Goal: Task Accomplishment & Management: Manage account settings

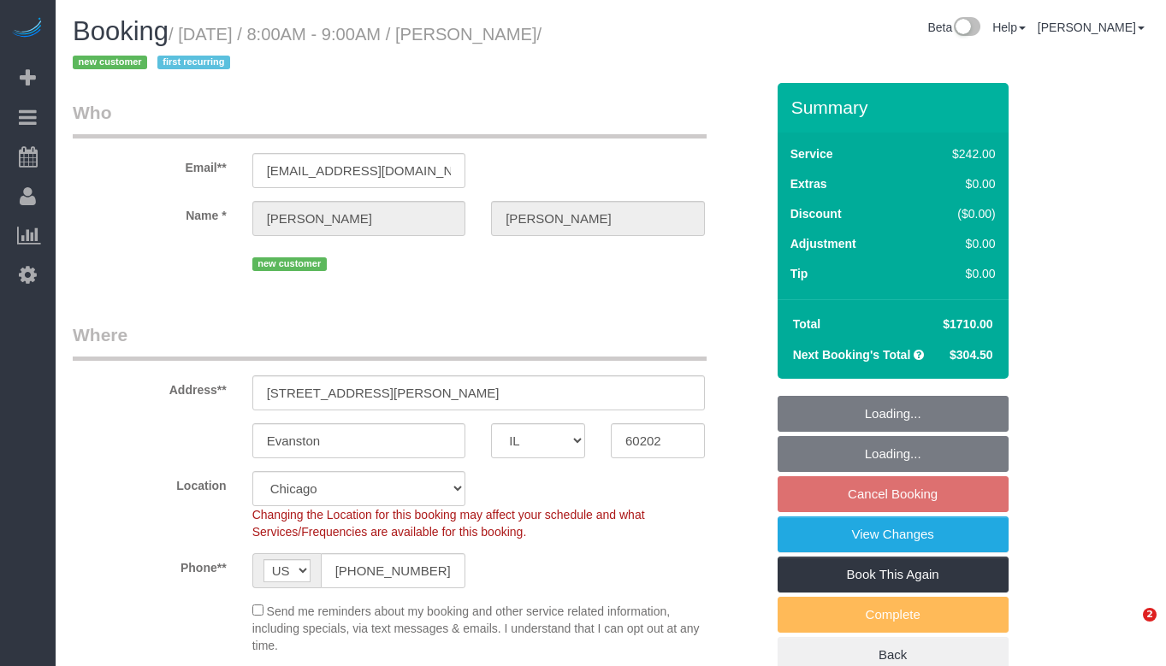
select select "IL"
select select "512"
select select "4"
select select "1"
select select "5"
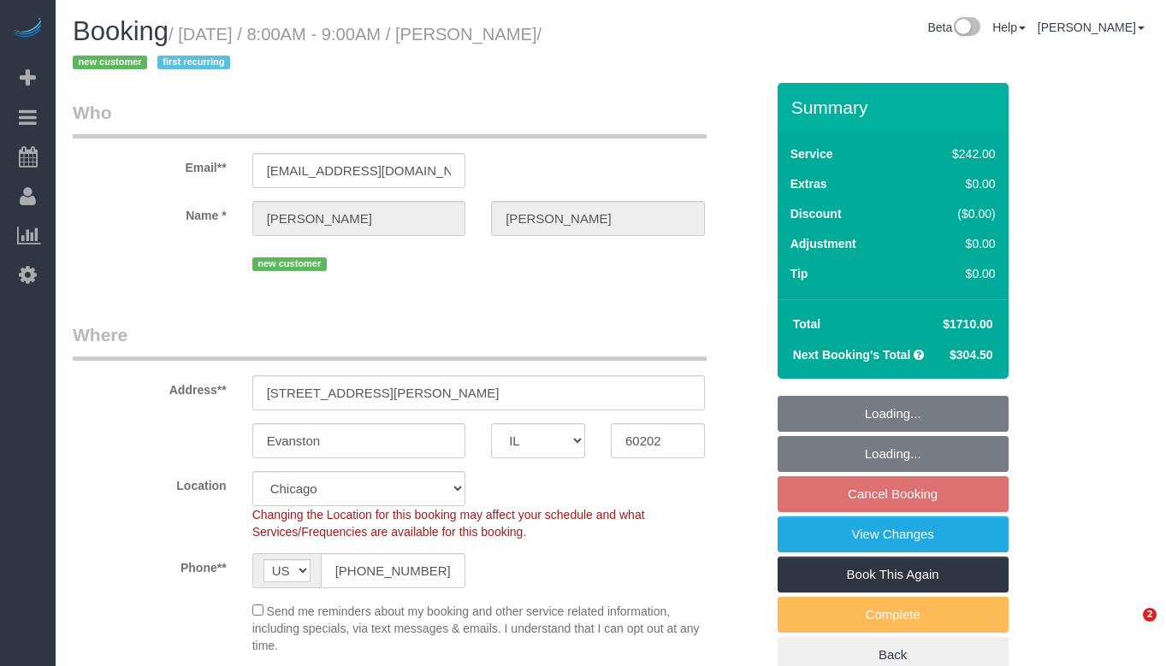
select select "spot1"
select select "number:1"
select select "number:58"
select select "number:139"
select select "number:104"
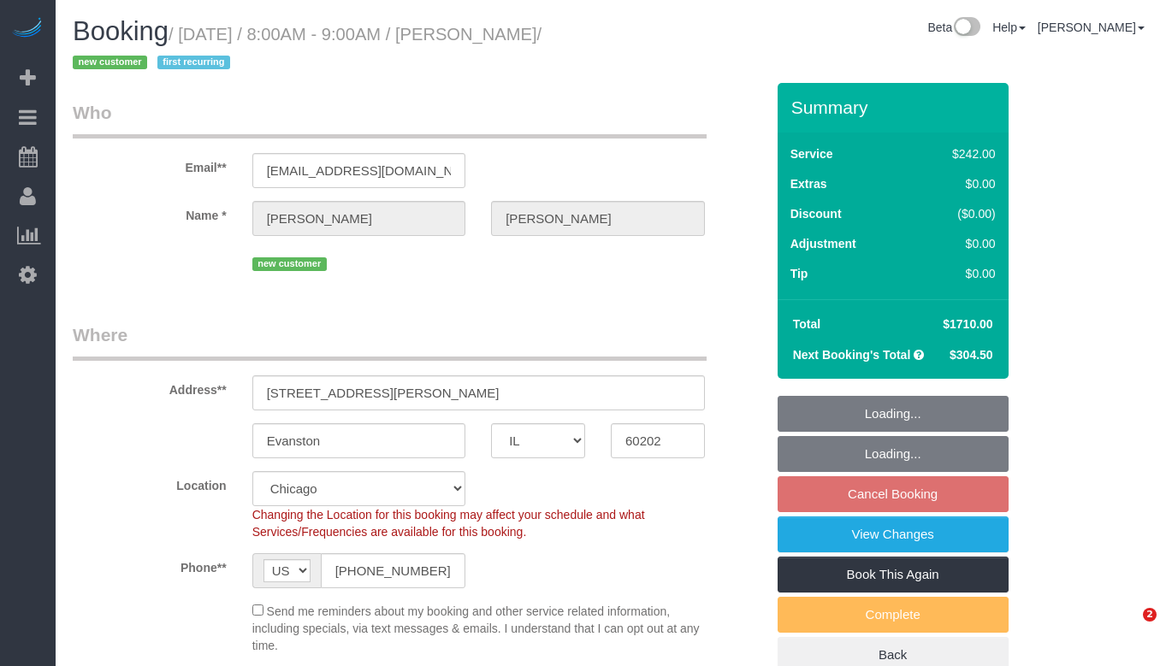
select select "object:1048"
select select "spot6"
select select "4"
select select "1"
select select "5"
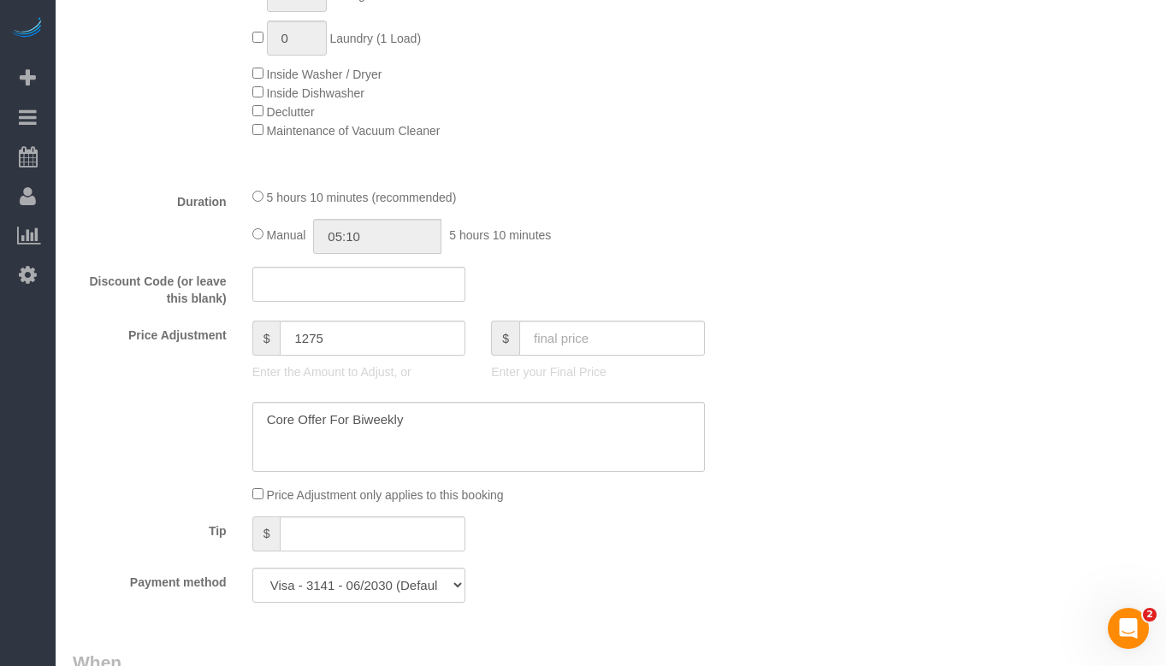
scroll to position [1454, 0]
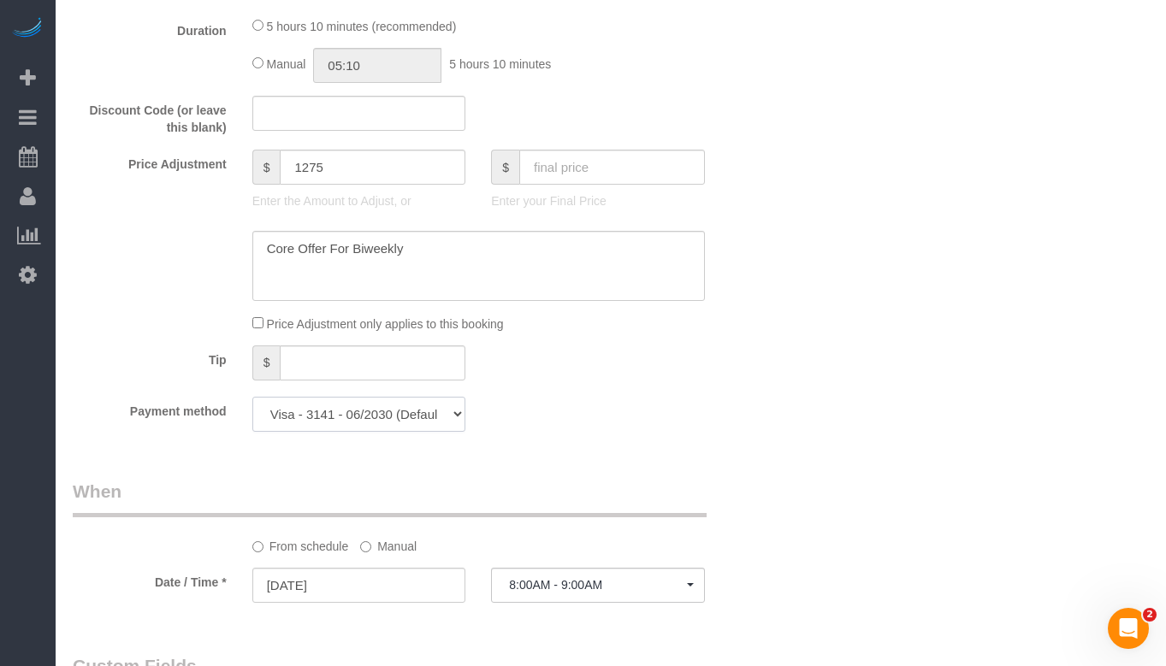
click at [407, 415] on select "Visa - 3141 - 06/2030 (Default) Add Credit Card ─────────────── Cash Check Payp…" at bounding box center [359, 414] width 214 height 35
click at [836, 323] on div "Who Email** jkmccandlish@comcast.net Name * Jayleen McCandlish new customer Whe…" at bounding box center [611, 458] width 1076 height 3659
drag, startPoint x: 1165, startPoint y: 364, endPoint x: 1165, endPoint y: 119, distance: 245.4
click at [1165, 119] on div "Booking / October 17, 2025 / 8:00AM - 9:00AM / Jayleen McCandlish / new custome…" at bounding box center [611, 446] width 1110 height 3801
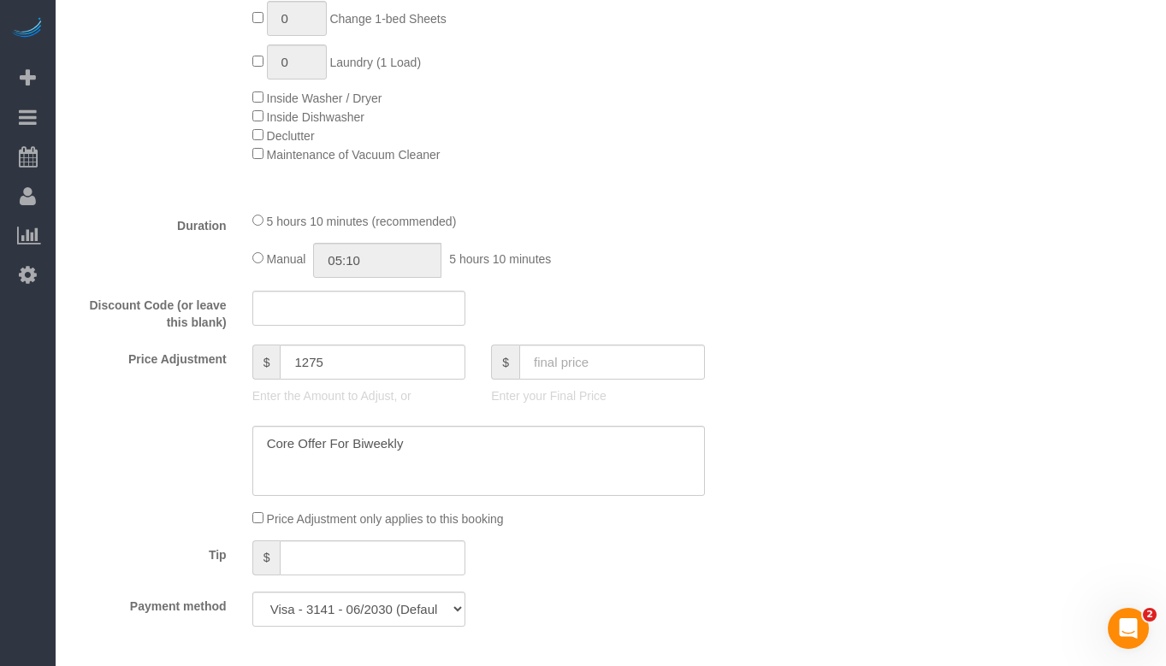
scroll to position [1112, 0]
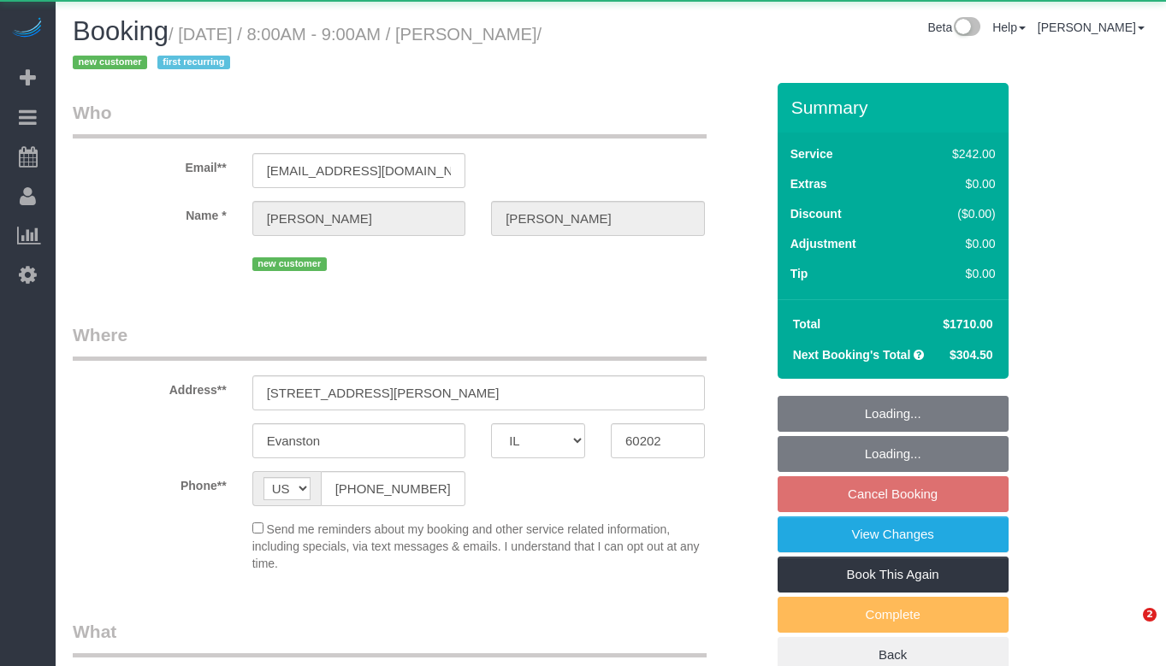
select select "IL"
select select "512"
select select "4"
select select "1"
select select "5"
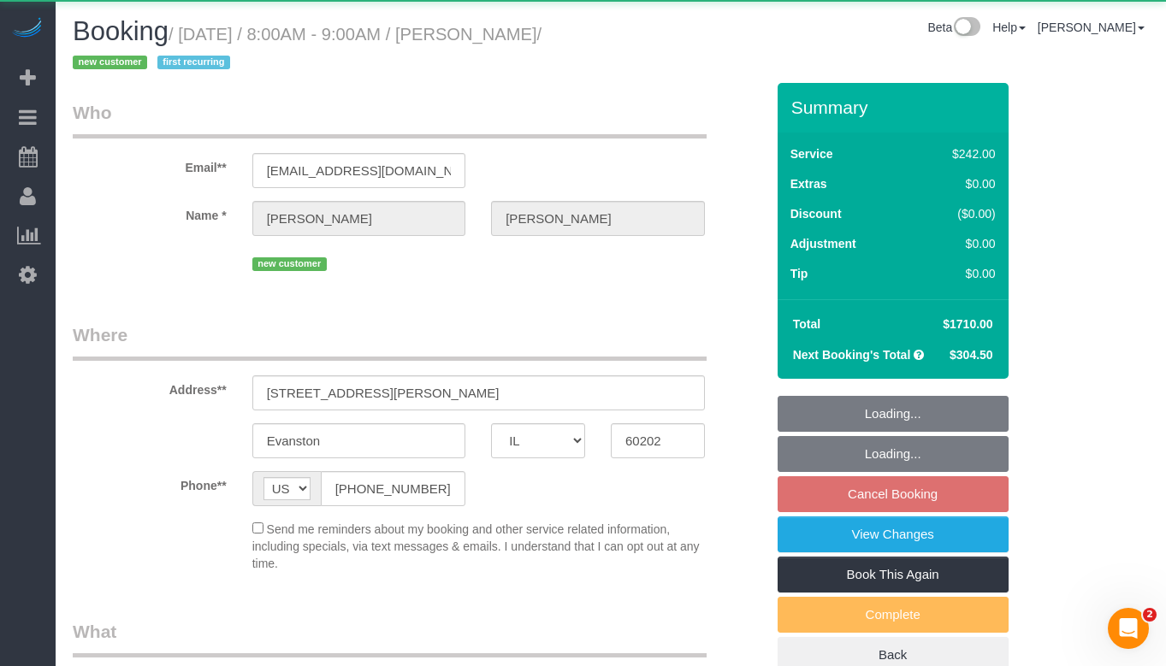
select select "spot1"
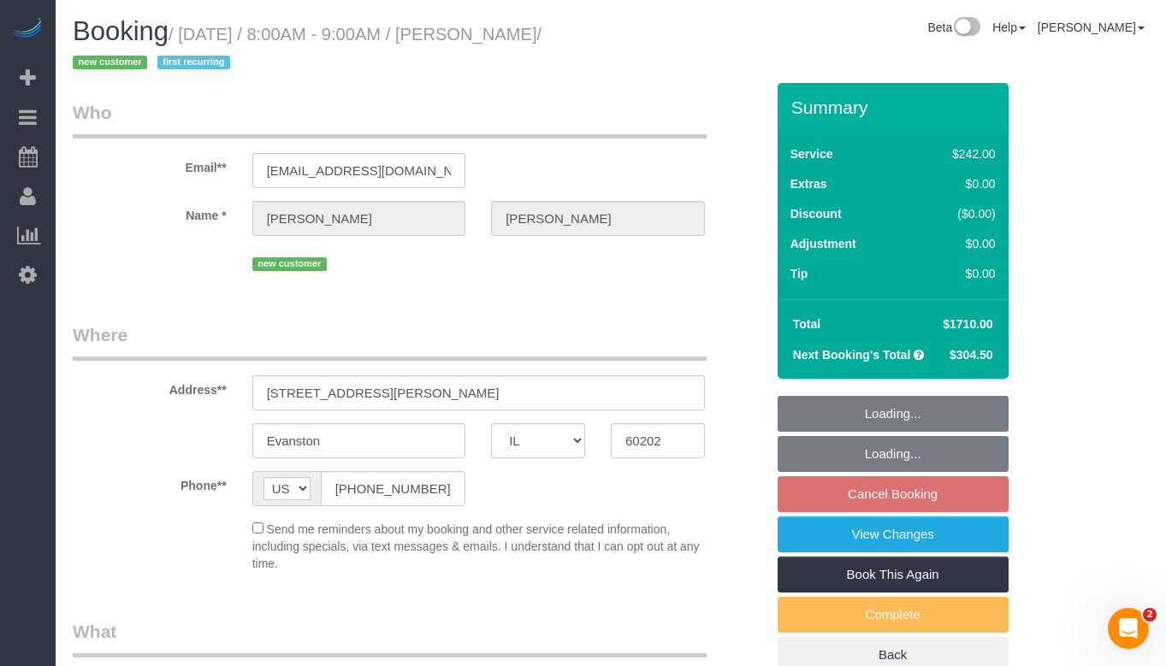
select select "string:fspay-b180d7b7-2d84-4654-9f18-7b8a27d4fade"
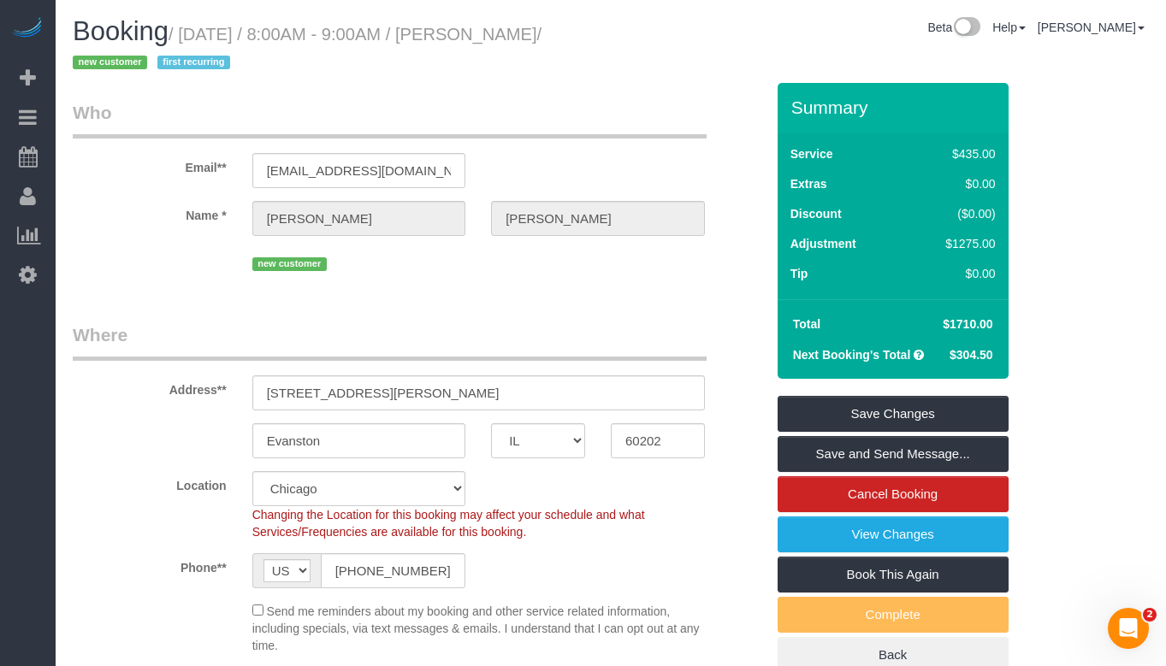
select select "number:1"
select select "number:58"
select select "number:139"
select select "number:104"
select select "object:1048"
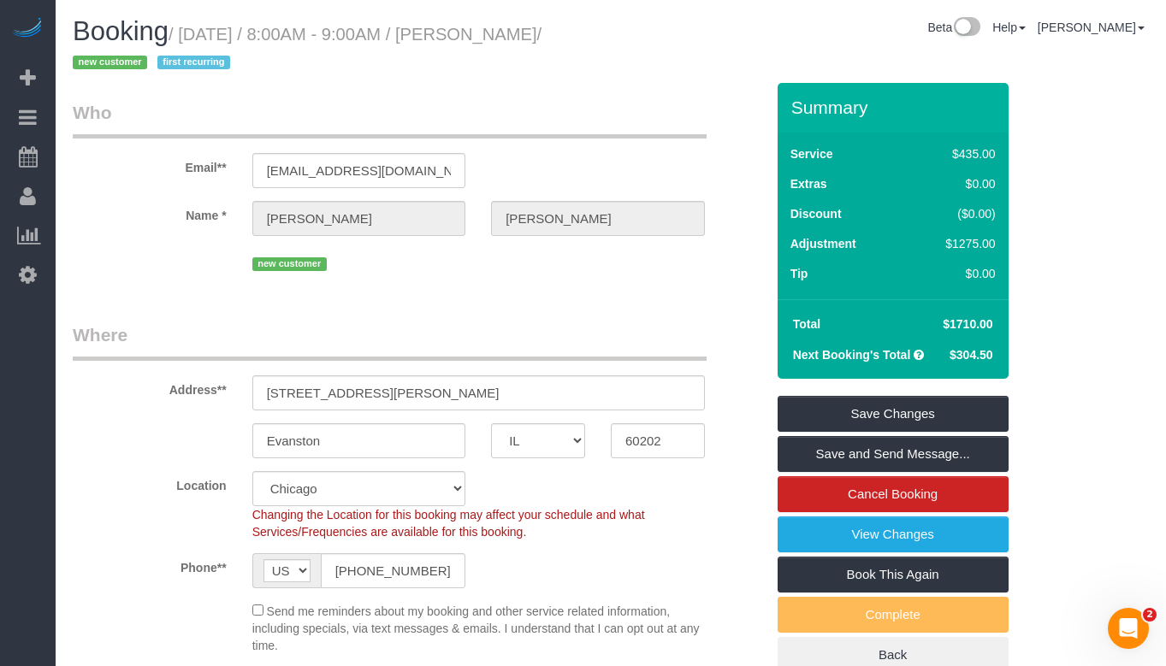
select select "spot6"
select select "4"
select select "1"
select select "5"
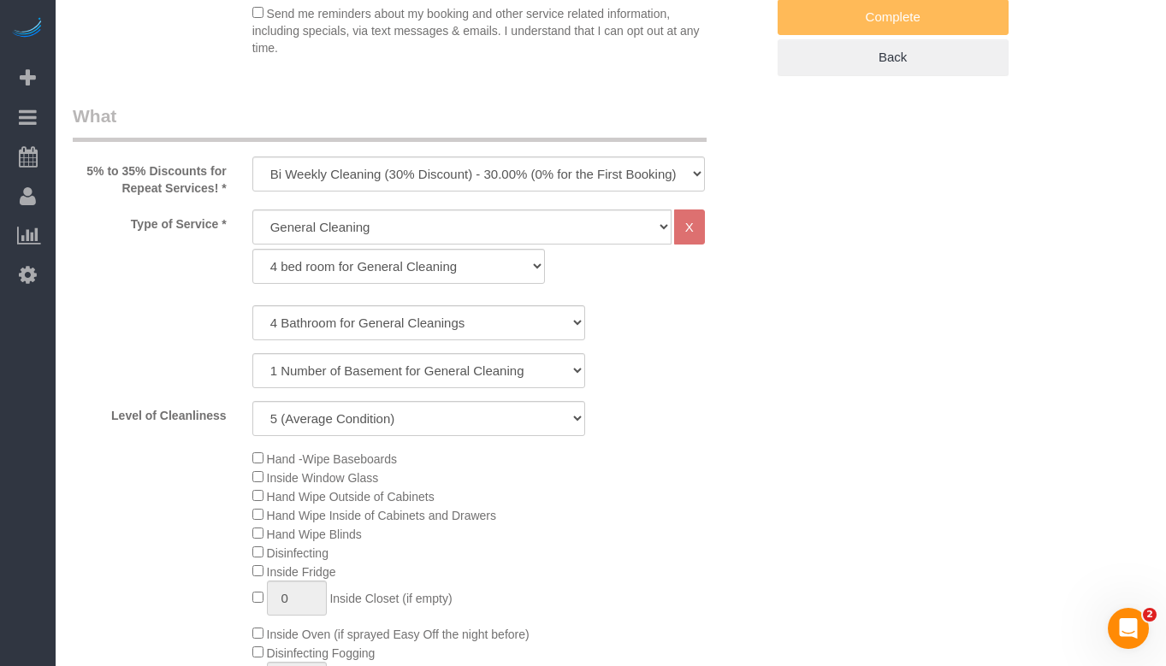
scroll to position [599, 0]
click at [419, 221] on select "General Cleaning Deep Cleaning Move-in / Move-out Cleaning COUNTS Cleaning" at bounding box center [461, 226] width 419 height 35
select select "513"
click at [252, 209] on select "General Cleaning Deep Cleaning Move-in / Move-out Cleaning COUNTS Cleaning" at bounding box center [461, 226] width 419 height 35
select select "291"
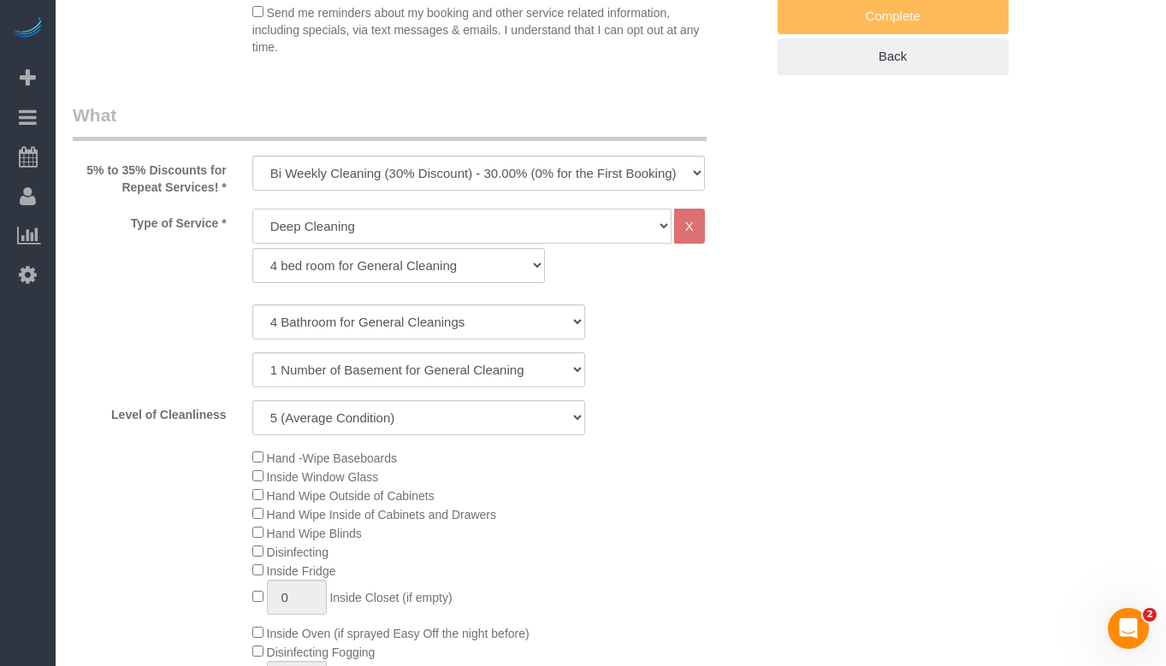
select select "5"
click at [405, 275] on select "1 bed room for Deep Cleaning 2 bed room for Deep Cleaning 3 bed room for Deep C…" at bounding box center [398, 265] width 293 height 35
select select "293"
click at [252, 248] on select "1 bed room for Deep Cleaning 2 bed room for Deep Cleaning 3 bed room for Deep C…" at bounding box center [398, 265] width 293 height 35
select select "5"
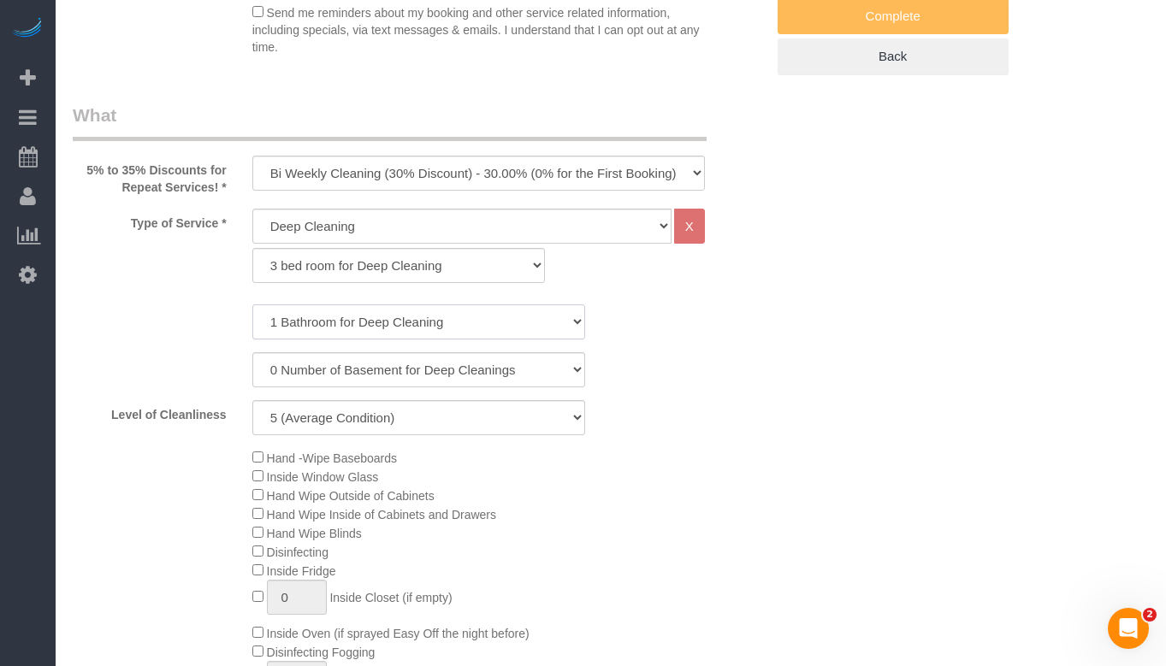
click at [387, 322] on select "1 Bathroom for Deep Cleaning 2 Bathroom for Deep Cleanings 3 Bathroom for Deep …" at bounding box center [418, 321] width 333 height 35
select select "3"
click at [252, 304] on select "1 Bathroom for Deep Cleaning 2 Bathroom for Deep Cleanings 3 Bathroom for Deep …" at bounding box center [418, 321] width 333 height 35
select select "spot11"
click at [399, 422] on select "1 (Very Clean) 2 3 4 5 (Average Condition) 6 7 8 9 10 (Extremely Dirty)" at bounding box center [418, 417] width 333 height 35
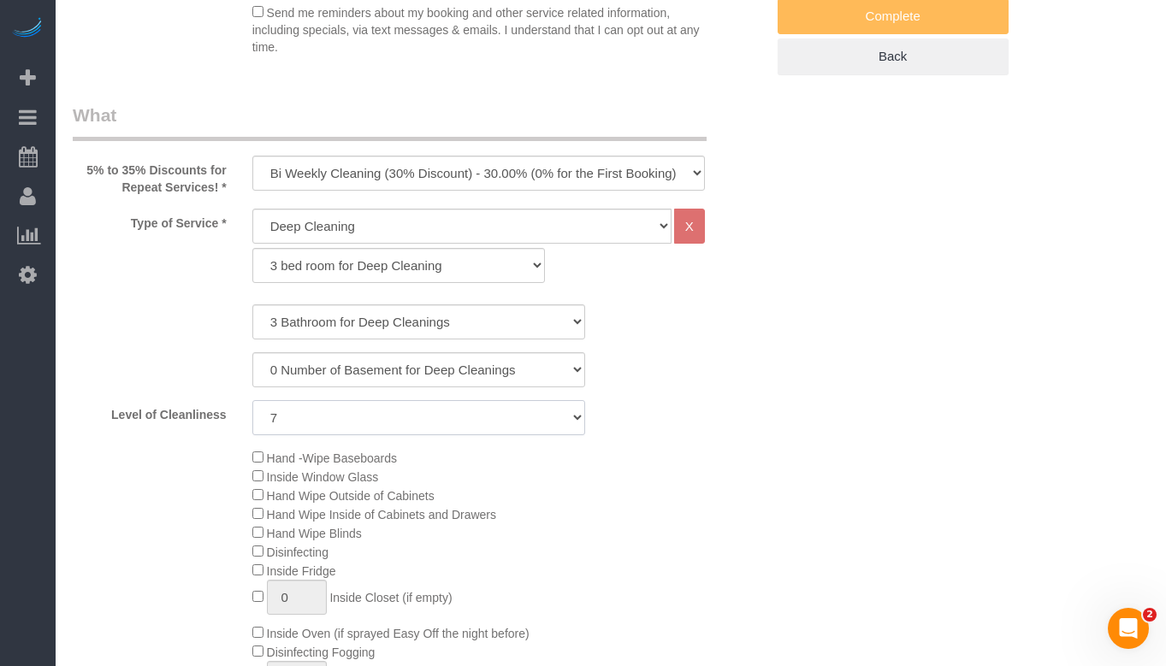
click at [252, 400] on select "1 (Very Clean) 2 3 4 5 (Average Condition) 6 7 8 9 10 (Extremely Dirty)" at bounding box center [418, 417] width 333 height 35
click at [712, 463] on div "Hand -Wipe Baseboards Inside Window Glass Hand Wipe Outside of Cabinets Hand Wi…" at bounding box center [508, 635] width 538 height 375
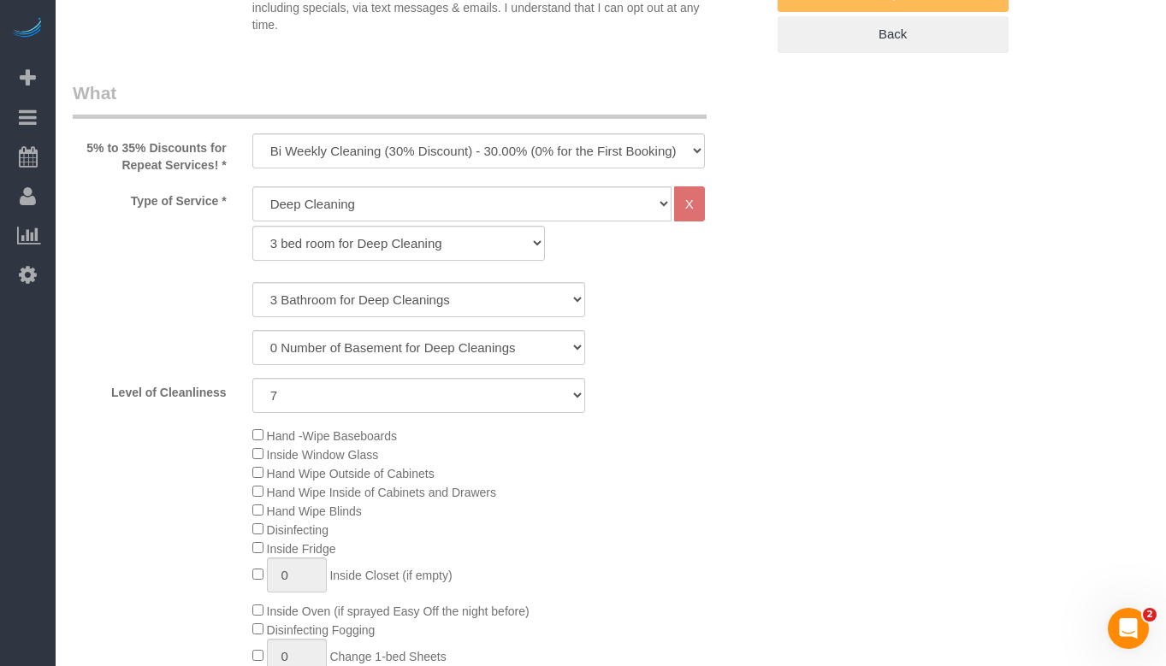
scroll to position [684, 0]
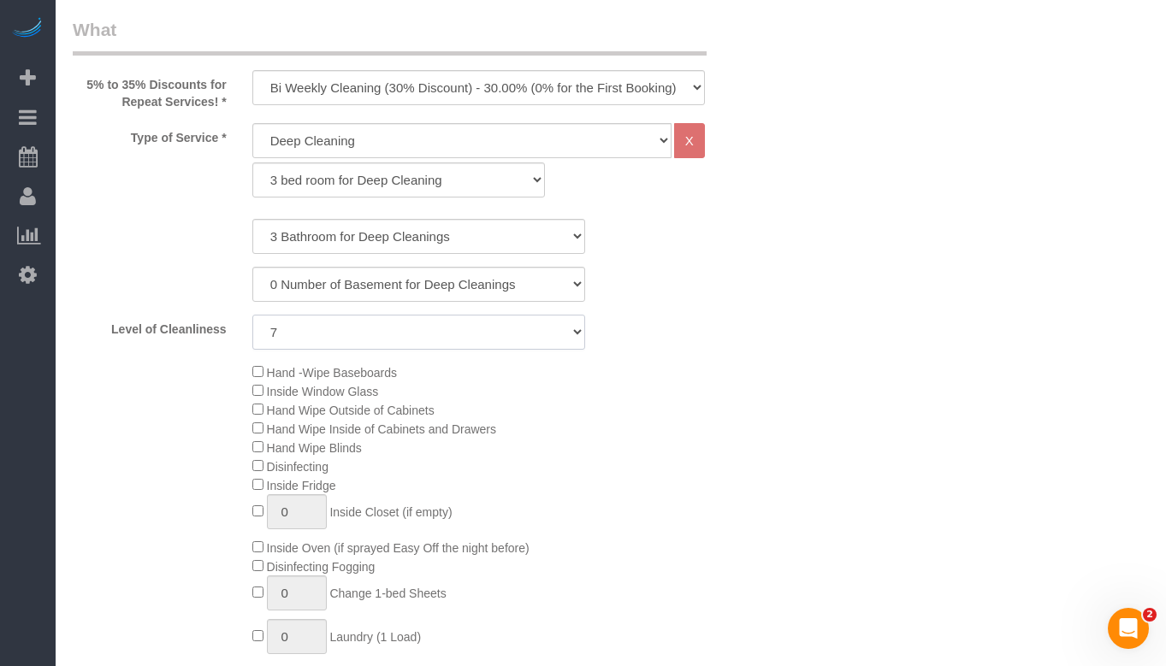
click at [412, 343] on select "1 (Very Clean) 2 3 4 5 (Average Condition) 6 7 8 9 10 (Extremely Dirty)" at bounding box center [418, 332] width 333 height 35
select select "5"
click at [252, 315] on select "1 (Very Clean) 2 3 4 5 (Average Condition) 6 7 8 9 10 (Extremely Dirty)" at bounding box center [418, 332] width 333 height 35
click at [762, 400] on div "Hand -Wipe Baseboards Inside Window Glass Hand Wipe Outside of Cabinets Hand Wi…" at bounding box center [508, 550] width 538 height 375
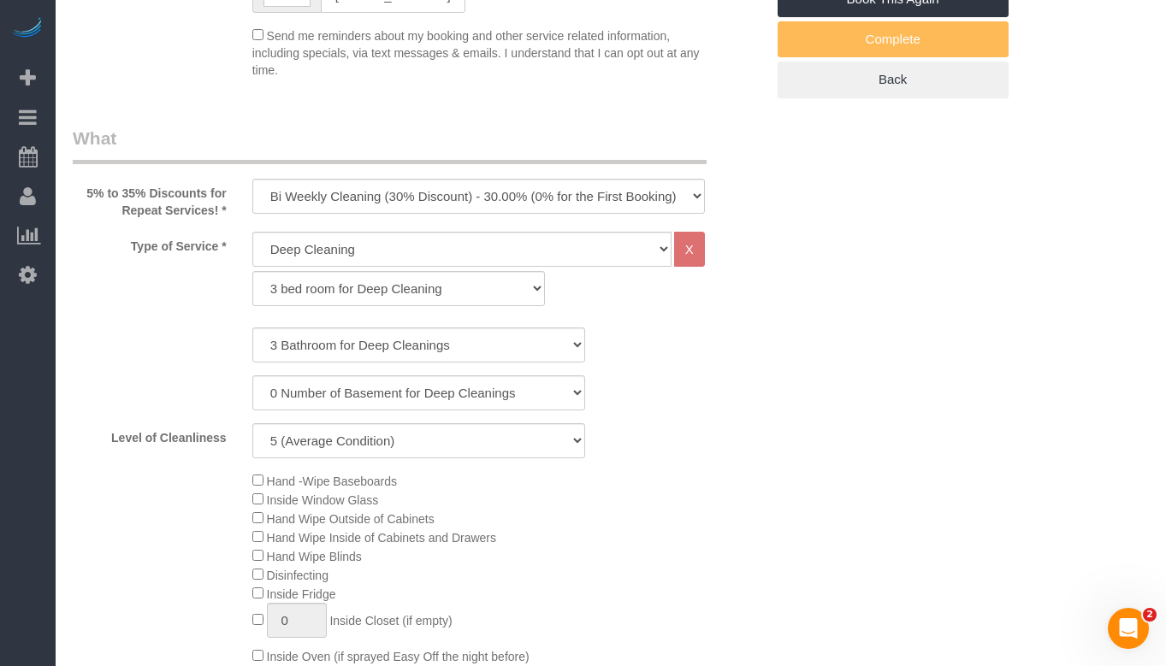
scroll to position [599, 0]
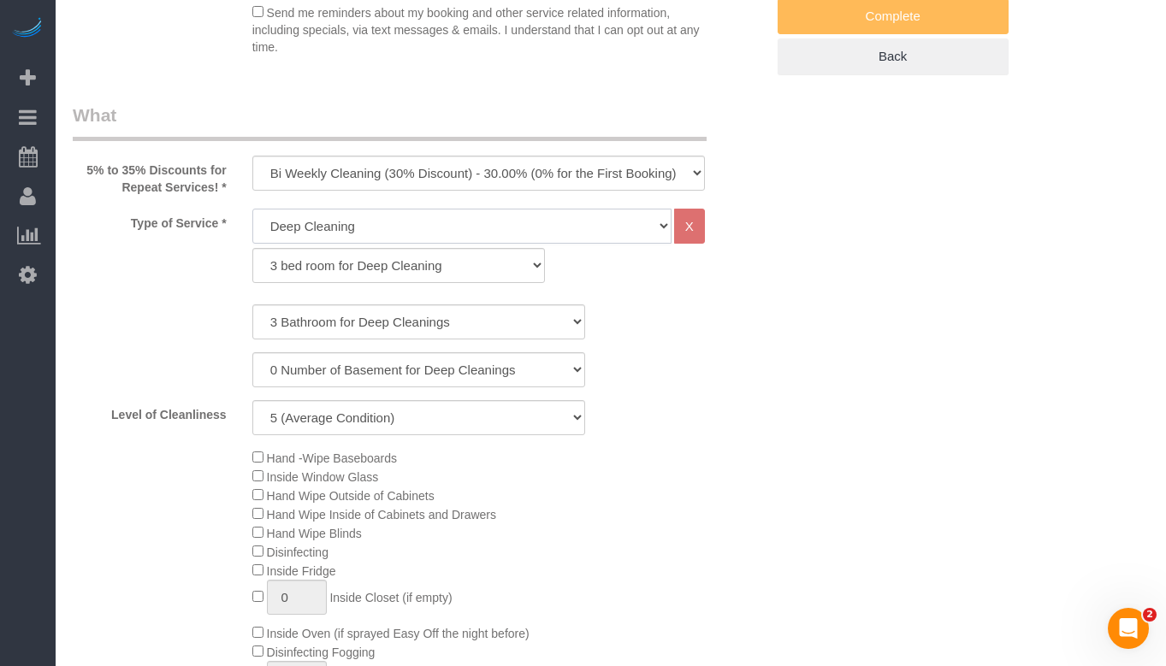
click at [574, 211] on select "General Cleaning Deep Cleaning Move-in / Move-out Cleaning COUNTS Cleaning" at bounding box center [461, 226] width 419 height 35
select select "512"
click at [252, 209] on select "General Cleaning Deep Cleaning Move-in / Move-out Cleaning COUNTS Cleaning" at bounding box center [461, 226] width 419 height 35
select select "286"
select select "5"
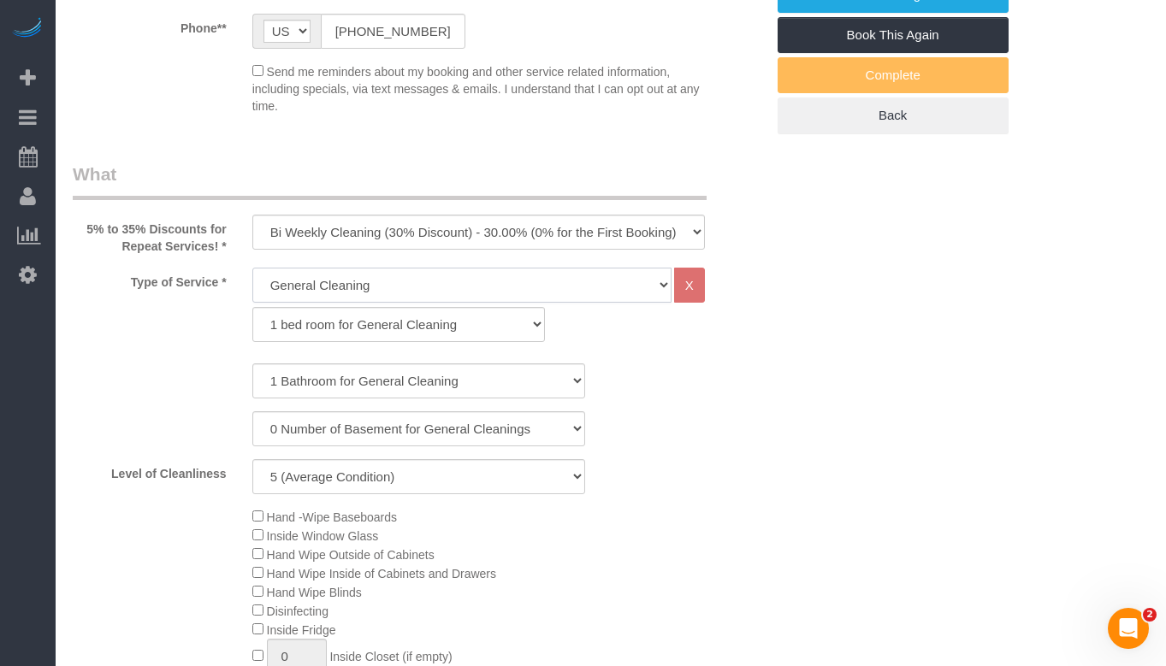
select select "spot16"
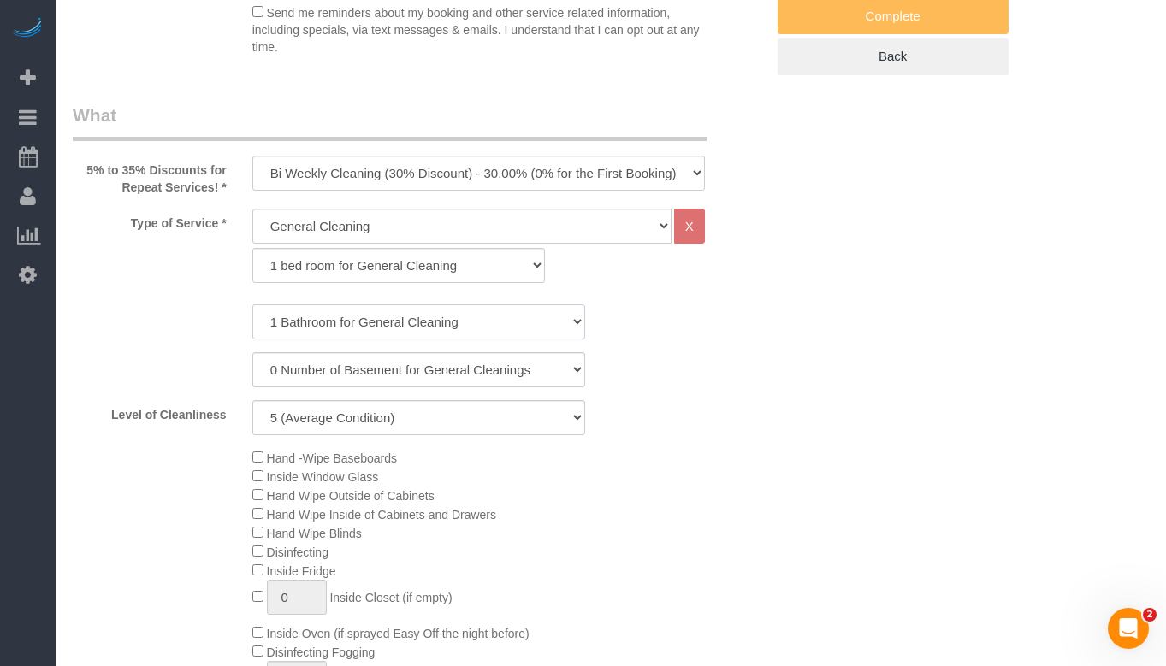
click at [422, 324] on select "1 Bathroom for General Cleaning 2 Bathroom for General Cleanings 3 Bathroom for…" at bounding box center [418, 321] width 333 height 35
select select "3"
click at [252, 304] on select "1 Bathroom for General Cleaning 2 Bathroom for General Cleanings 3 Bathroom for…" at bounding box center [418, 321] width 333 height 35
click at [413, 358] on select "0 Number of Basement for General Cleanings 1 Number of Basement for General Cle…" at bounding box center [418, 369] width 333 height 35
click at [417, 369] on select "0 Number of Basement for General Cleanings 1 Number of Basement for General Cle…" at bounding box center [418, 369] width 333 height 35
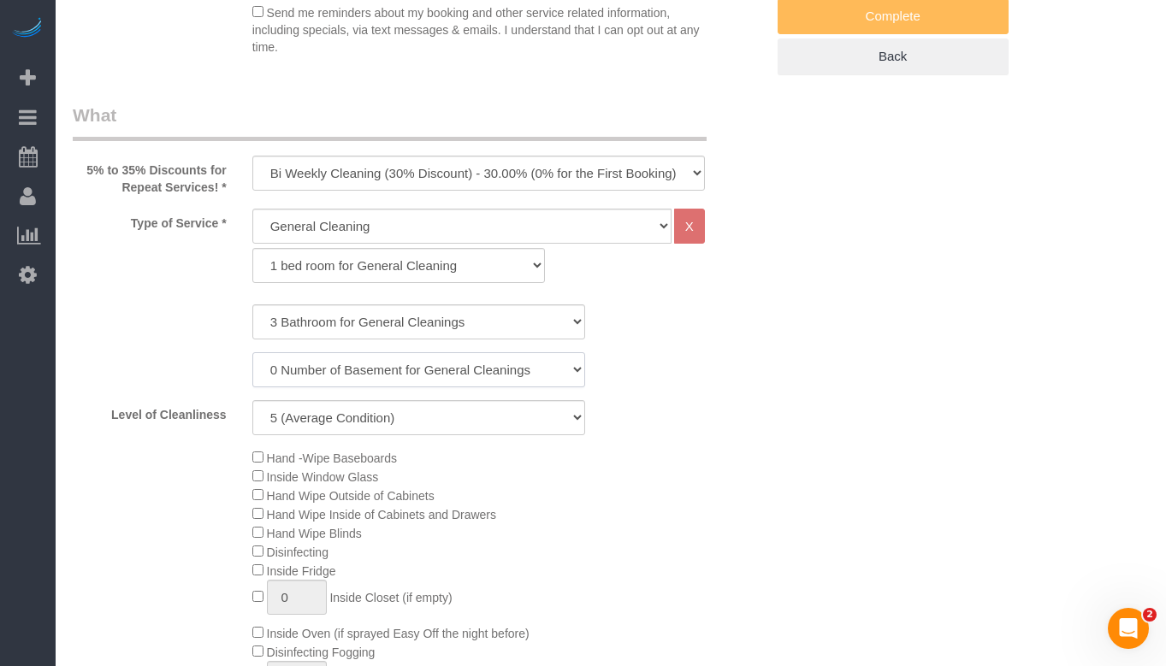
select select "spot21"
click at [422, 260] on select "1 bed room for General Cleaning 2 bed room for General Cleaning 3 bed room for …" at bounding box center [398, 265] width 293 height 35
select select "288"
click at [252, 248] on select "1 bed room for General Cleaning 2 bed room for General Cleaning 3 bed room for …" at bounding box center [398, 265] width 293 height 35
select select "3"
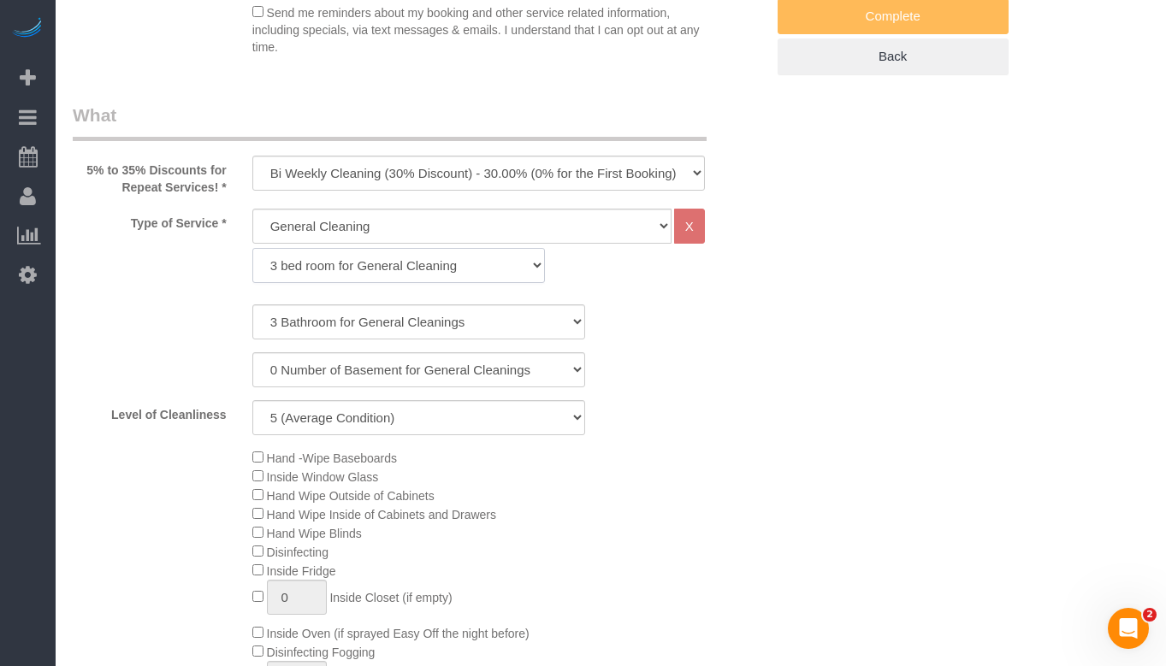
select select "5"
click at [729, 404] on div "Level of Cleanliness 1 (Very Clean) 2 3 4 5 (Average Condition) 6 7 8 9 10 (Ext…" at bounding box center [419, 417] width 718 height 35
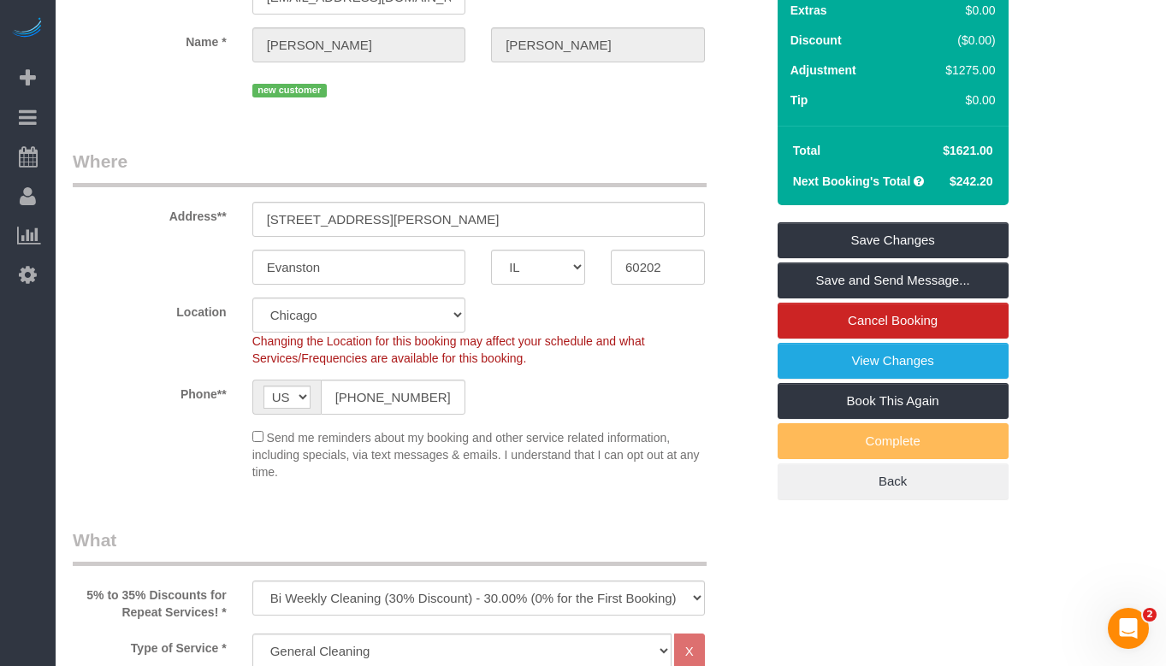
scroll to position [171, 0]
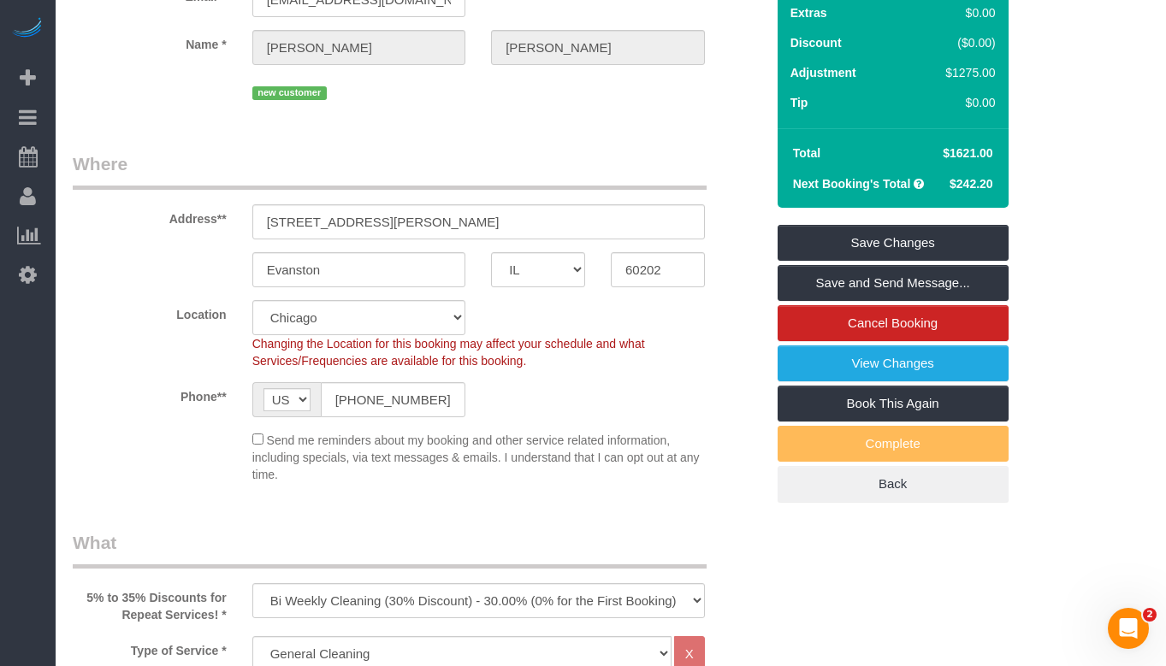
select select "spot26"
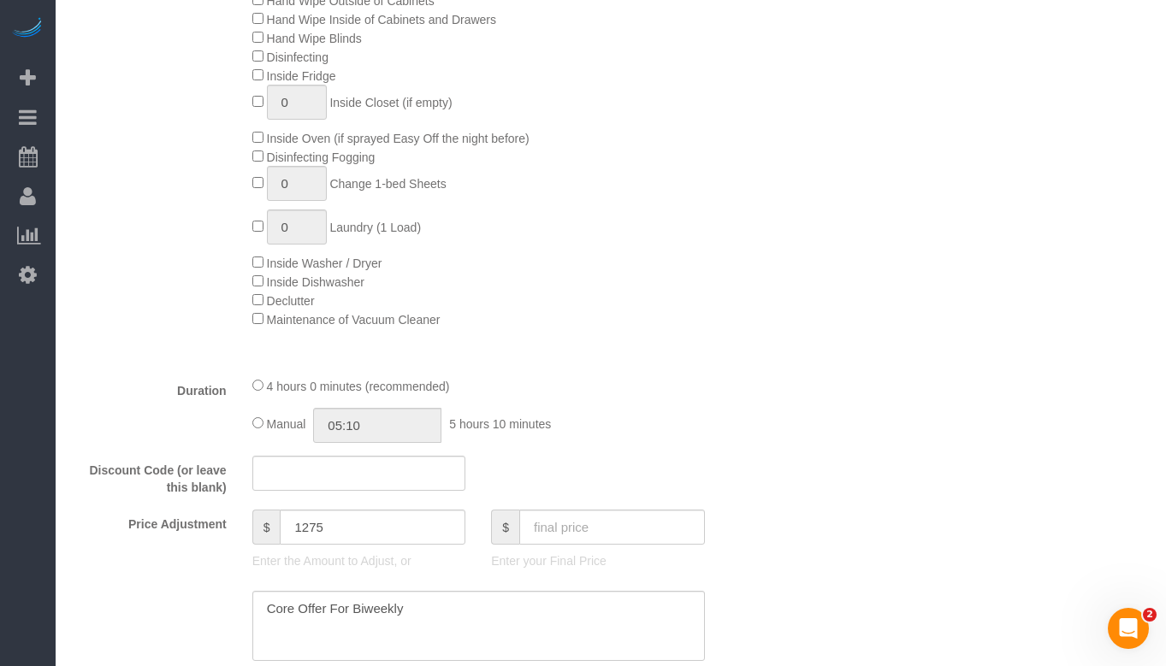
scroll to position [1112, 0]
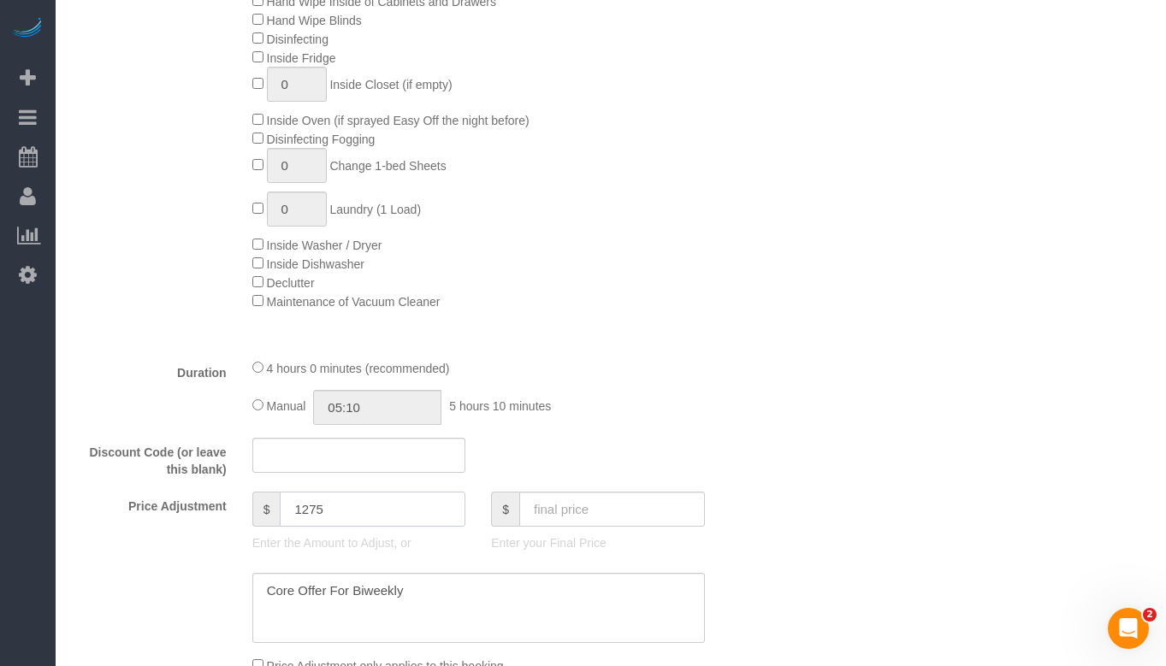
click at [363, 526] on input "1275" at bounding box center [373, 509] width 186 height 35
click at [546, 522] on input "text" at bounding box center [612, 509] width 186 height 35
type input "1710"
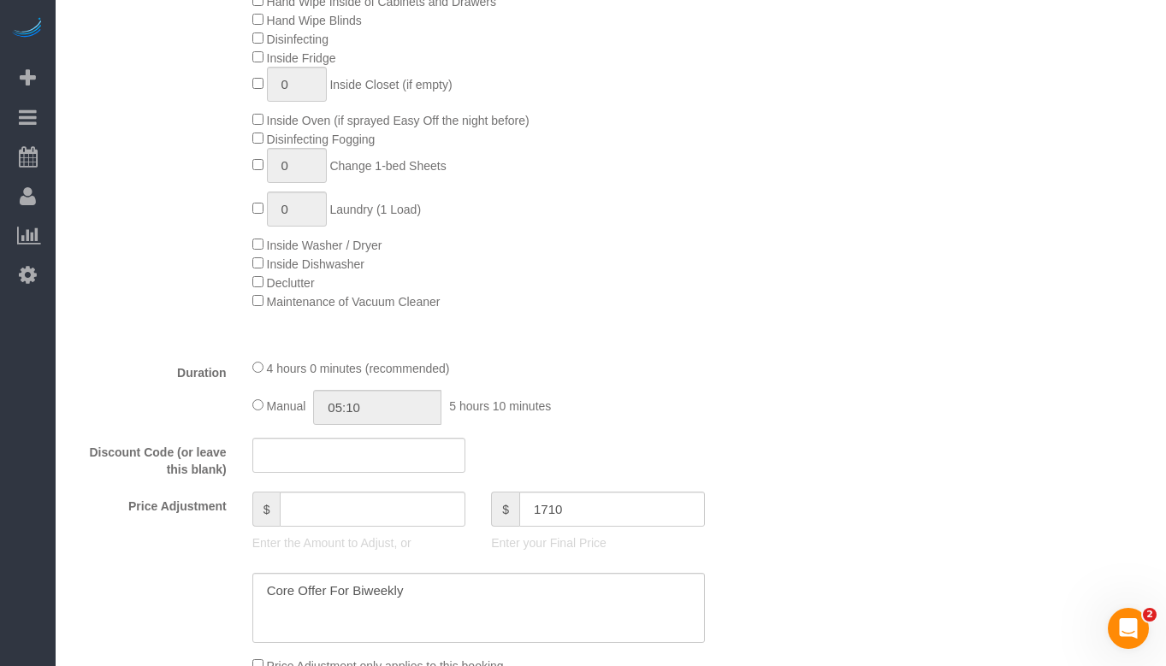
type input "1364"
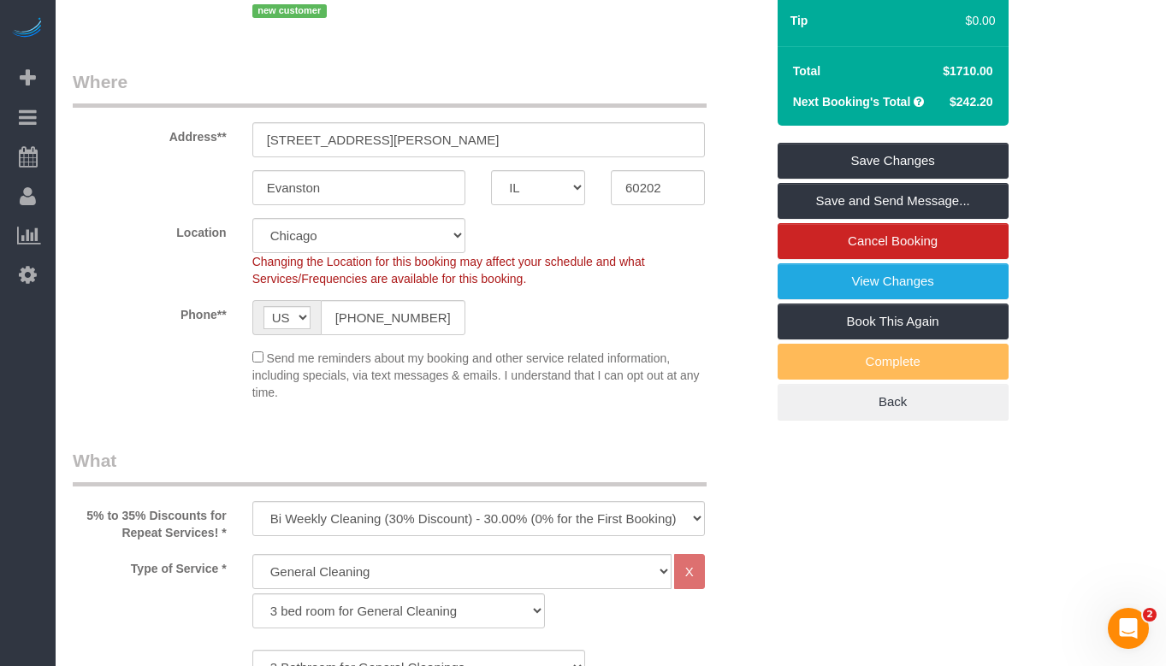
scroll to position [171, 0]
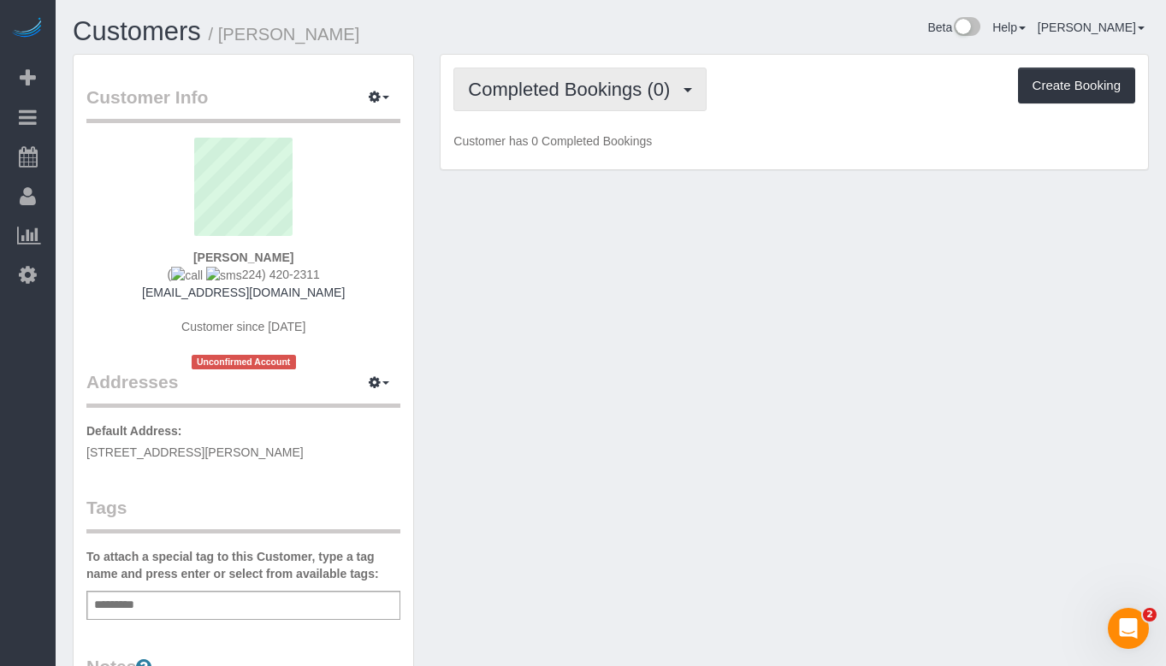
click at [563, 68] on button "Completed Bookings (0)" at bounding box center [579, 90] width 253 height 44
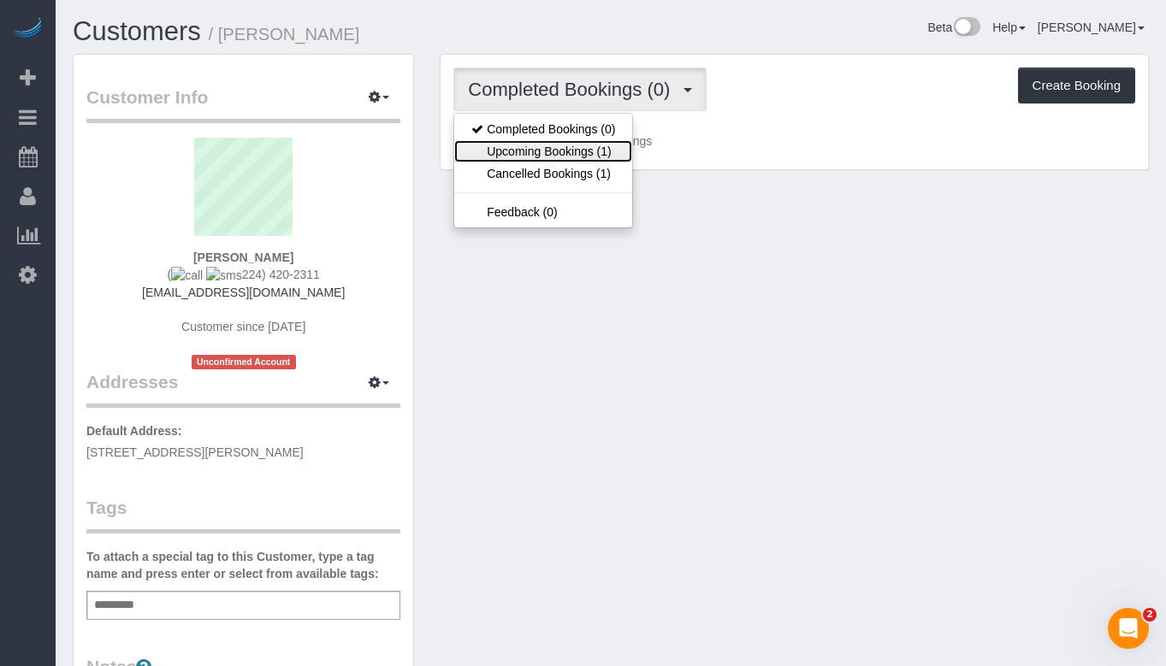
click at [541, 157] on link "Upcoming Bookings (1)" at bounding box center [543, 151] width 178 height 22
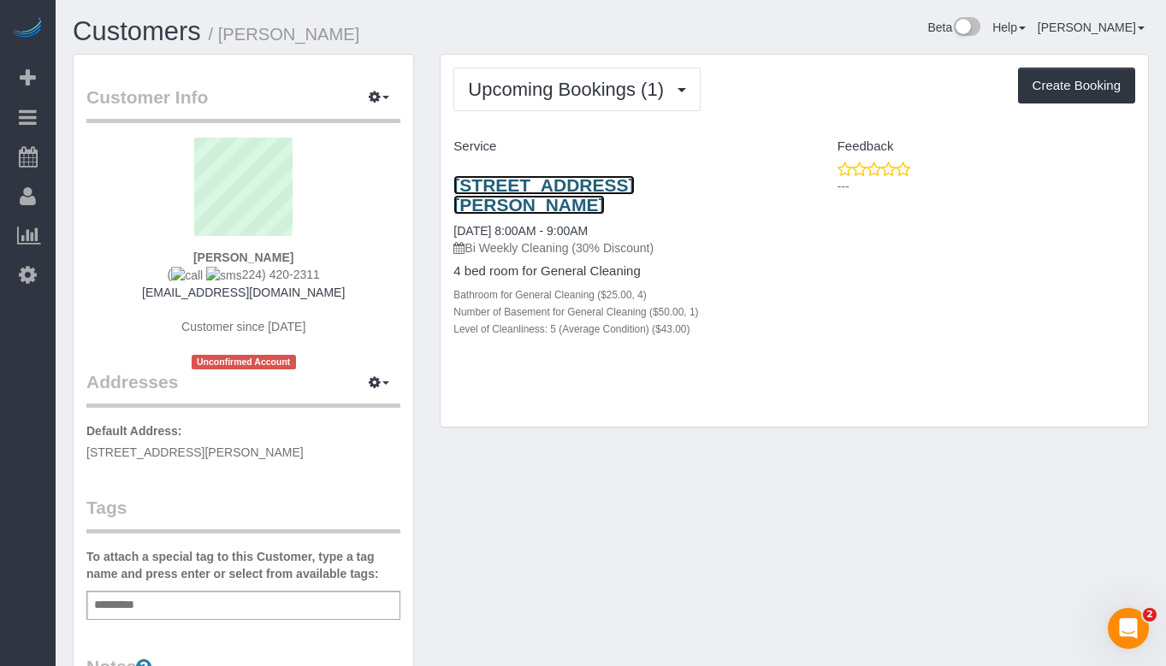
click at [559, 185] on link "[STREET_ADDRESS][PERSON_NAME]" at bounding box center [543, 194] width 180 height 39
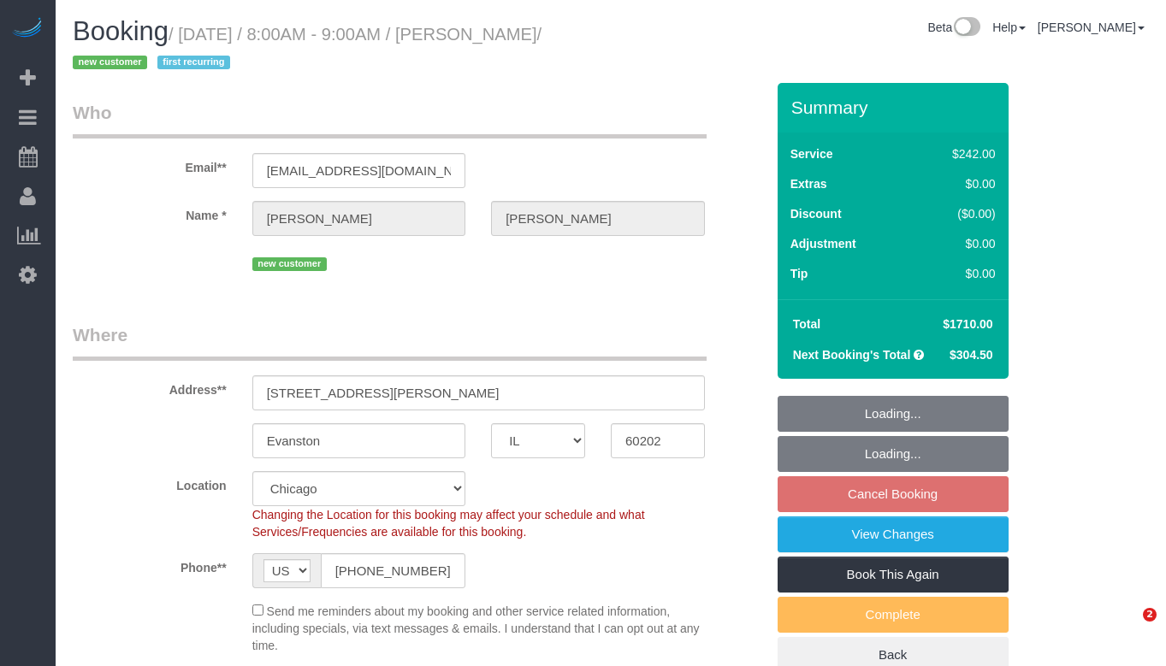
select select "IL"
select select "512"
select select "object:979"
select select "spot1"
select select "4"
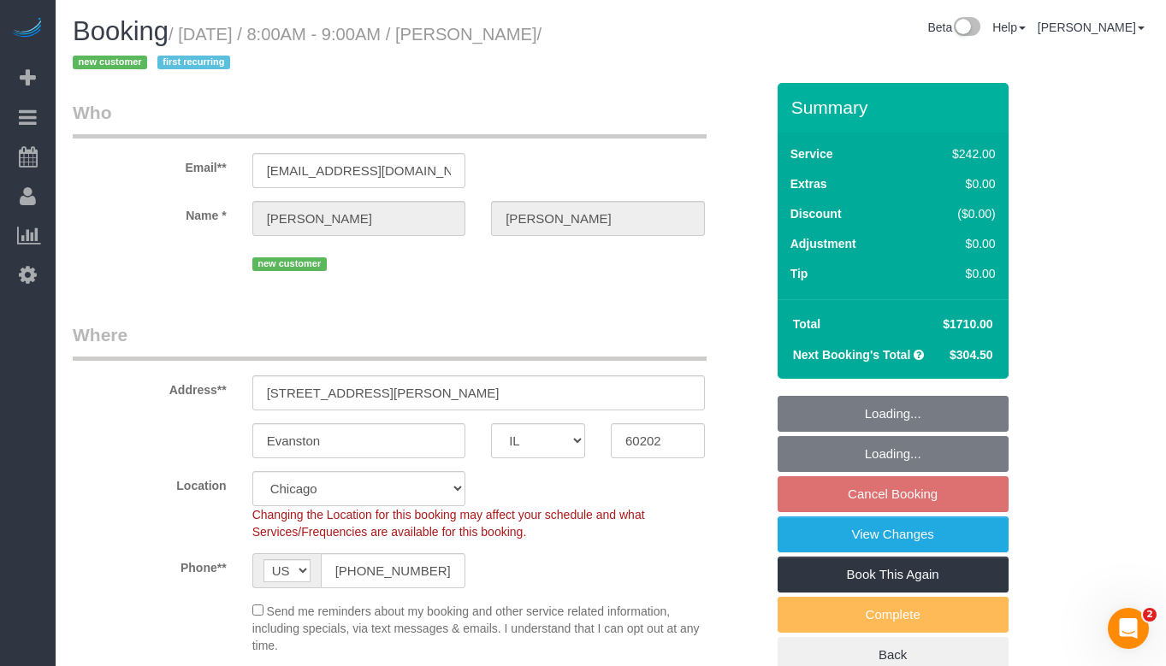
select select "1"
select select "5"
select select "number:1"
select select "number:58"
select select "number:139"
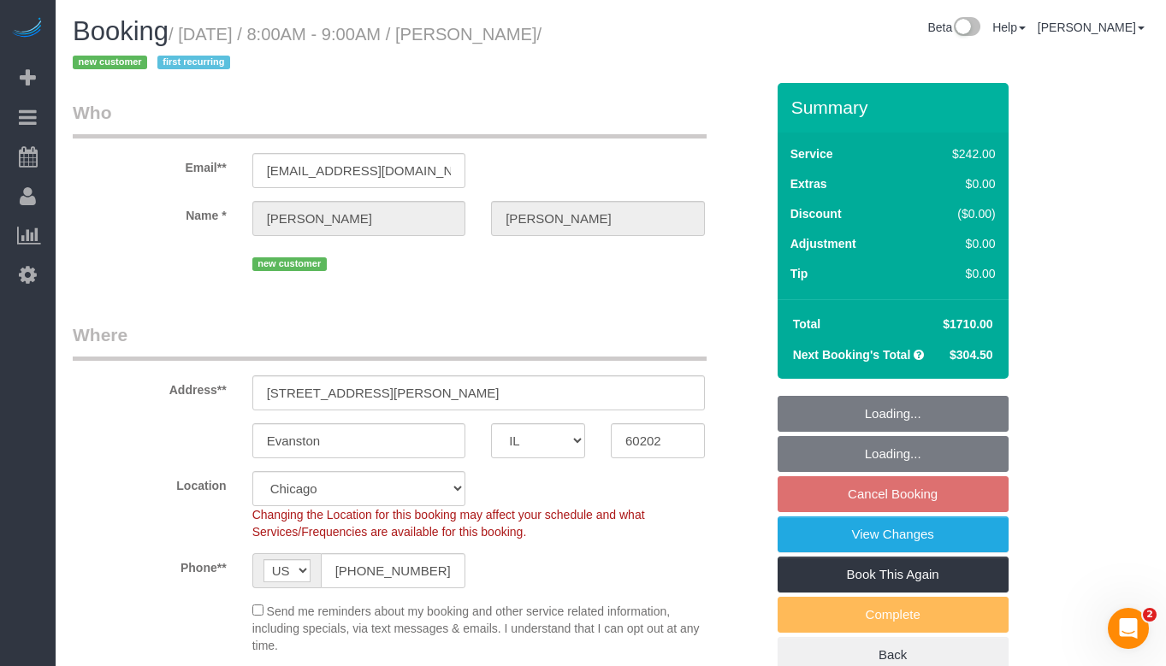
select select "number:104"
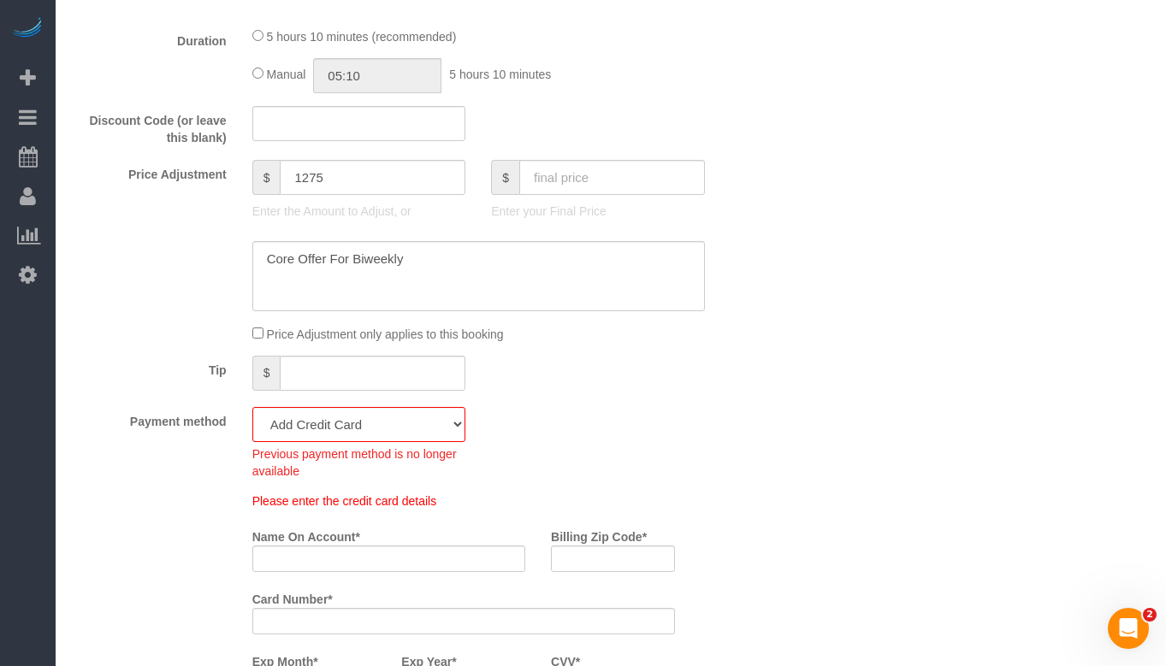
scroll to position [1710, 0]
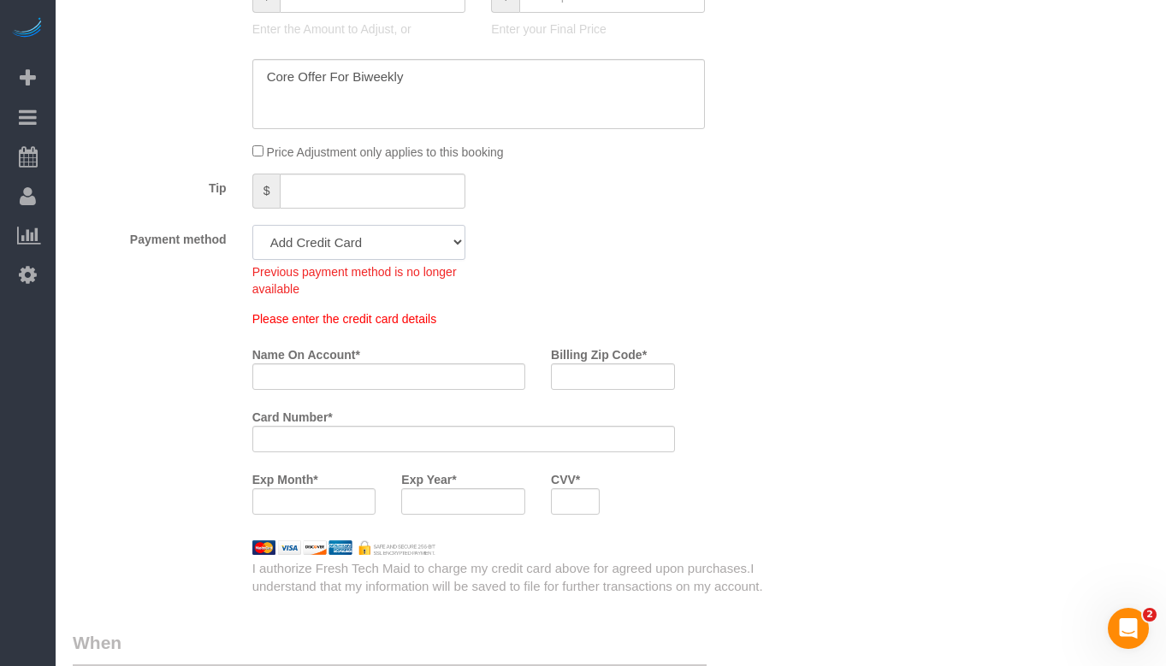
click at [391, 233] on select "Add Credit Card Cash Check Paypal" at bounding box center [359, 242] width 214 height 35
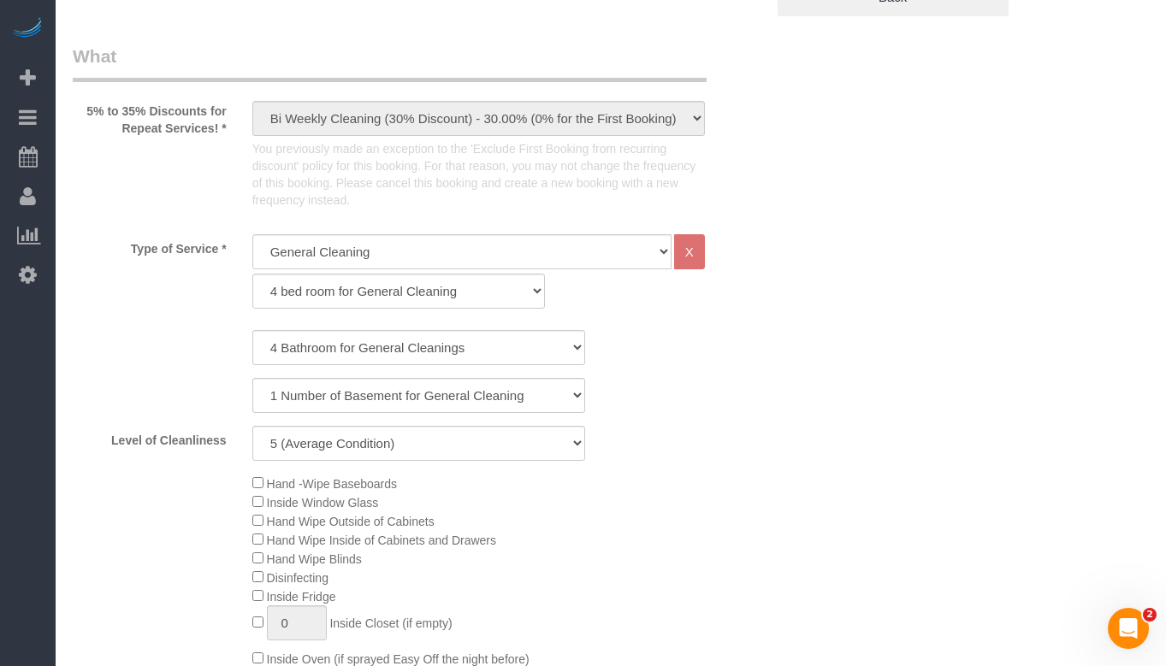
scroll to position [770, 0]
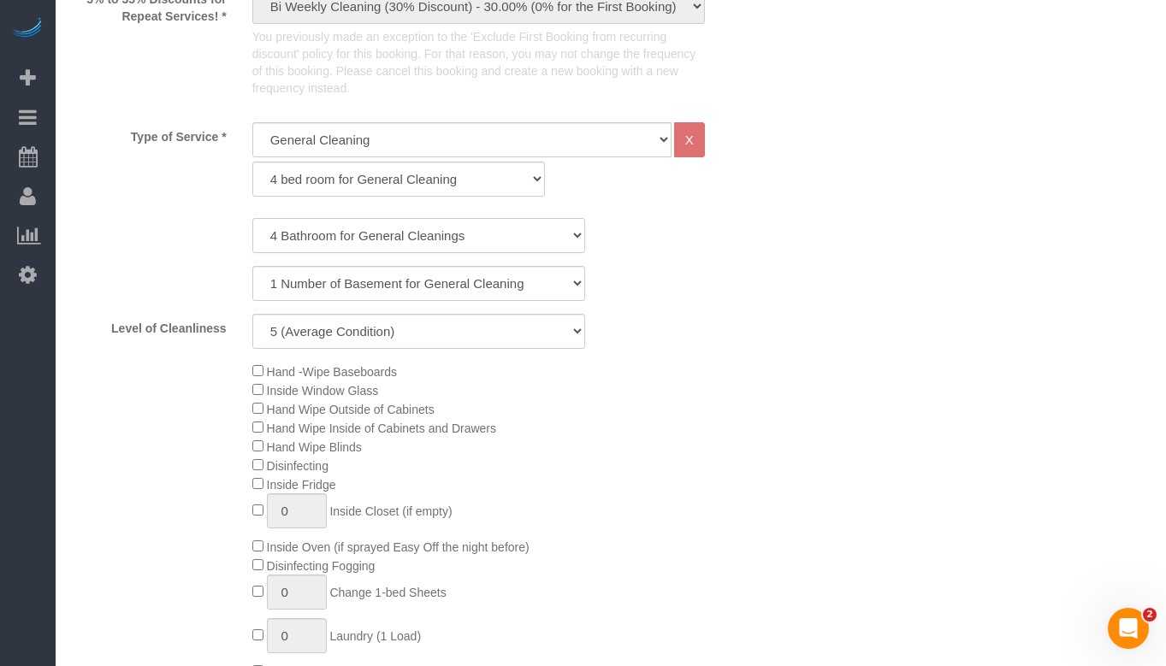
click at [522, 240] on select "1 Bathroom for General Cleaning 2 Bathroom for General Cleanings 3 Bathroom for…" at bounding box center [418, 235] width 333 height 35
select select "3"
click at [252, 218] on select "1 Bathroom for General Cleaning 2 Bathroom for General Cleanings 3 Bathroom for…" at bounding box center [418, 235] width 333 height 35
click at [463, 287] on select "0 Number of Basement for General Cleanings 1 Number of Basement for General Cle…" at bounding box center [418, 283] width 333 height 35
drag, startPoint x: 468, startPoint y: 273, endPoint x: 471, endPoint y: 258, distance: 14.9
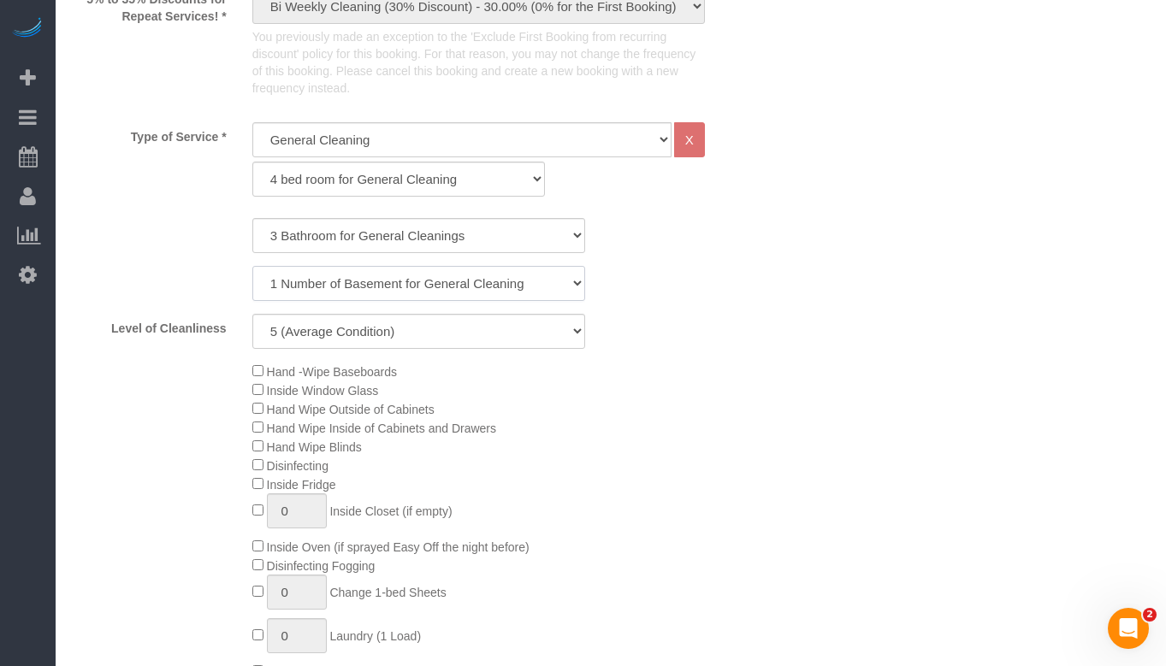
click at [468, 273] on select "0 Number of Basement for General Cleanings 1 Number of Basement for General Cle…" at bounding box center [418, 283] width 333 height 35
click at [472, 190] on select "1 bed room for General Cleaning 2 bed room for General Cleaning 3 bed room for …" at bounding box center [398, 179] width 293 height 35
select select "spot6"
select select "288"
click at [252, 162] on select "1 bed room for General Cleaning 2 bed room for General Cleaning 3 bed room for …" at bounding box center [398, 179] width 293 height 35
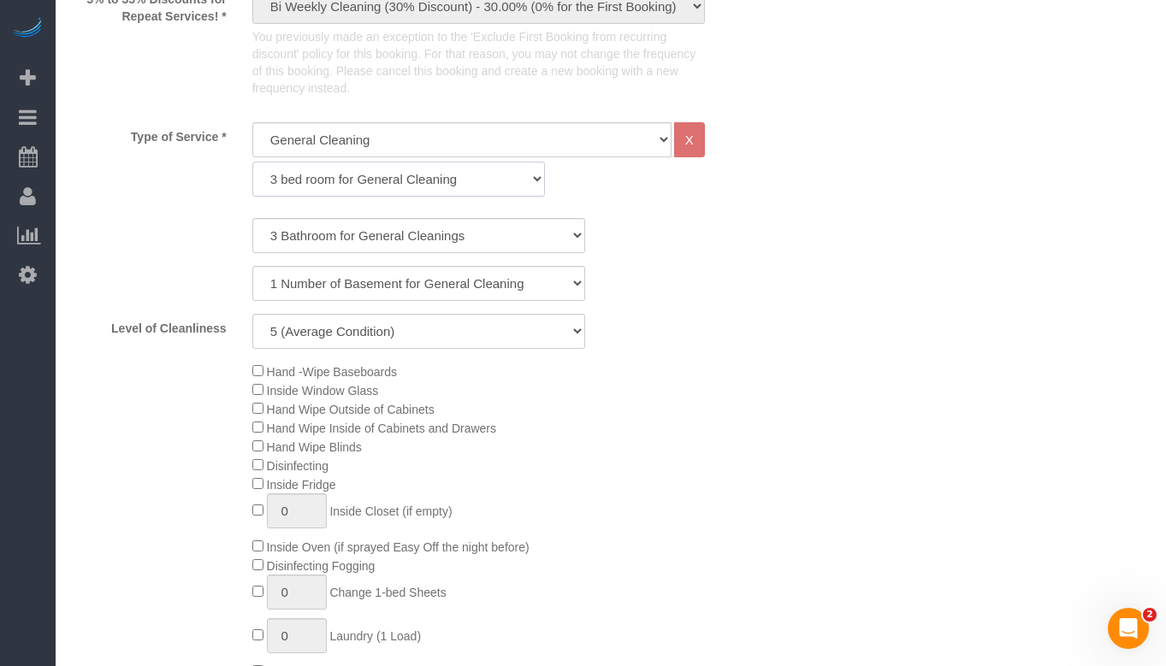
select select "3"
select select "1"
select select "5"
click at [527, 149] on select "General Cleaning Deep Cleaning Move-in / Move-out Cleaning COUNTS Cleaning" at bounding box center [461, 139] width 419 height 35
select select "513"
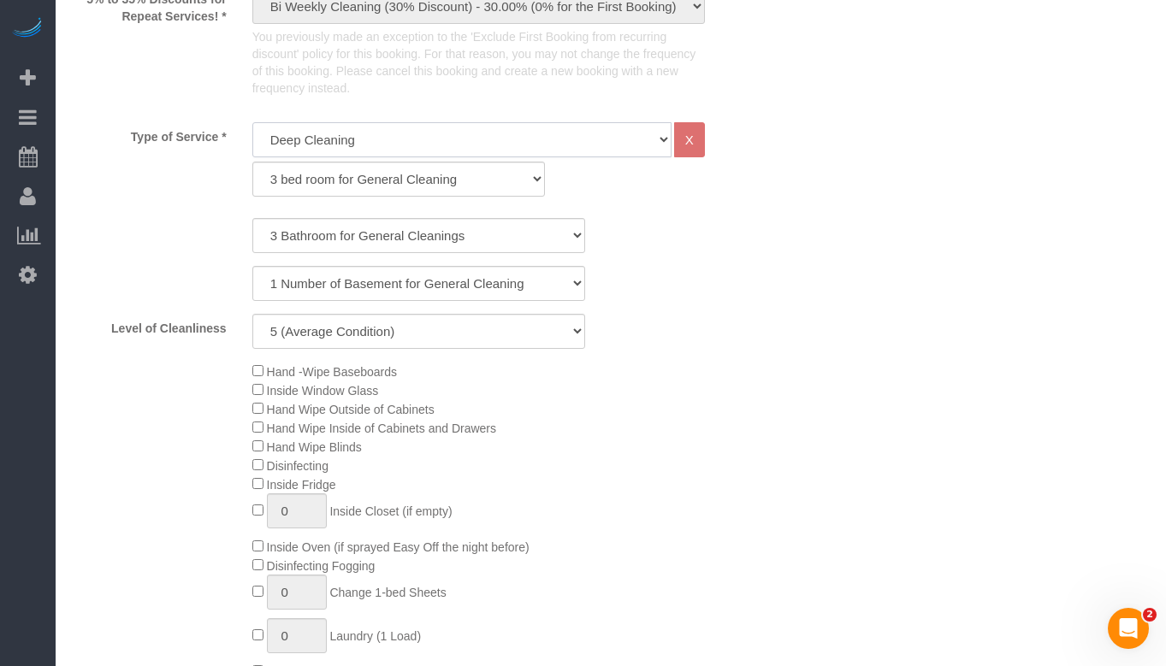
click at [252, 122] on select "General Cleaning Deep Cleaning Move-in / Move-out Cleaning COUNTS Cleaning" at bounding box center [461, 139] width 419 height 35
select select "291"
select select "5"
click at [485, 182] on select "1 bed room for Deep Cleaning 2 bed room for Deep Cleaning 3 bed room for Deep C…" at bounding box center [398, 179] width 293 height 35
select select "293"
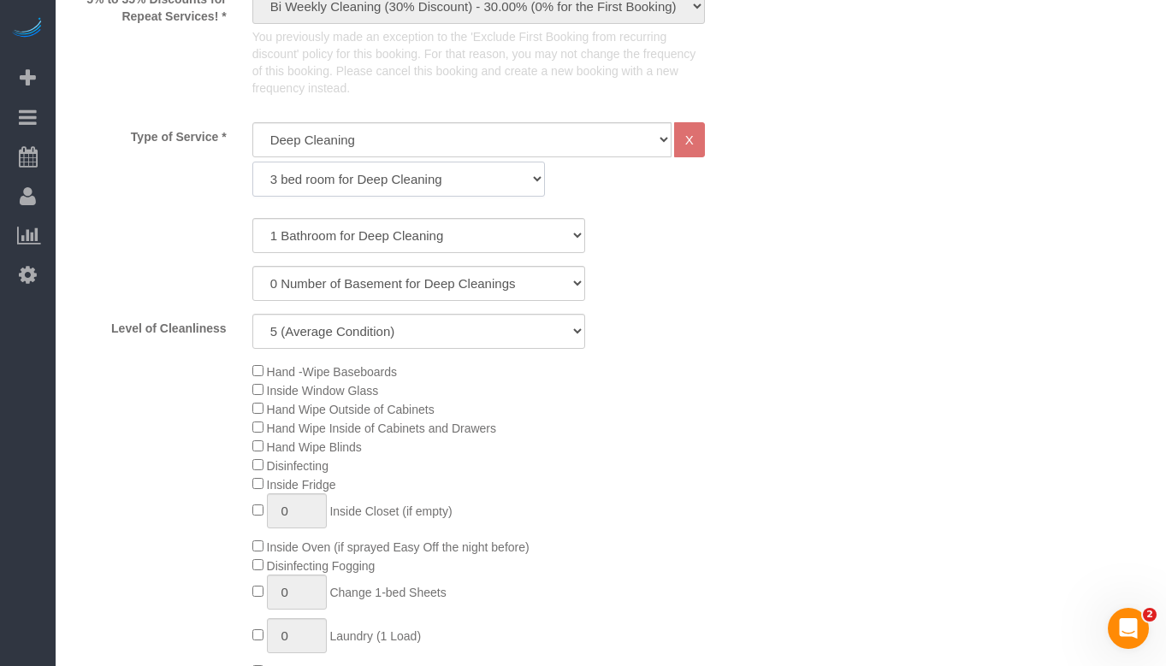
click at [252, 162] on select "1 bed room for Deep Cleaning 2 bed room for Deep Cleaning 3 bed room for Deep C…" at bounding box center [398, 179] width 293 height 35
select select "5"
click at [464, 238] on select "1 Bathroom for Deep Cleaning 2 Bathroom for Deep Cleanings 3 Bathroom for Deep …" at bounding box center [418, 235] width 333 height 35
select select "spot11"
select select "3"
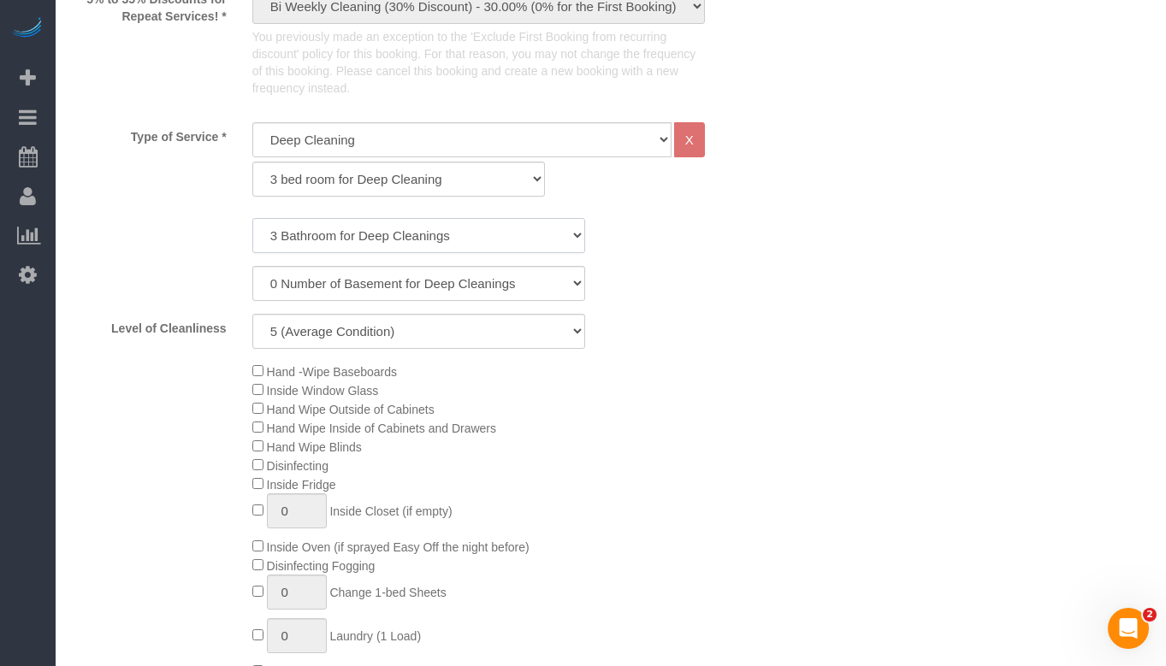
click at [252, 218] on select "1 Bathroom for Deep Cleaning 2 Bathroom for Deep Cleanings 3 Bathroom for Deep …" at bounding box center [418, 235] width 333 height 35
click at [649, 310] on div "1 Bathroom for Deep Cleaning 2 Bathroom for Deep Cleanings 3 Bathroom for Deep …" at bounding box center [419, 283] width 692 height 131
select select "spot16"
click at [492, 327] on select "1 (Very Clean) 2 3 4 5 (Average Condition) 6 7 8 9 10 (Extremely Dirty)" at bounding box center [418, 331] width 333 height 35
select select "7"
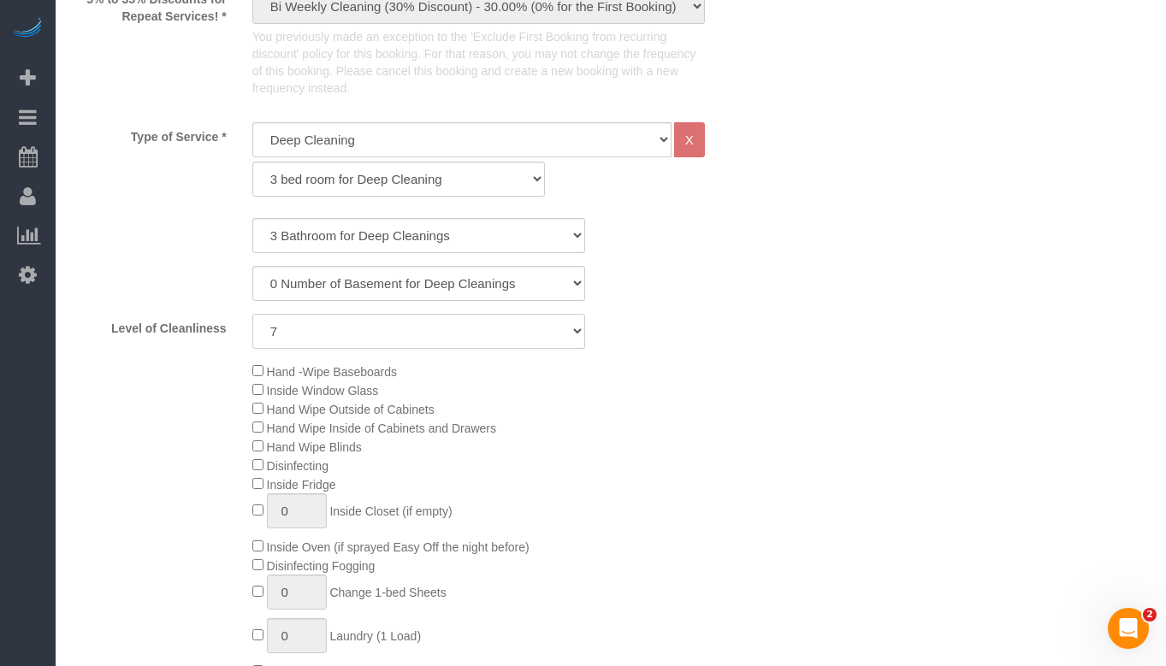
click at [252, 314] on select "1 (Very Clean) 2 3 4 5 (Average Condition) 6 7 8 9 10 (Extremely Dirty)" at bounding box center [418, 331] width 333 height 35
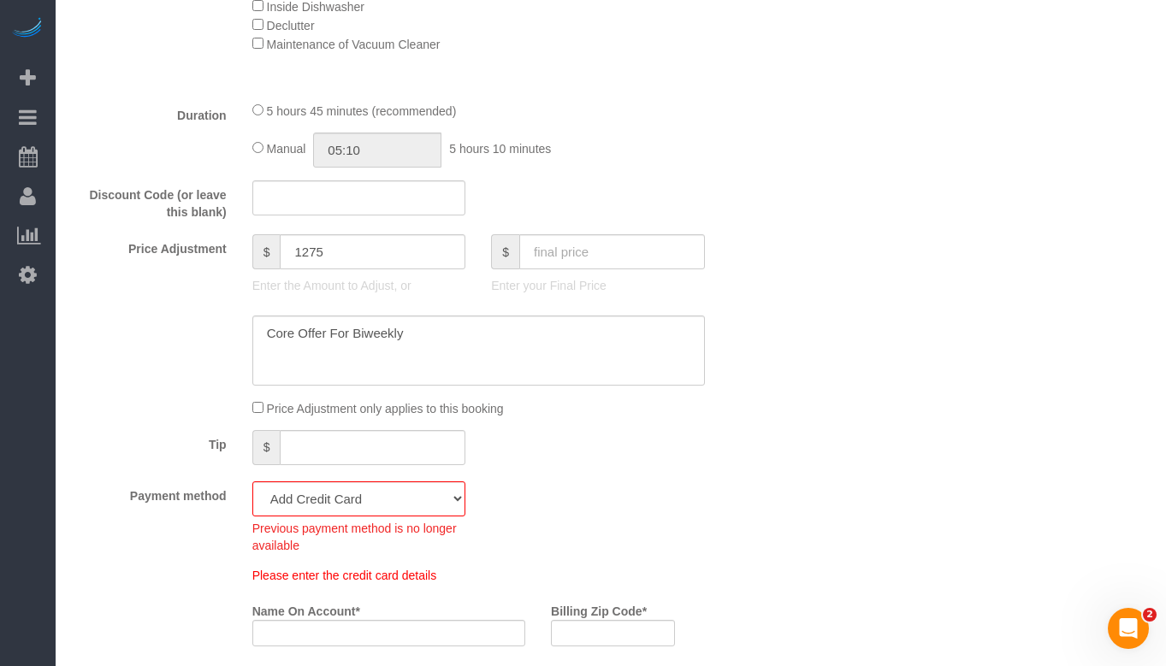
scroll to position [1368, 0]
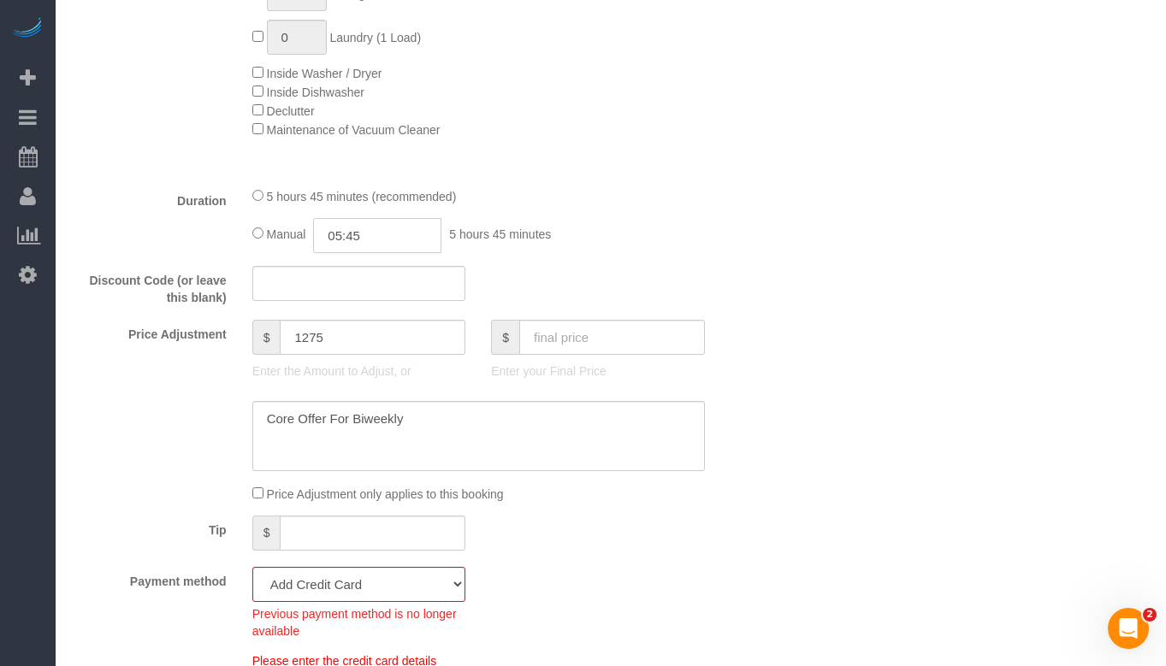
click at [381, 220] on input "05:45" at bounding box center [377, 235] width 128 height 35
click at [350, 233] on input "05:45" at bounding box center [377, 235] width 128 height 35
type input "06:45"
select select "spot21"
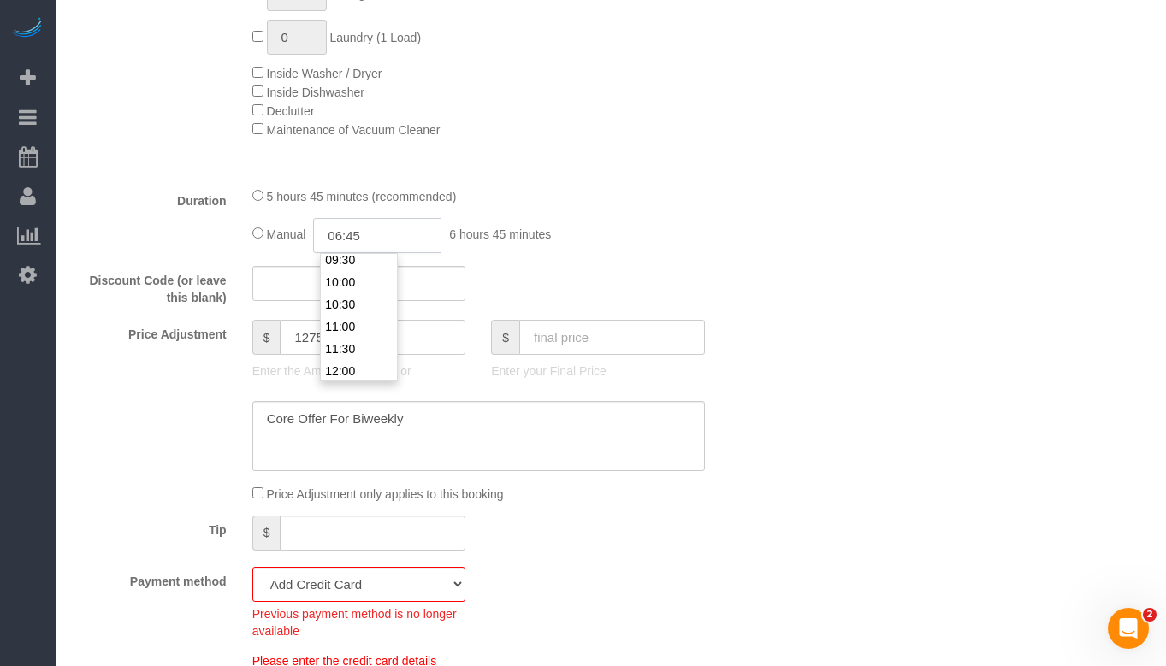
click at [385, 236] on input "06:45" at bounding box center [377, 235] width 128 height 35
type input "06:"
select select "spot26"
select select "spot31"
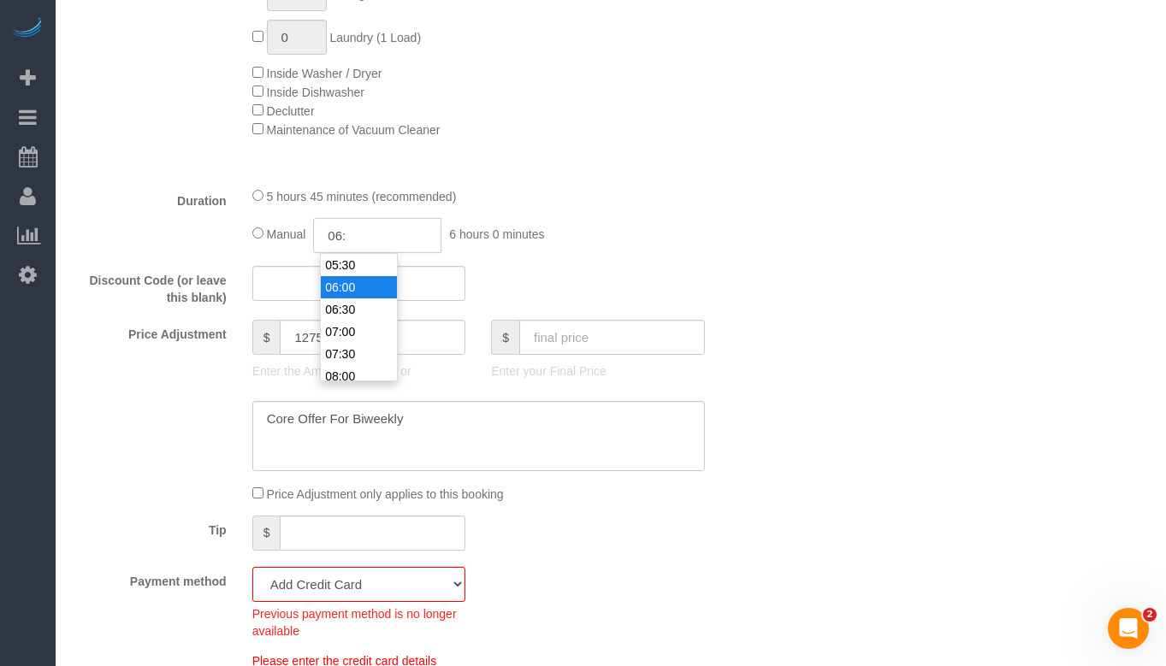
type input "06:2"
select select "spot36"
type input "06:20"
select select "spot41"
type input "06:20"
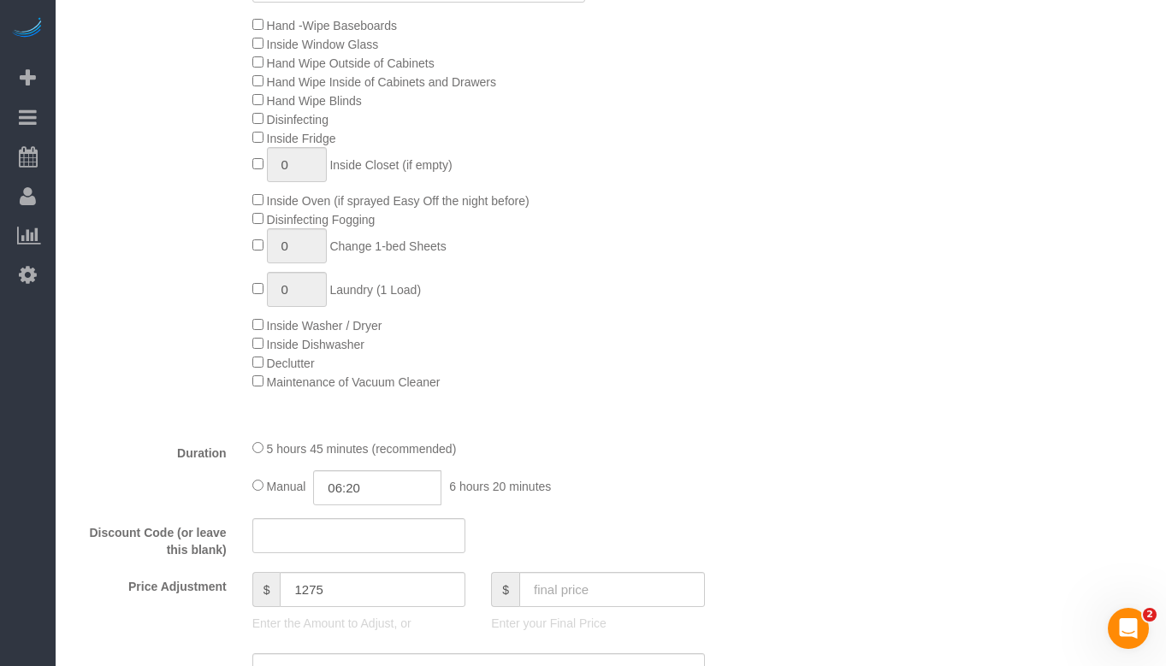
select select "spot46"
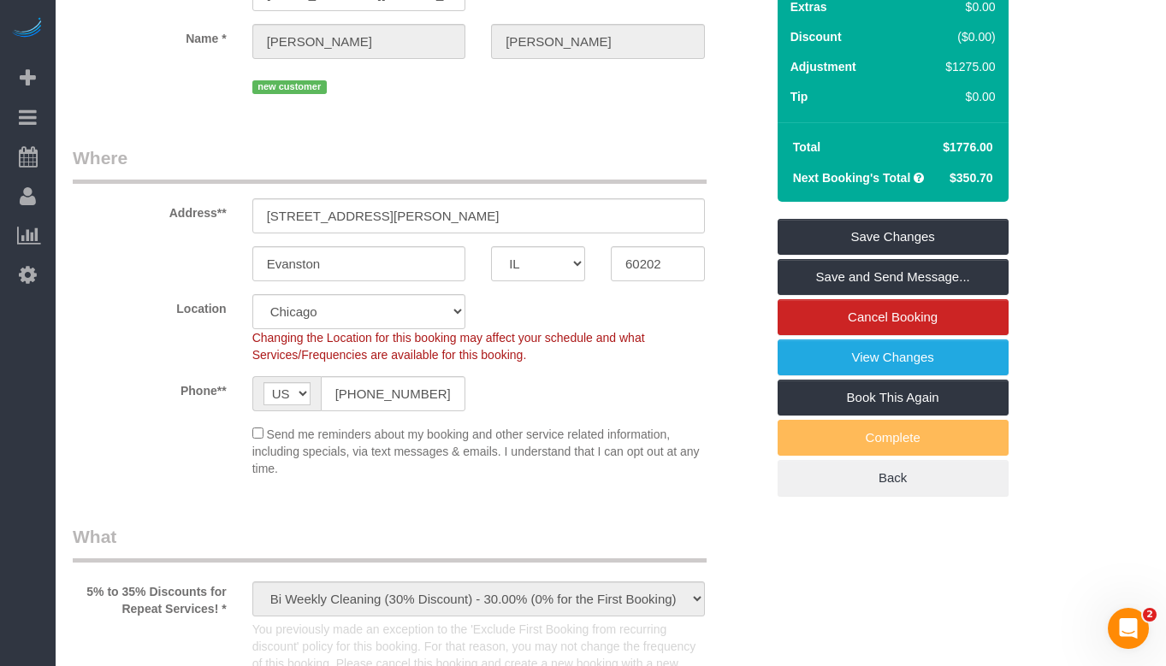
scroll to position [0, 0]
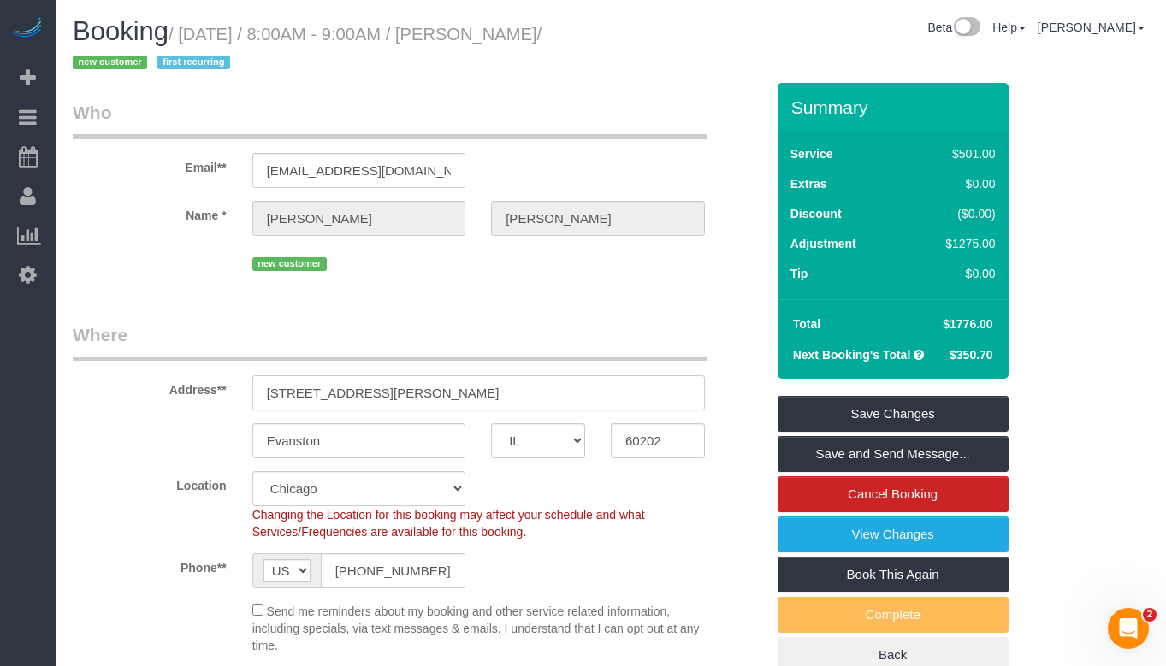
click at [422, 389] on input "[STREET_ADDRESS][PERSON_NAME]" at bounding box center [478, 392] width 452 height 35
click at [401, 286] on fieldset "Who Email** jkmccandlish@comcast.net Name * Jaylene McCandlish new customer" at bounding box center [419, 194] width 692 height 188
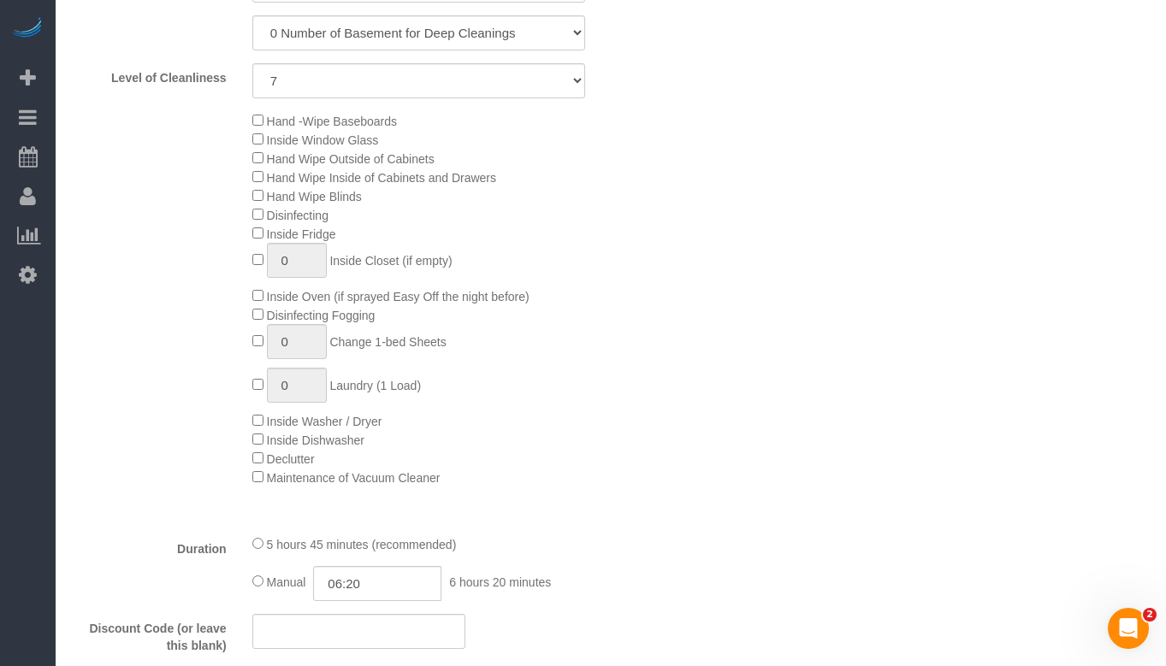
scroll to position [1283, 0]
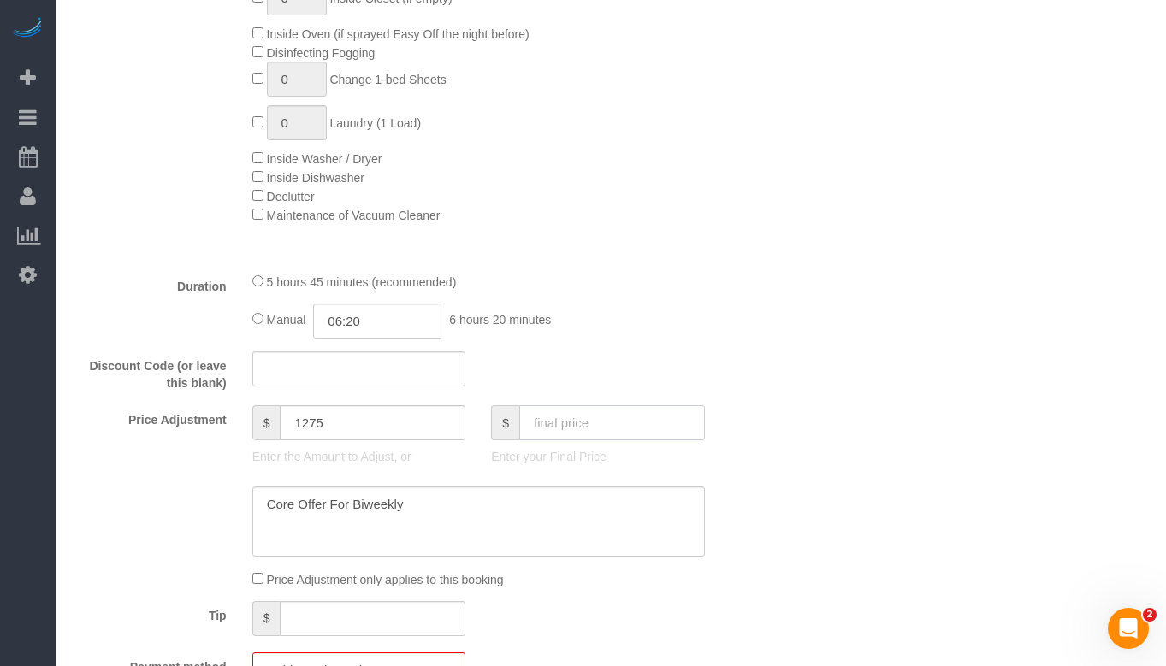
click at [533, 422] on input "text" at bounding box center [612, 422] width 186 height 35
type input "1710"
type input "1209"
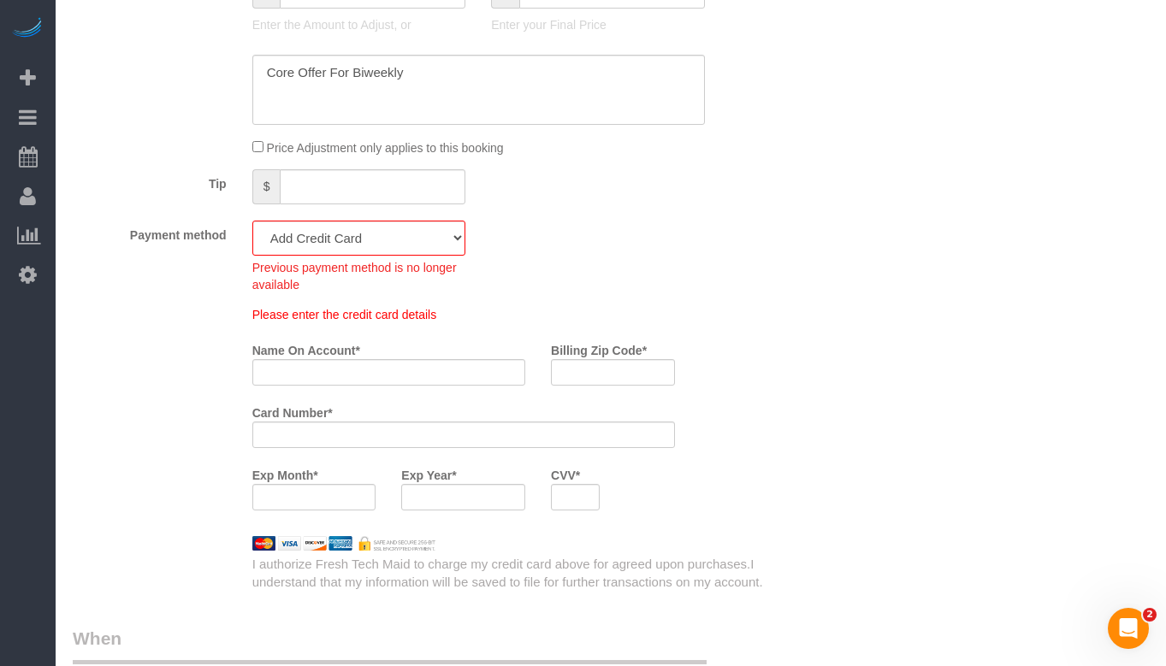
scroll to position [1710, 0]
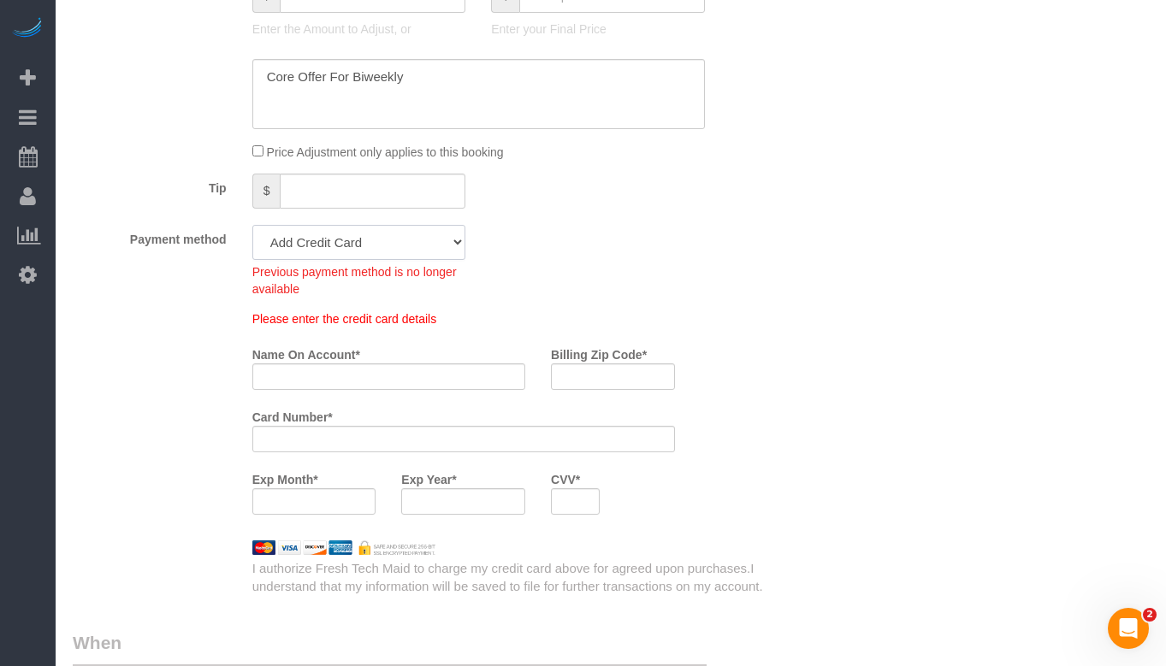
click at [369, 239] on select "Add Credit Card Cash Check Paypal" at bounding box center [359, 242] width 214 height 35
click at [448, 368] on input "Name On Account *" at bounding box center [388, 376] width 273 height 27
paste input "4147"
click at [384, 368] on input "4147" at bounding box center [388, 376] width 273 height 27
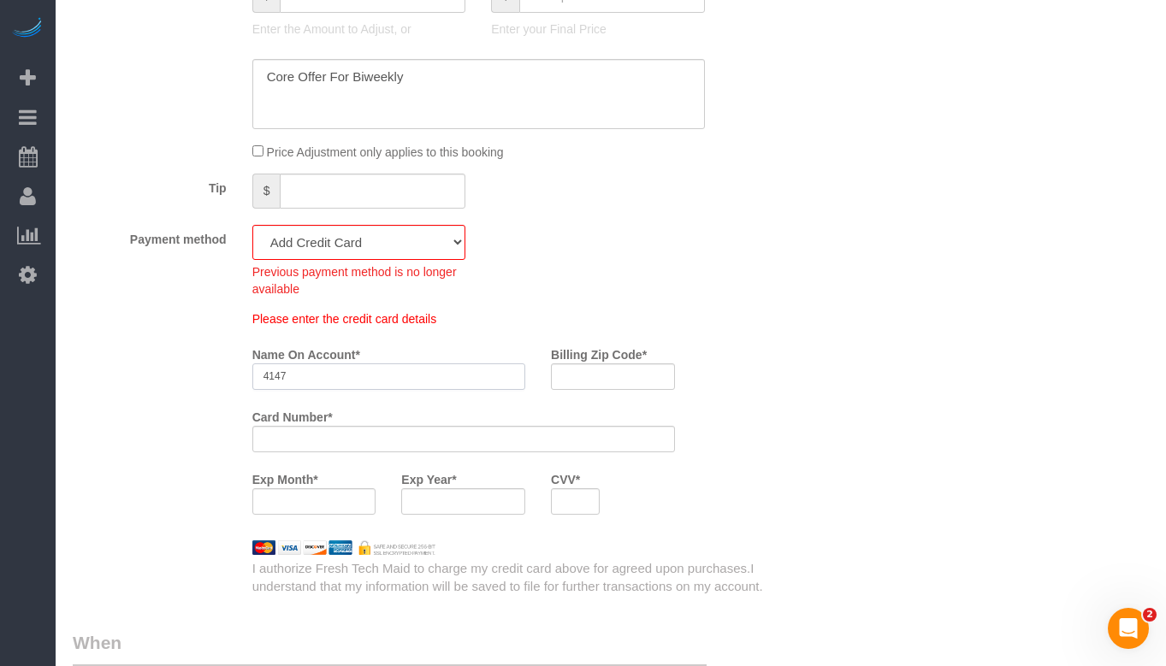
paste input "2027"
click at [370, 375] on input "4147 2027" at bounding box center [388, 376] width 273 height 27
paste input "5731"
click at [412, 365] on input "4147 2027 5731" at bounding box center [388, 376] width 273 height 27
paste input "3141"
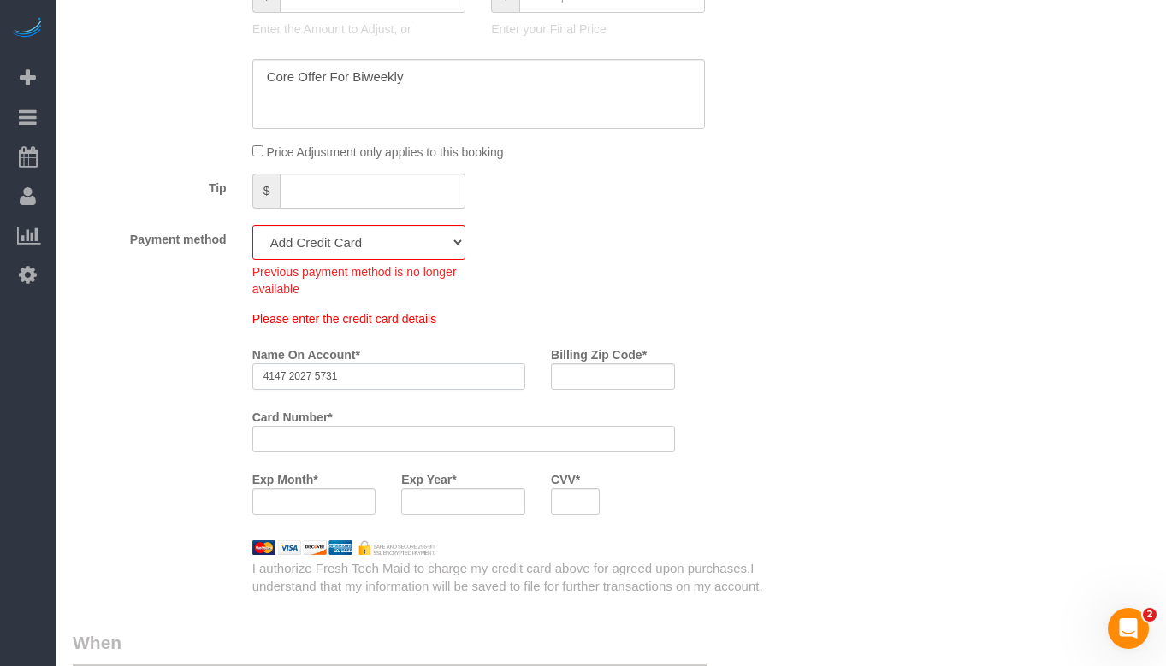
type input "4147 2027 57313141"
click at [412, 365] on input "4147 2027 57313141" at bounding box center [388, 376] width 273 height 27
click at [440, 380] on input "Name On Account *" at bounding box center [388, 376] width 273 height 27
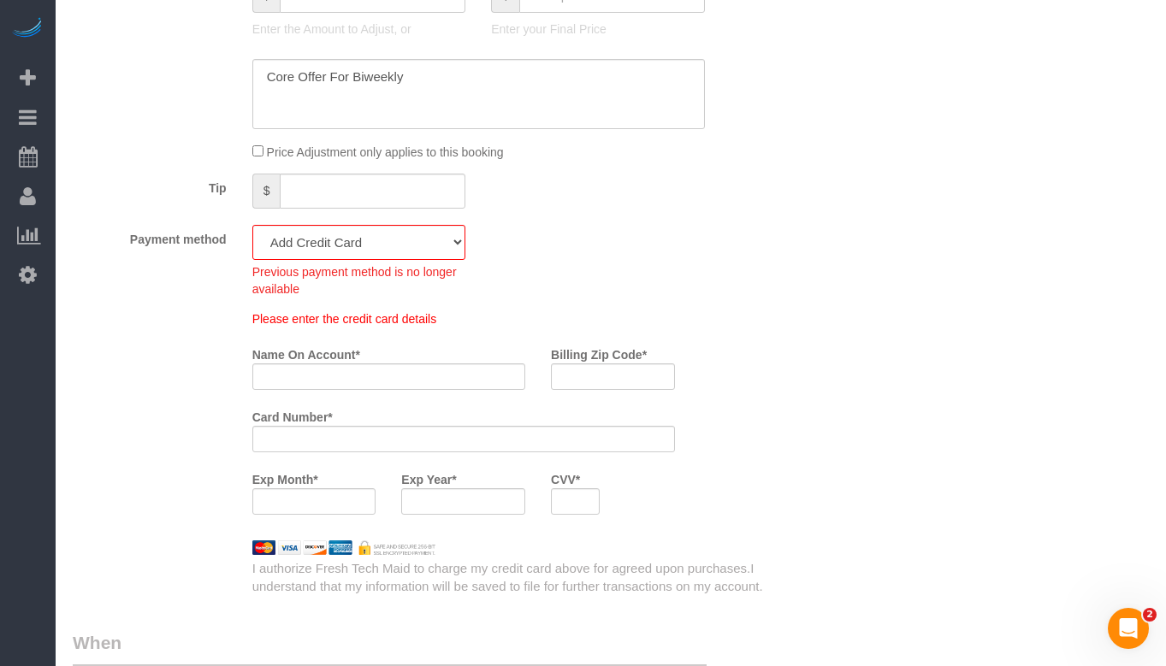
click at [582, 494] on iframe at bounding box center [575, 501] width 27 height 15
click at [619, 369] on input "Billing Zip Code *" at bounding box center [613, 376] width 124 height 27
paste input "60202"
type input "60202"
click at [694, 382] on div "Please enter the credit card details Name On Account * Billing Zip Code * 60202…" at bounding box center [508, 418] width 538 height 217
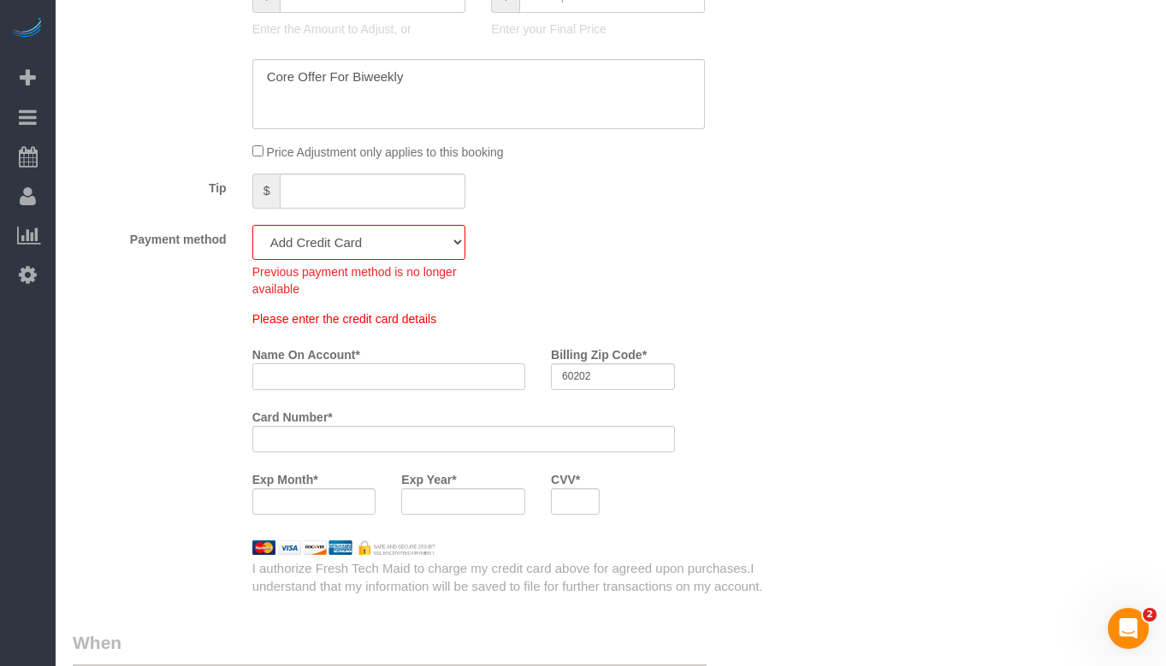
click at [343, 376] on input "Name On Account *" at bounding box center [388, 376] width 273 height 27
paste input "[PERSON_NAME]"
type input "[PERSON_NAME]"
click at [788, 408] on div "Who Email** jkmccandlish@comcast.net Name * Jaylene McCandlish new customer Whe…" at bounding box center [611, 430] width 1076 height 4114
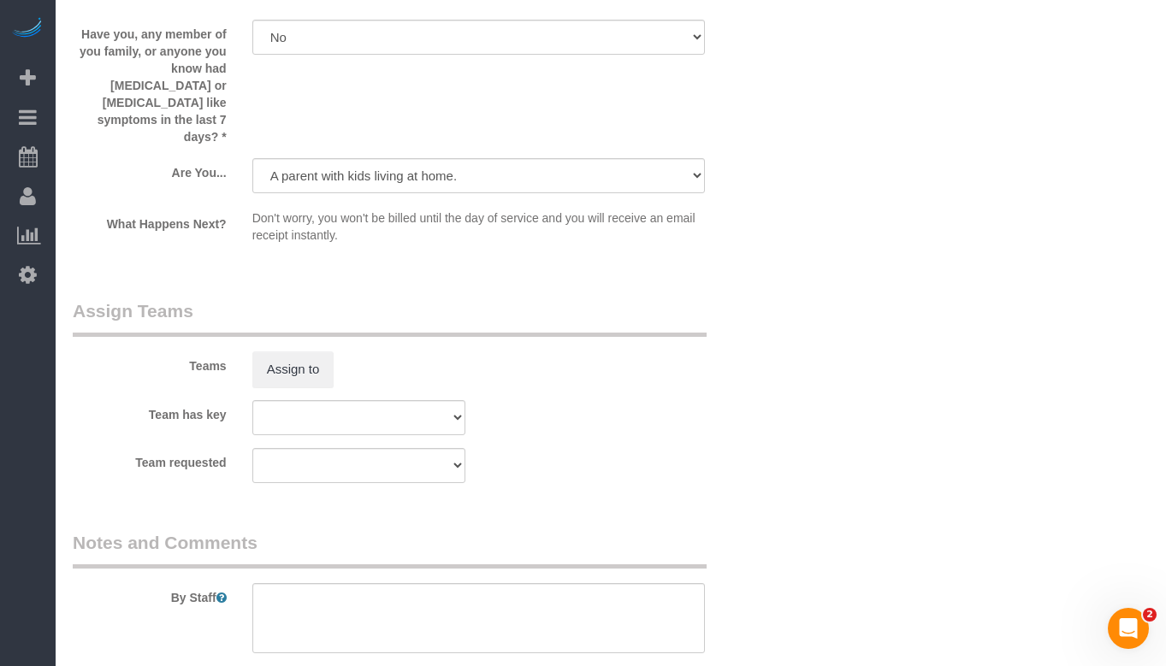
scroll to position [3335, 0]
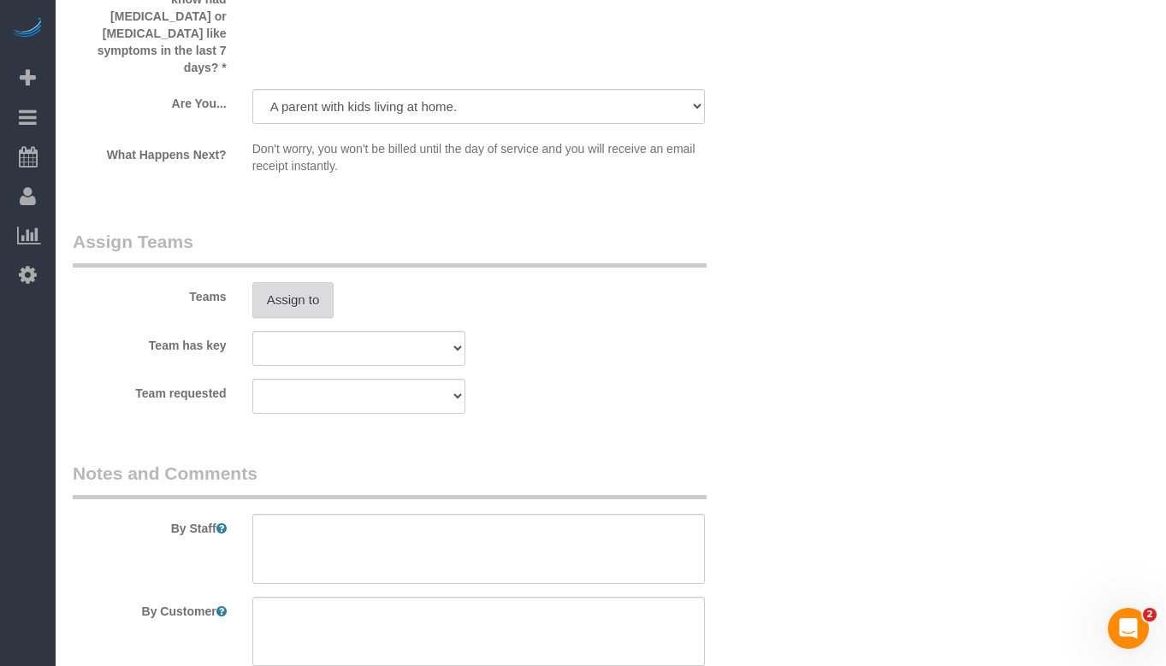
click at [297, 282] on button "Assign to" at bounding box center [293, 300] width 82 height 36
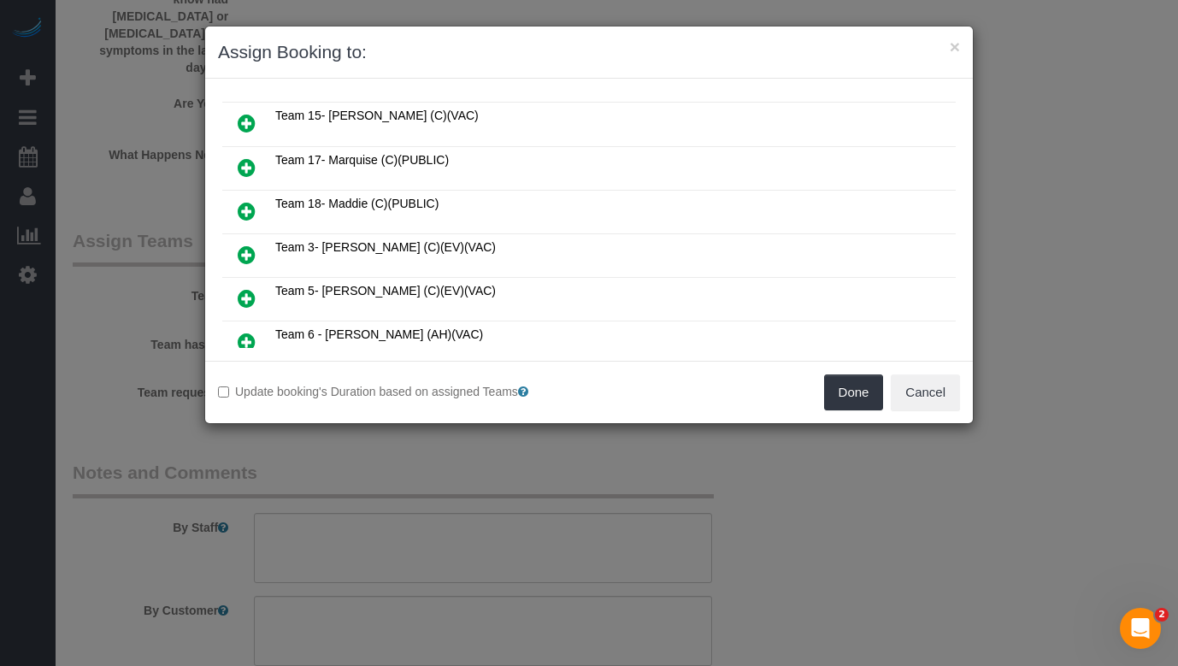
scroll to position [257, 0]
click at [238, 214] on icon at bounding box center [247, 213] width 18 height 21
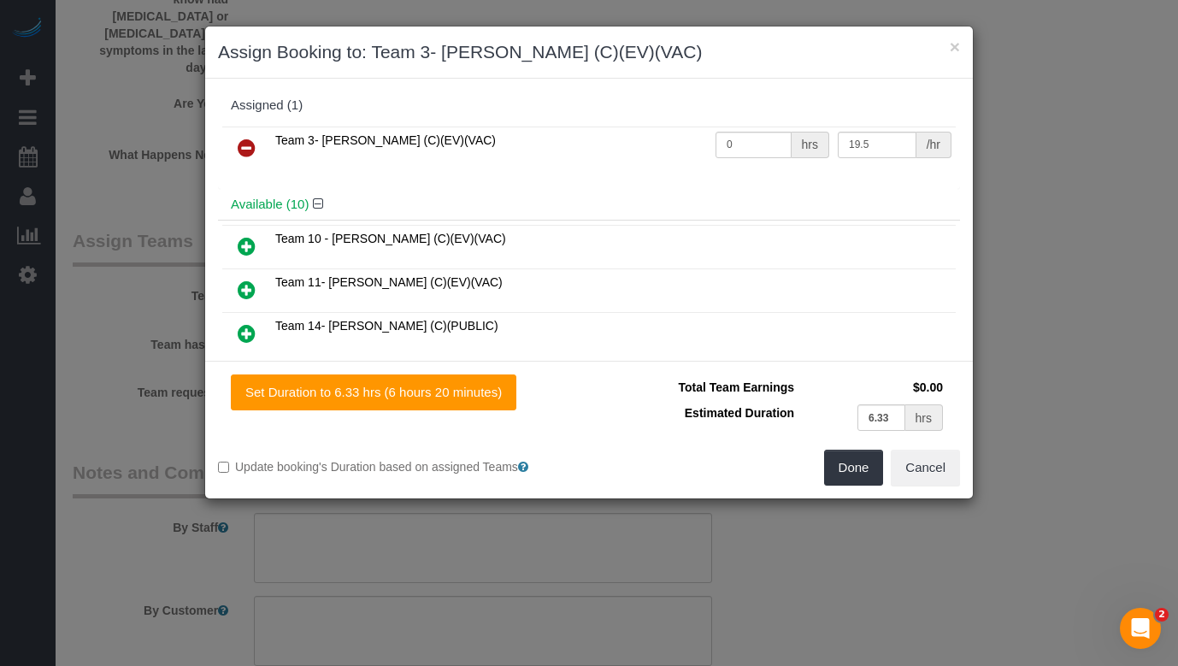
scroll to position [0, 0]
click at [755, 139] on input "0" at bounding box center [754, 146] width 76 height 27
type input "6.33"
click at [857, 467] on button "Done" at bounding box center [854, 468] width 60 height 36
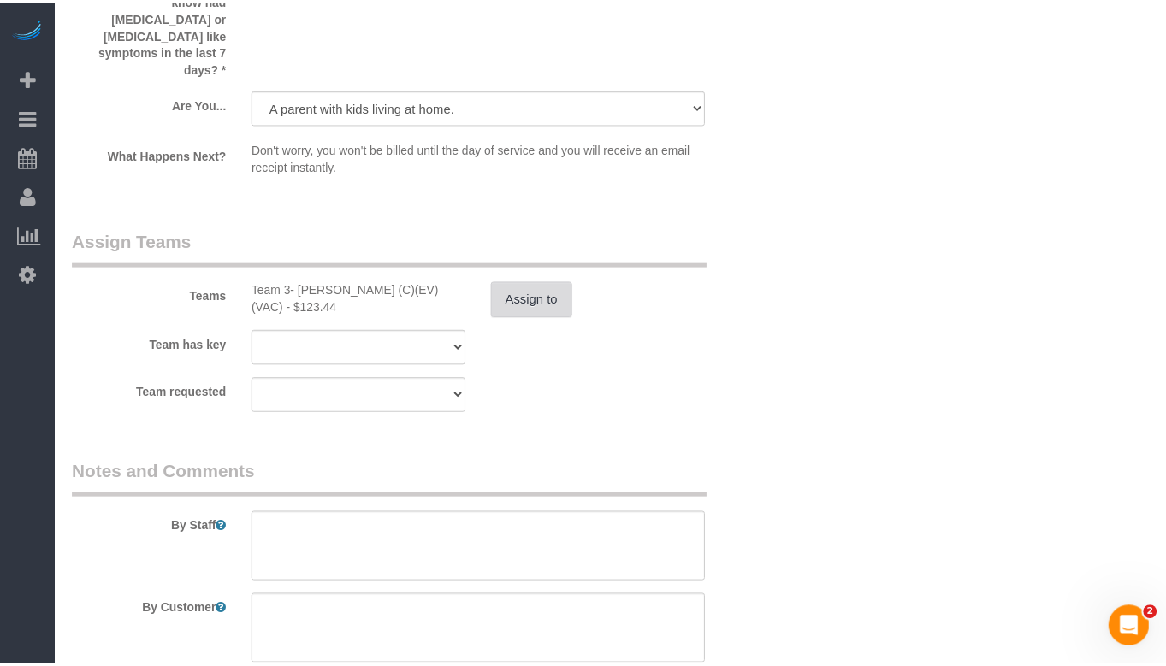
scroll to position [3335, 0]
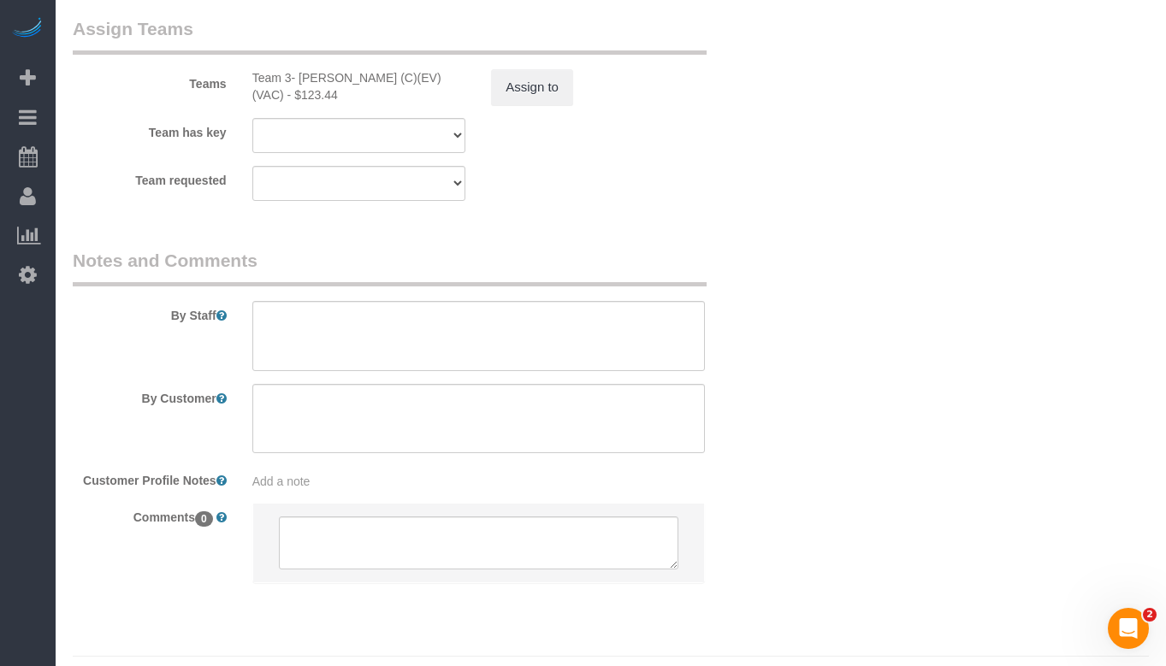
scroll to position [3555, 0]
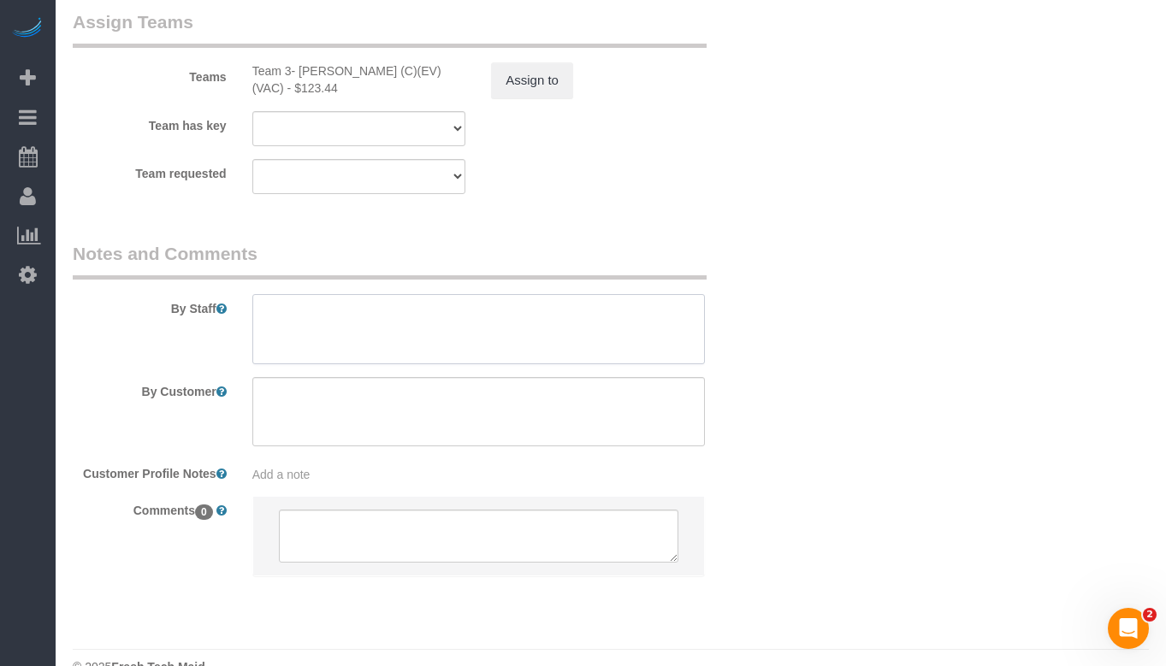
click at [355, 308] on textarea at bounding box center [478, 329] width 452 height 70
paste textarea "Initial Cleaning for a weekly cleaning. Partial Cleaning. 1). General Cleaning.…"
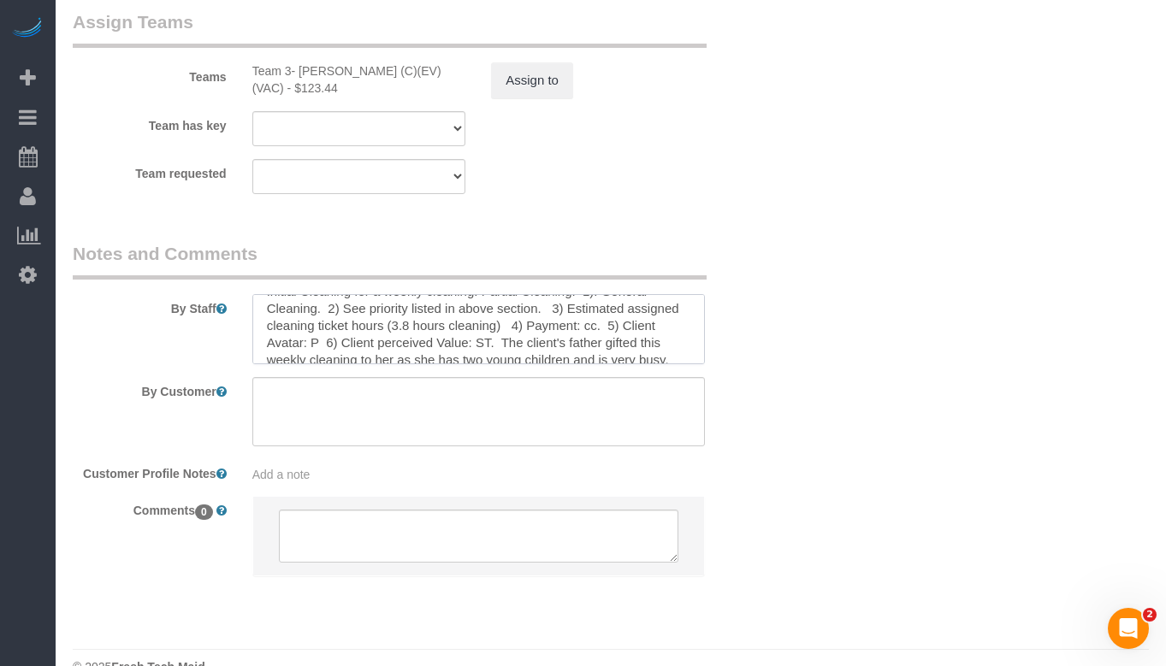
scroll to position [0, 0]
click at [405, 294] on textarea at bounding box center [478, 329] width 452 height 70
click at [511, 294] on textarea at bounding box center [478, 329] width 452 height 70
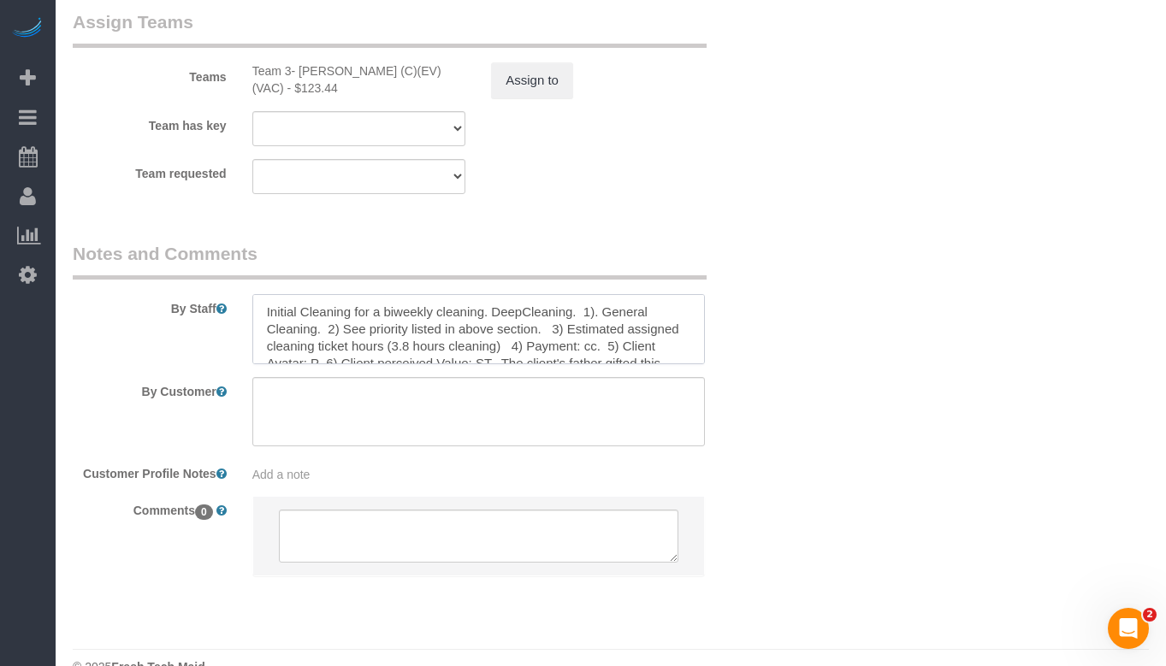
drag, startPoint x: 489, startPoint y: 283, endPoint x: 577, endPoint y: 281, distance: 88.1
click at [577, 294] on textarea at bounding box center [478, 329] width 452 height 70
click at [532, 294] on textarea at bounding box center [478, 329] width 452 height 70
click at [324, 315] on textarea at bounding box center [478, 329] width 452 height 70
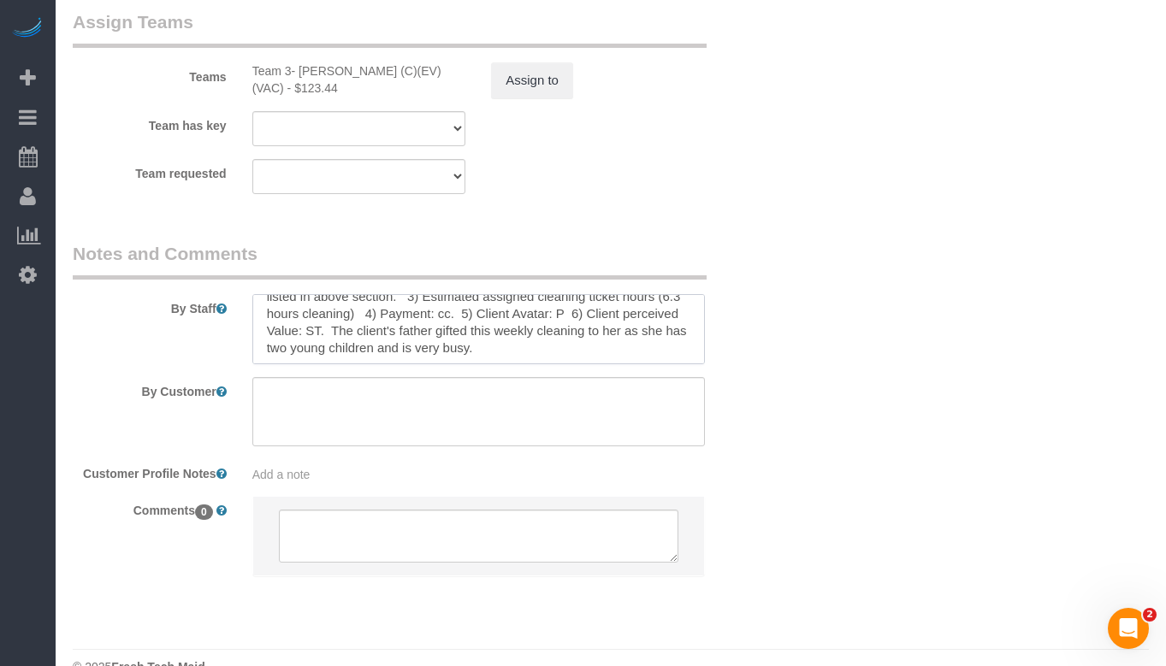
scroll to position [50, 0]
drag, startPoint x: 630, startPoint y: 298, endPoint x: 482, endPoint y: 281, distance: 148.8
click at [482, 294] on textarea at bounding box center [478, 329] width 452 height 70
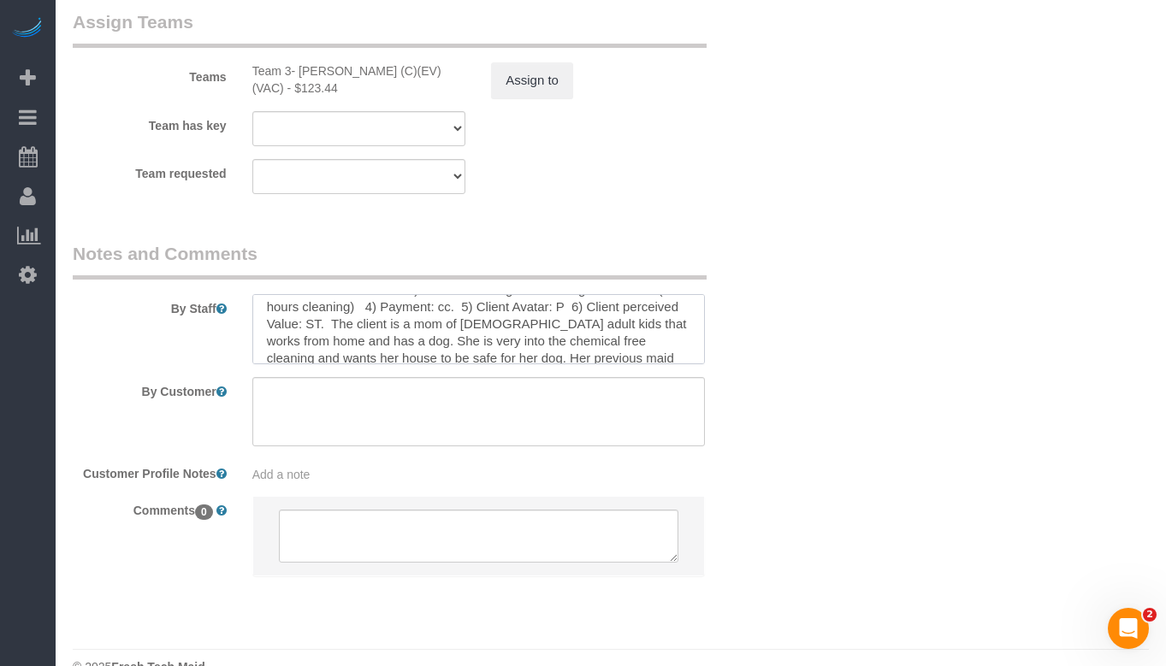
drag, startPoint x: 579, startPoint y: 318, endPoint x: 425, endPoint y: 293, distance: 155.9
click at [425, 294] on textarea at bounding box center [478, 329] width 452 height 70
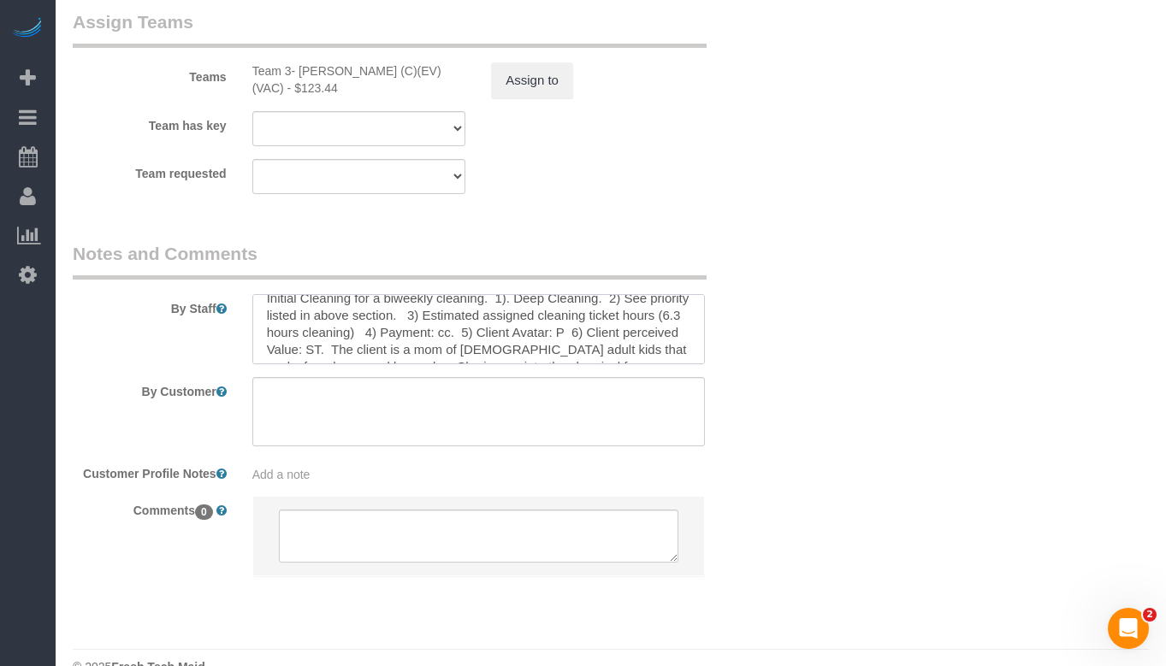
scroll to position [0, 0]
type textarea "Initial Cleaning for a biweekly cleaning. 1). Deep Cleaning. 2) See priority li…"
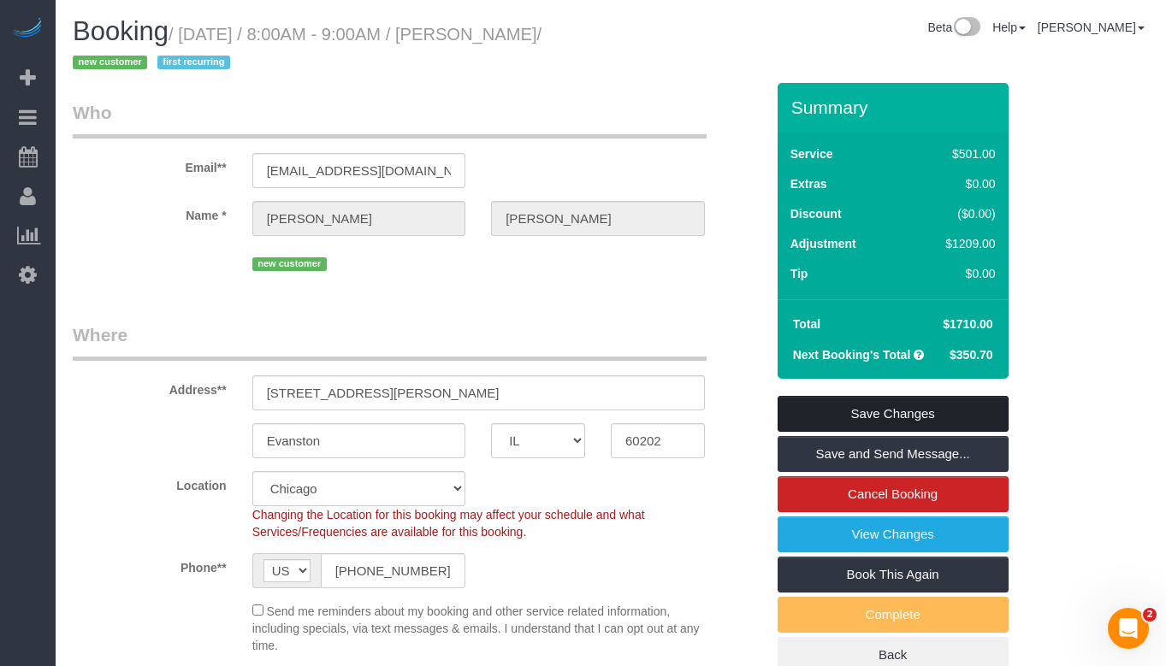
click at [950, 421] on link "Save Changes" at bounding box center [892, 414] width 231 height 36
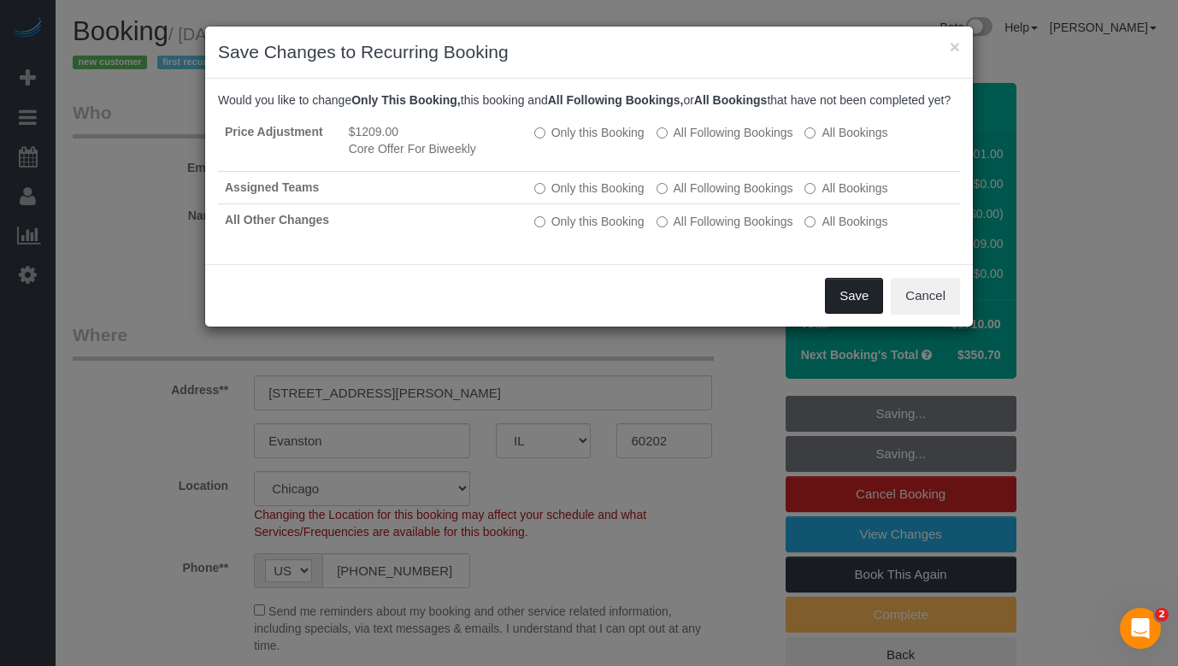
click at [831, 308] on button "Save" at bounding box center [854, 296] width 58 height 36
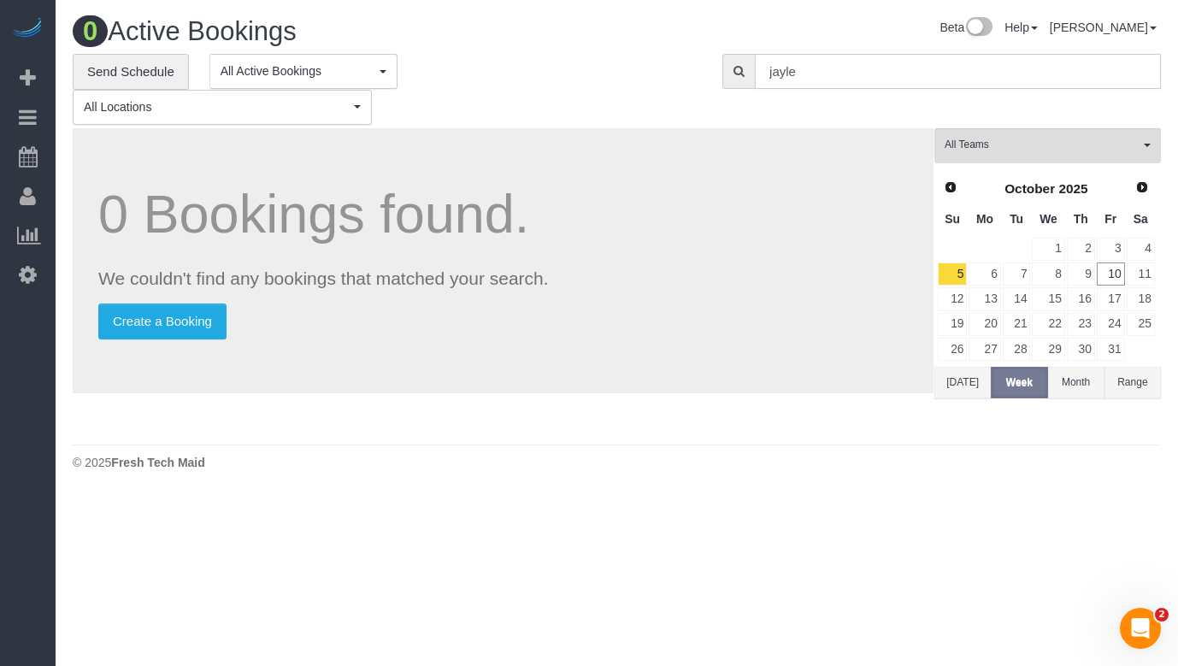
click at [800, 73] on input "jayle" at bounding box center [958, 71] width 406 height 35
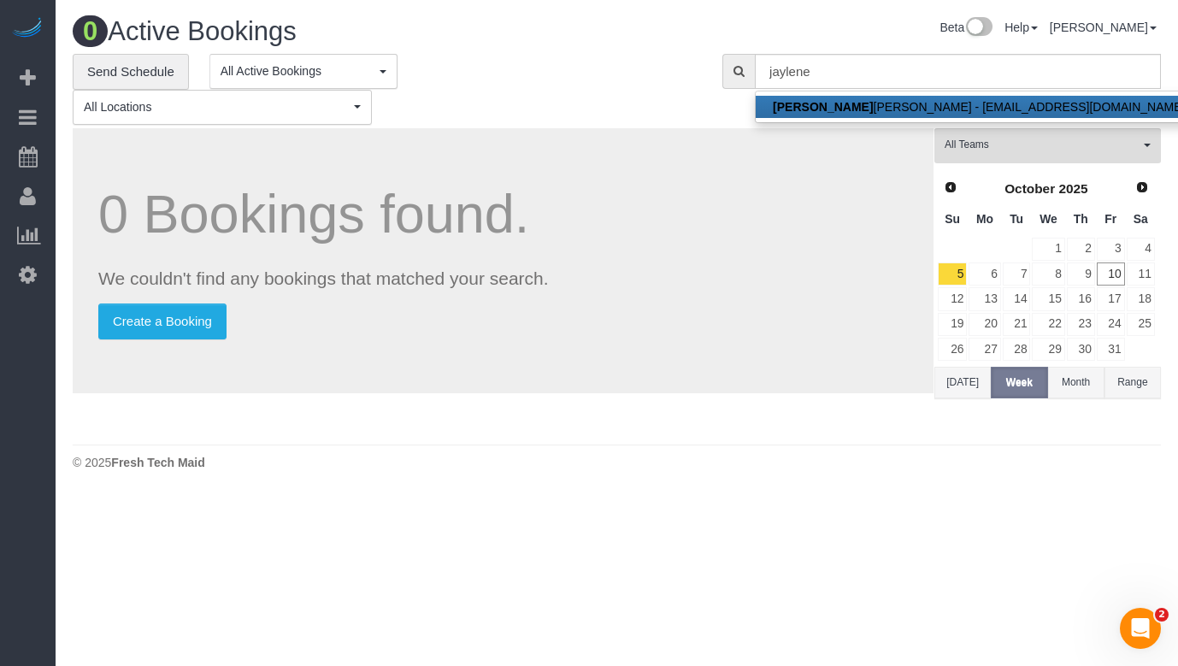
click at [824, 101] on link "Jaylene McCandlish - jkmccandlish@comcast.net" at bounding box center [979, 107] width 446 height 22
type input "[EMAIL_ADDRESS][DOMAIN_NAME]"
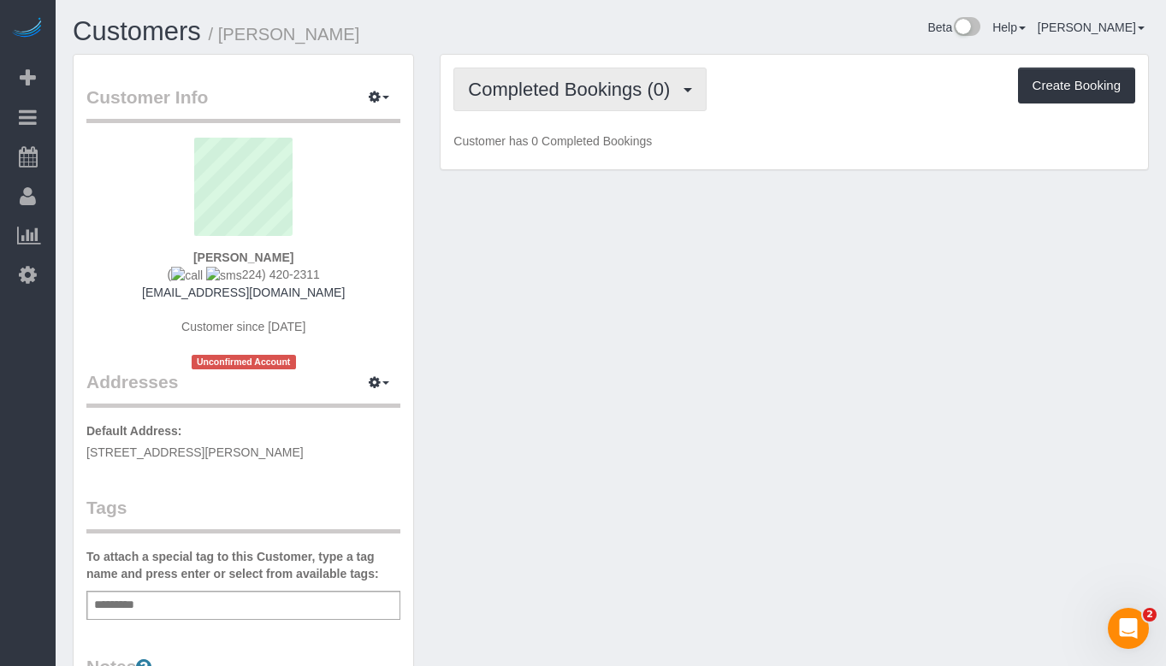
click at [614, 103] on button "Completed Bookings (0)" at bounding box center [579, 90] width 253 height 44
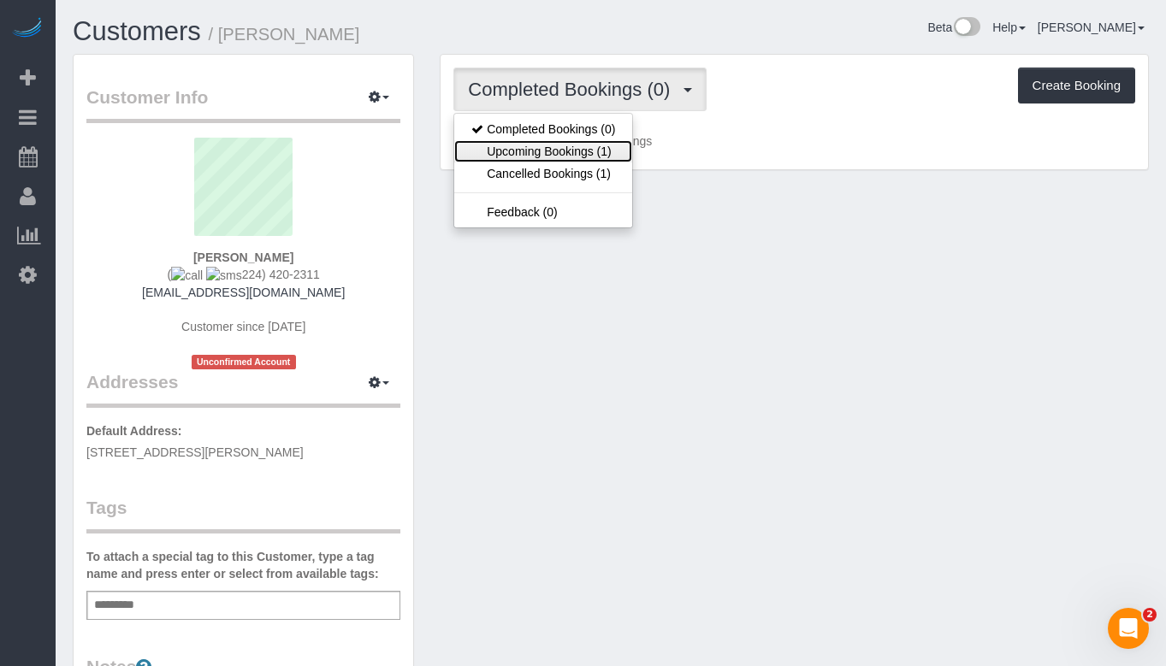
click at [606, 151] on link "Upcoming Bookings (1)" at bounding box center [543, 151] width 178 height 22
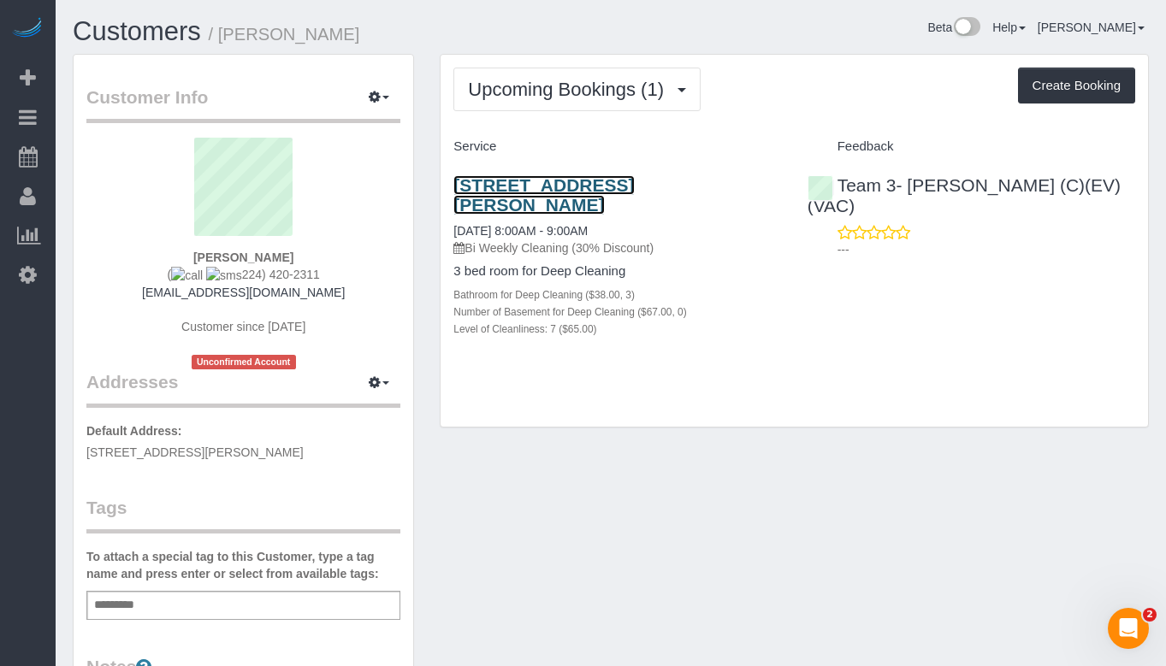
click at [617, 184] on link "1011 Mulford Street, Evanston, IL 60202" at bounding box center [543, 194] width 180 height 39
drag, startPoint x: 449, startPoint y: 173, endPoint x: 558, endPoint y: 203, distance: 112.7
click at [558, 203] on div "1011 Mulford Street, Evanston, IL 60202 10/17/2025 8:00AM - 9:00AM Bi Weekly Cl…" at bounding box center [616, 266] width 353 height 210
copy link "1011 Mulford Street, Evanston, IL 60202"
drag, startPoint x: 300, startPoint y: 255, endPoint x: 171, endPoint y: 251, distance: 129.2
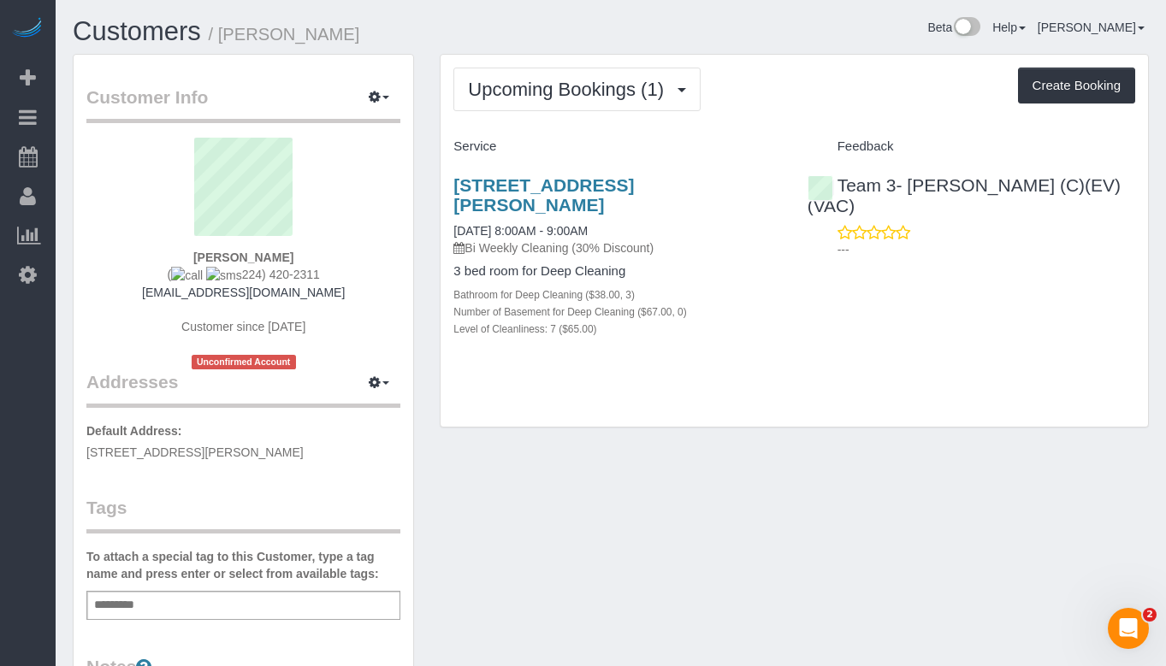
click at [171, 251] on div "Jaylene McCandlish ( 224) 420-2311 jkmccandlish@comcast.net Customer since 2025…" at bounding box center [243, 254] width 314 height 232
copy strong "[PERSON_NAME]"
drag, startPoint x: 326, startPoint y: 285, endPoint x: 227, endPoint y: 272, distance: 99.2
click at [227, 272] on div "Jaylene McCandlish ( 224) 420-2311 jkmccandlish@comcast.net Customer since 2025…" at bounding box center [243, 254] width 314 height 232
click at [312, 272] on div "Jaylene McCandlish ( 224) 420-2311 jkmccandlish@comcast.net Customer since 2025…" at bounding box center [243, 254] width 314 height 232
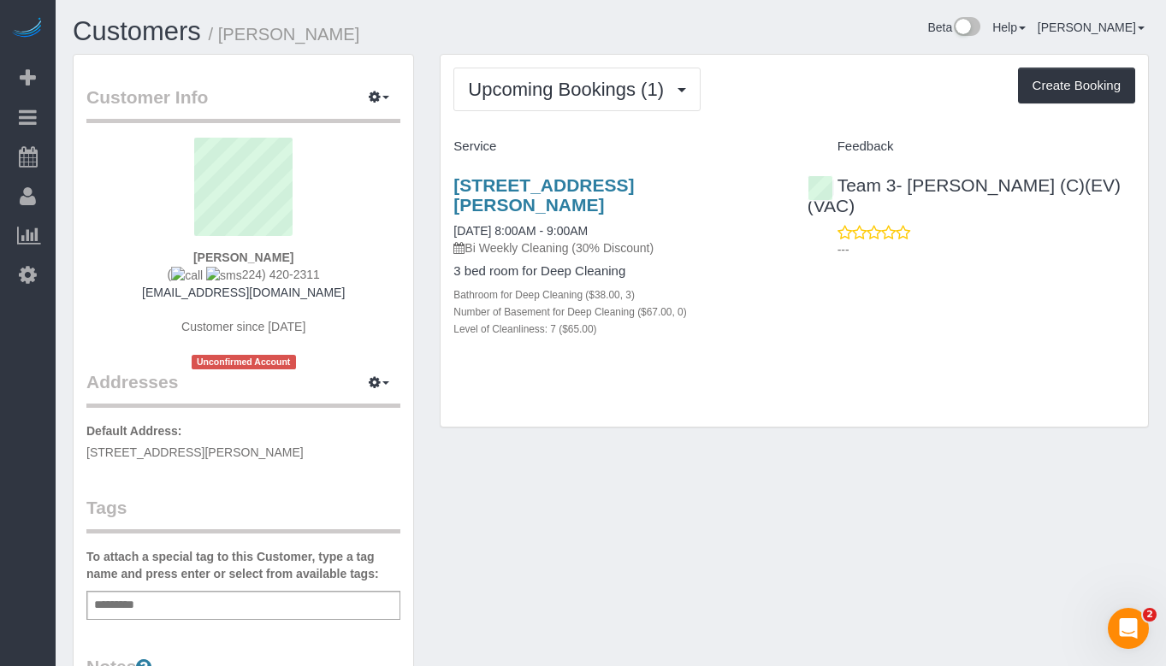
drag, startPoint x: 324, startPoint y: 270, endPoint x: 227, endPoint y: 275, distance: 96.8
click at [227, 275] on div "Jaylene McCandlish ( 224) 420-2311 jkmccandlish@comcast.net Customer since 2025…" at bounding box center [243, 254] width 314 height 232
copy span "224) 420-2311"
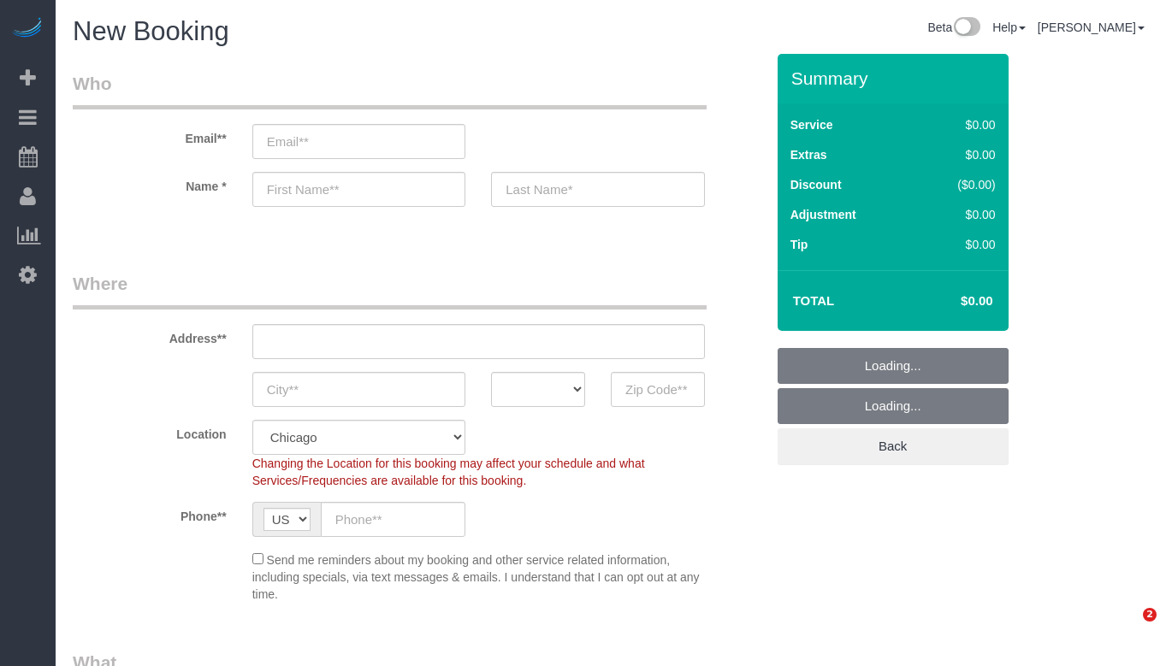
select select "512"
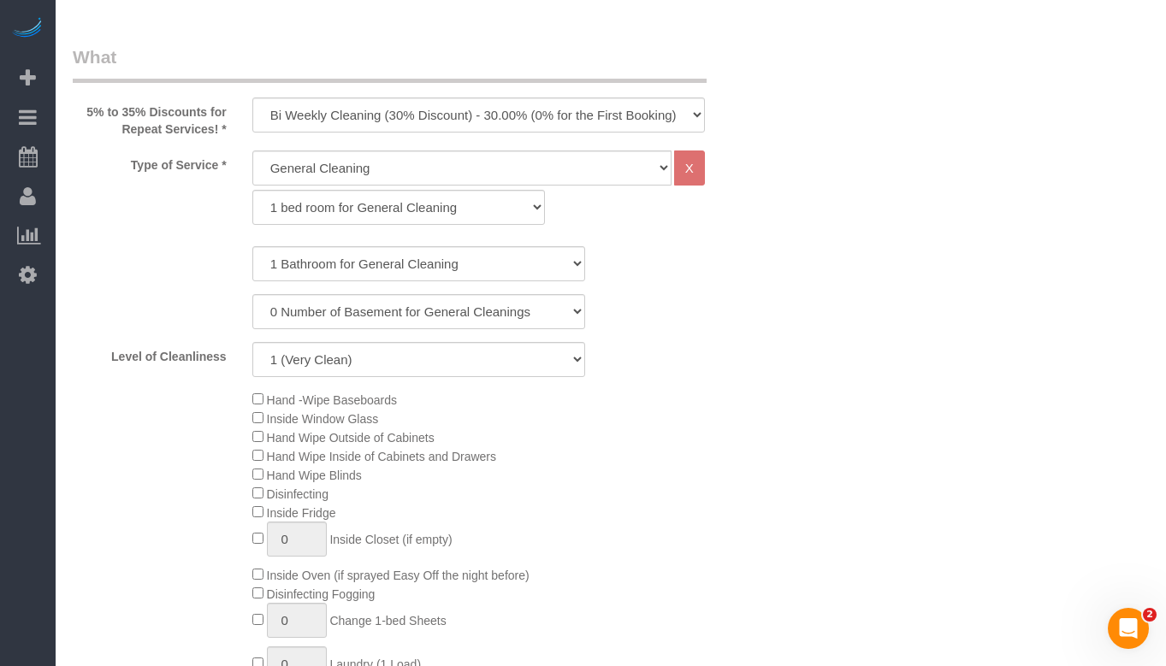
scroll to position [684, 0]
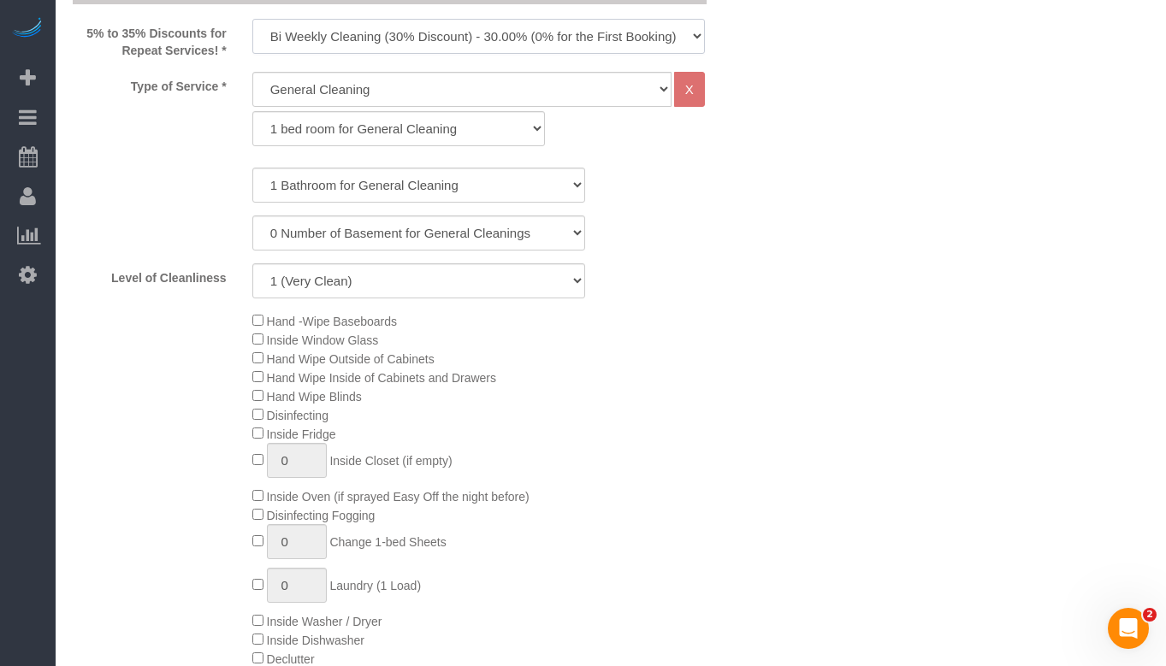
click at [390, 34] on select "One Time Cleaning Weekly Cleaning (35% Discount) - 35.00% (0% for the First Boo…" at bounding box center [478, 36] width 452 height 35
select select "object:1075"
click at [252, 19] on select "One Time Cleaning Weekly Cleaning (35% Discount) - 35.00% (0% for the First Boo…" at bounding box center [478, 36] width 452 height 35
click at [382, 91] on select "General Cleaning Deep Cleaning Move-in / Move-out Cleaning COUNTS Cleaning" at bounding box center [461, 89] width 419 height 35
select select "513"
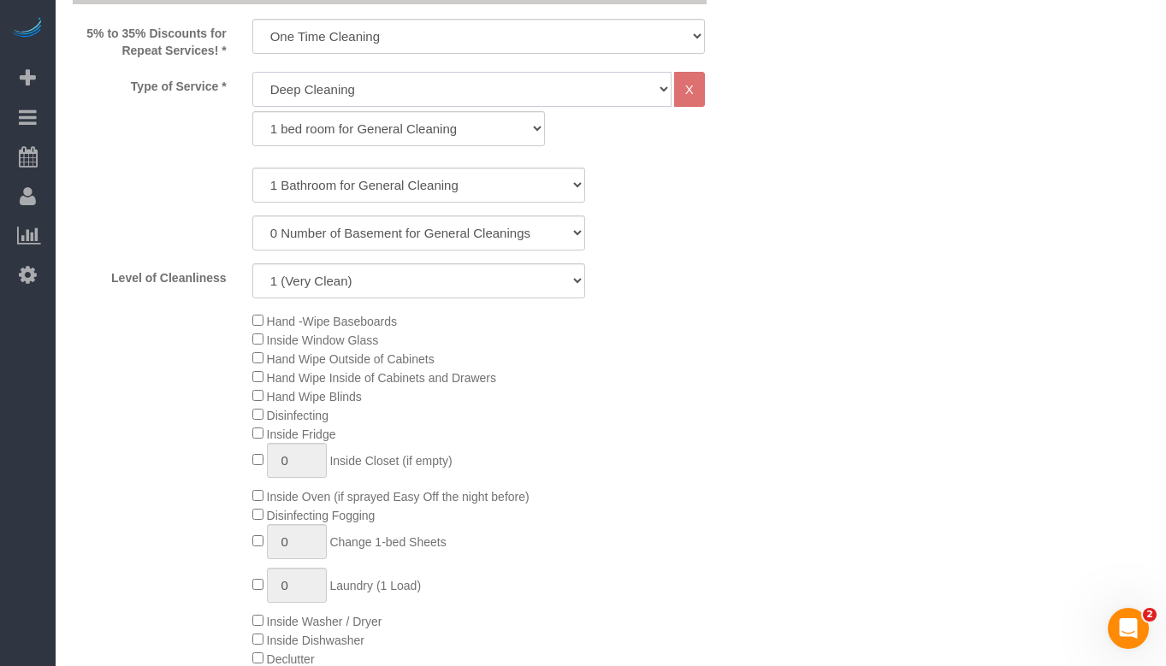
click at [252, 72] on select "General Cleaning Deep Cleaning Move-in / Move-out Cleaning COUNTS Cleaning" at bounding box center [461, 89] width 419 height 35
click at [373, 134] on select "1 bed room for Deep Cleaning 2 bed room for Deep Cleaning 3 bed room for Deep C…" at bounding box center [398, 128] width 293 height 35
select select "293"
click at [252, 111] on select "1 bed room for Deep Cleaning 2 bed room for Deep Cleaning 3 bed room for Deep C…" at bounding box center [398, 128] width 293 height 35
click at [371, 186] on select "1 Bathroom for Deep Cleaning 2 Bathroom for Deep Cleanings 3 Bathroom for Deep …" at bounding box center [418, 185] width 333 height 35
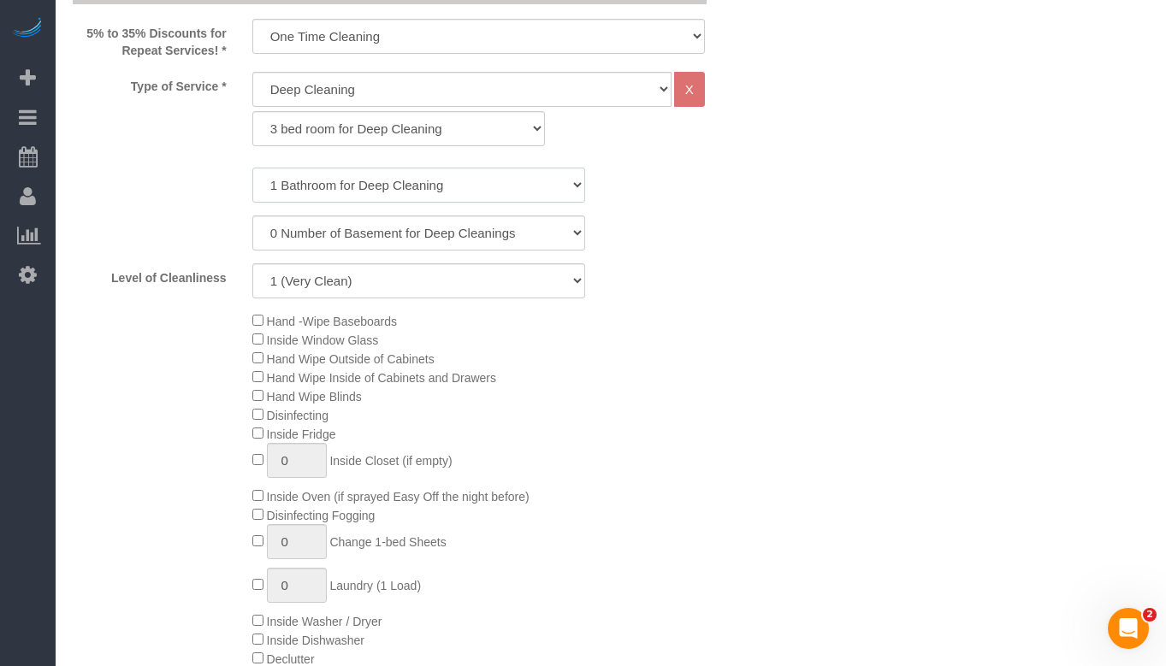
select select "3"
click at [252, 168] on select "1 Bathroom for Deep Cleaning 2 Bathroom for Deep Cleanings 3 Bathroom for Deep …" at bounding box center [418, 185] width 333 height 35
click at [367, 276] on select "1 (Very Clean) 2 3 4 5 (Average Condition) 6 7 8 9 10 (Extremely Dirty)" at bounding box center [418, 280] width 333 height 35
select select "7"
click at [252, 263] on select "1 (Very Clean) 2 3 4 5 (Average Condition) 6 7 8 9 10 (Extremely Dirty)" at bounding box center [418, 280] width 333 height 35
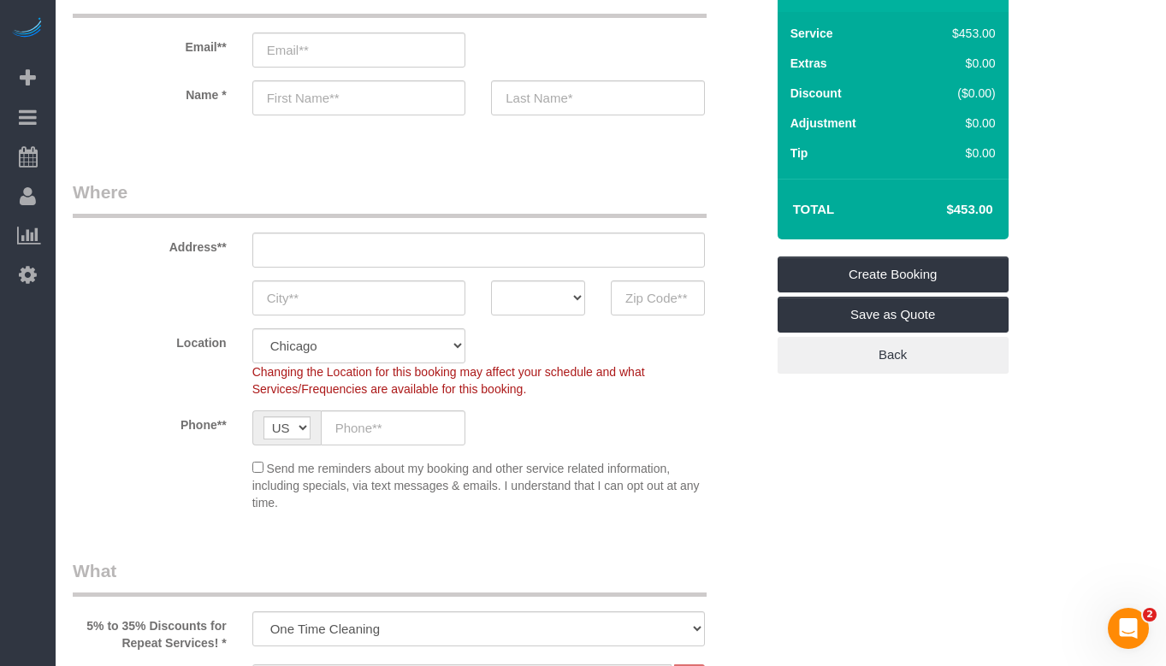
scroll to position [86, 0]
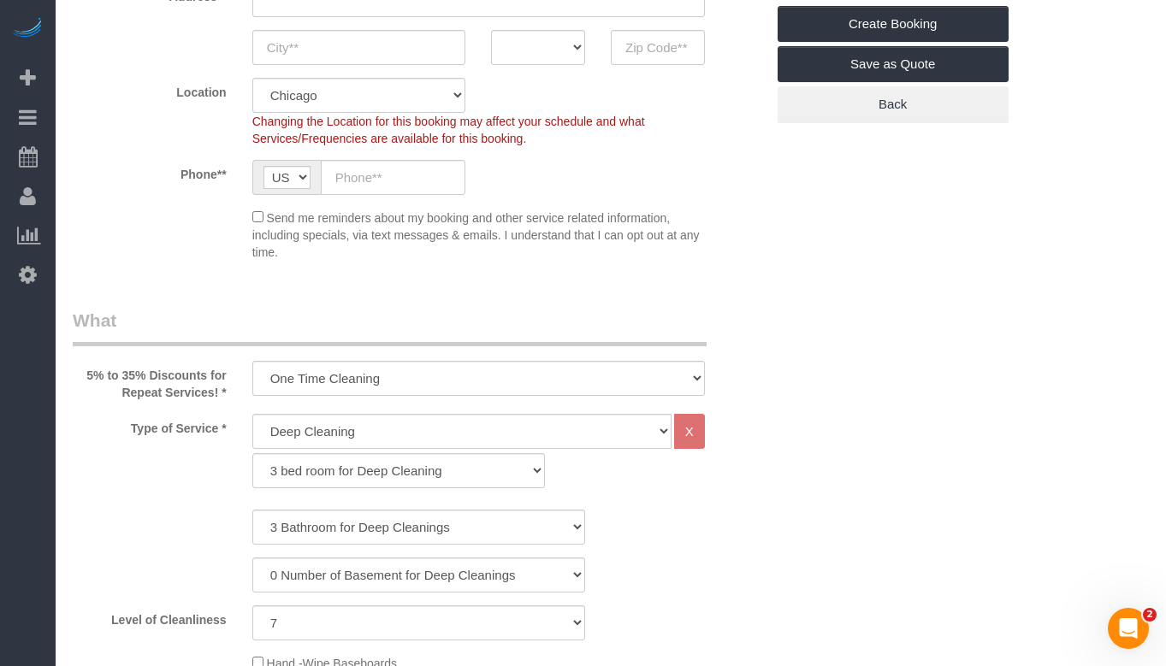
click at [769, 387] on div "5% to 35% Discounts for Repeat Services! * One Time Cleaning Weekly Cleaning (3…" at bounding box center [419, 354] width 718 height 93
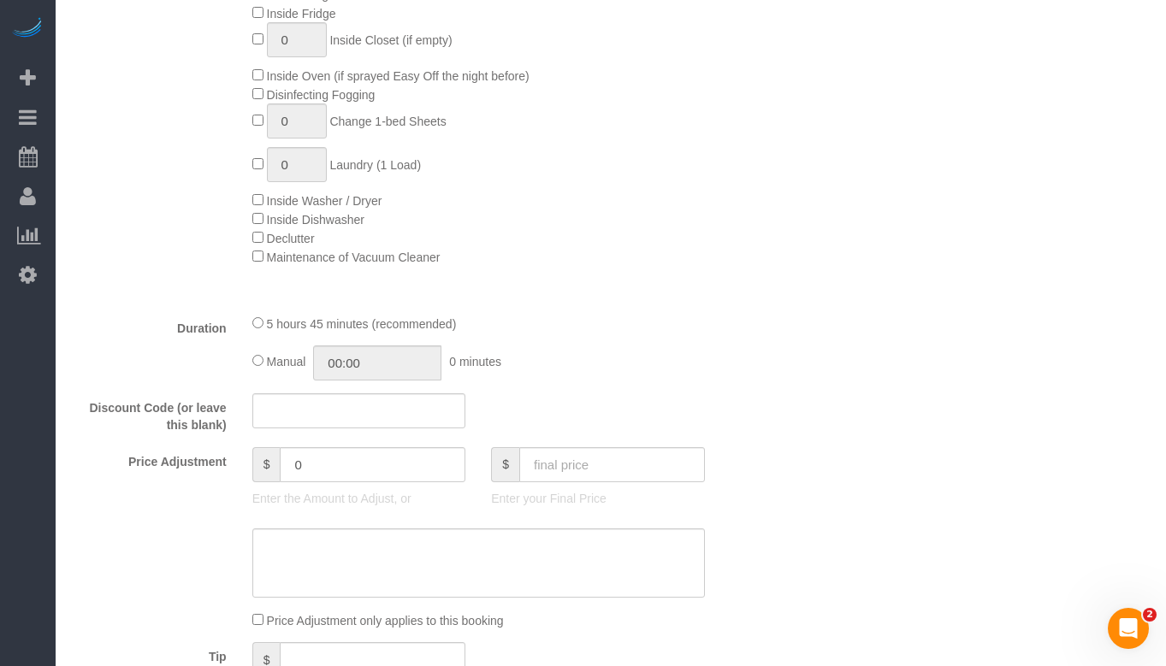
scroll to position [1112, 0]
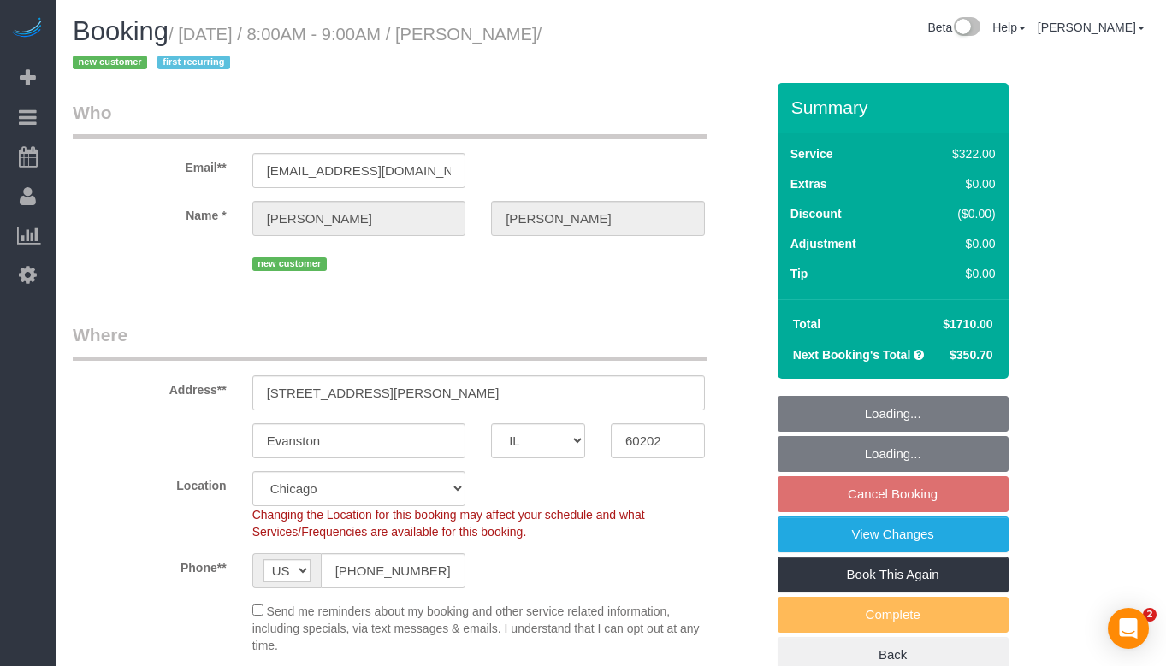
select select "IL"
select select "object:840"
select select "513"
select select "3"
select select "7"
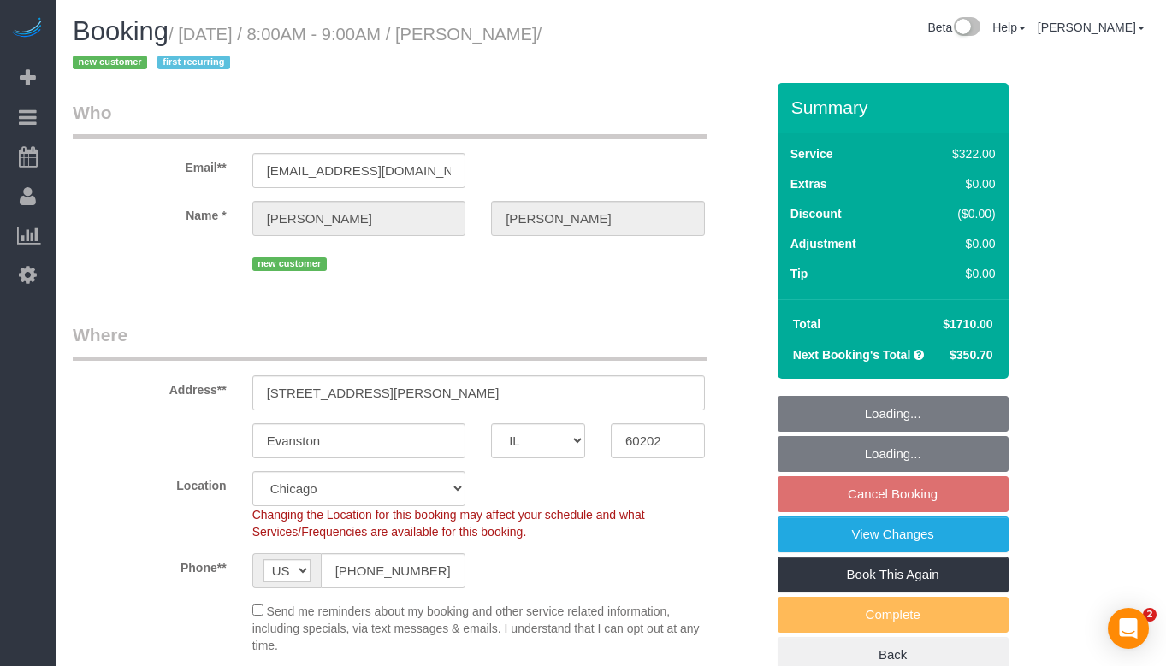
select select "spot1"
select select "number:1"
select select "number:58"
select select "number:139"
select select "number:104"
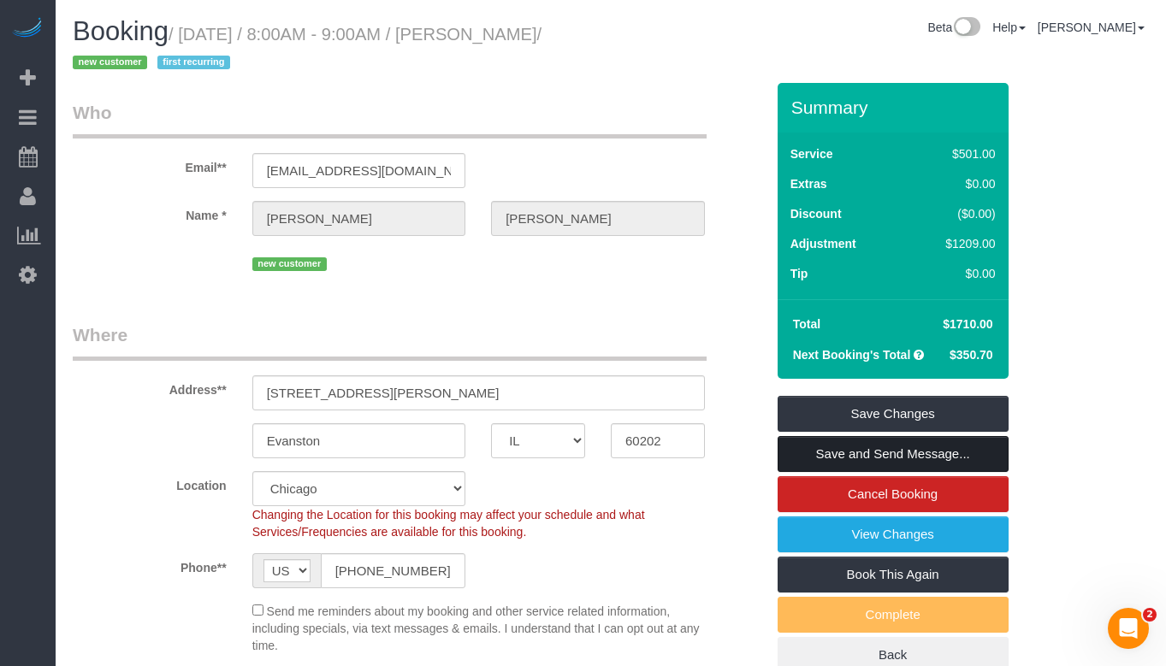
click at [879, 455] on link "Save and Send Message..." at bounding box center [892, 454] width 231 height 36
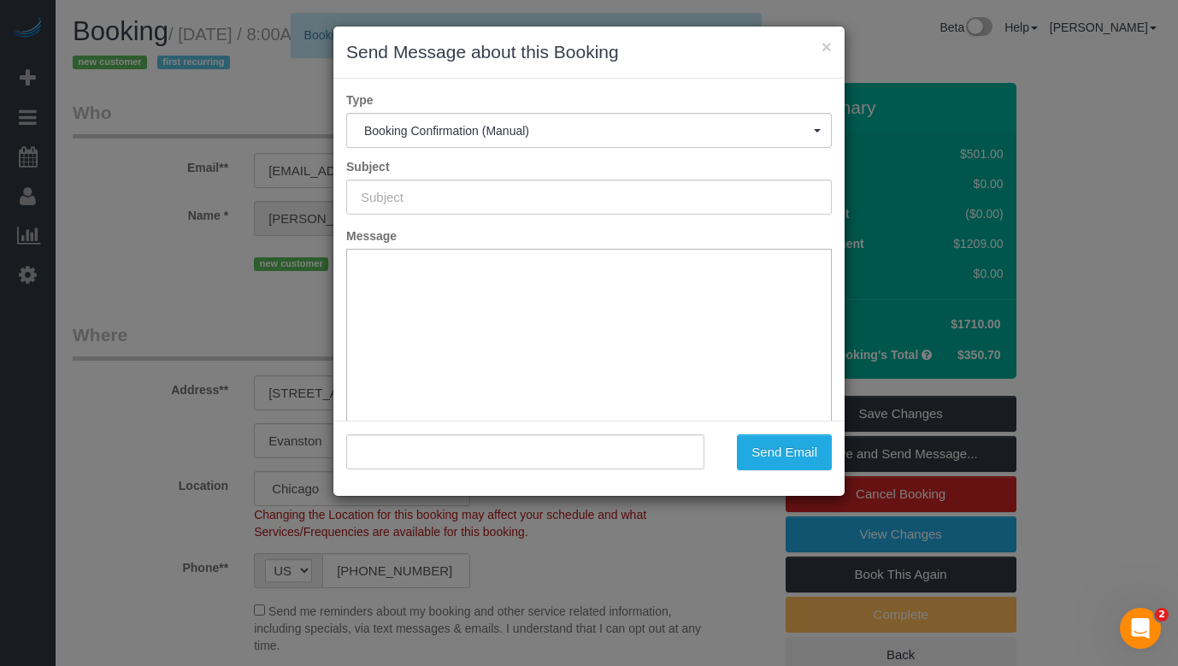
type input "Your Booking With Fresh Tech Maid, Confirmed!"
type input ""[PERSON_NAME]" <[EMAIL_ADDRESS][DOMAIN_NAME]>"
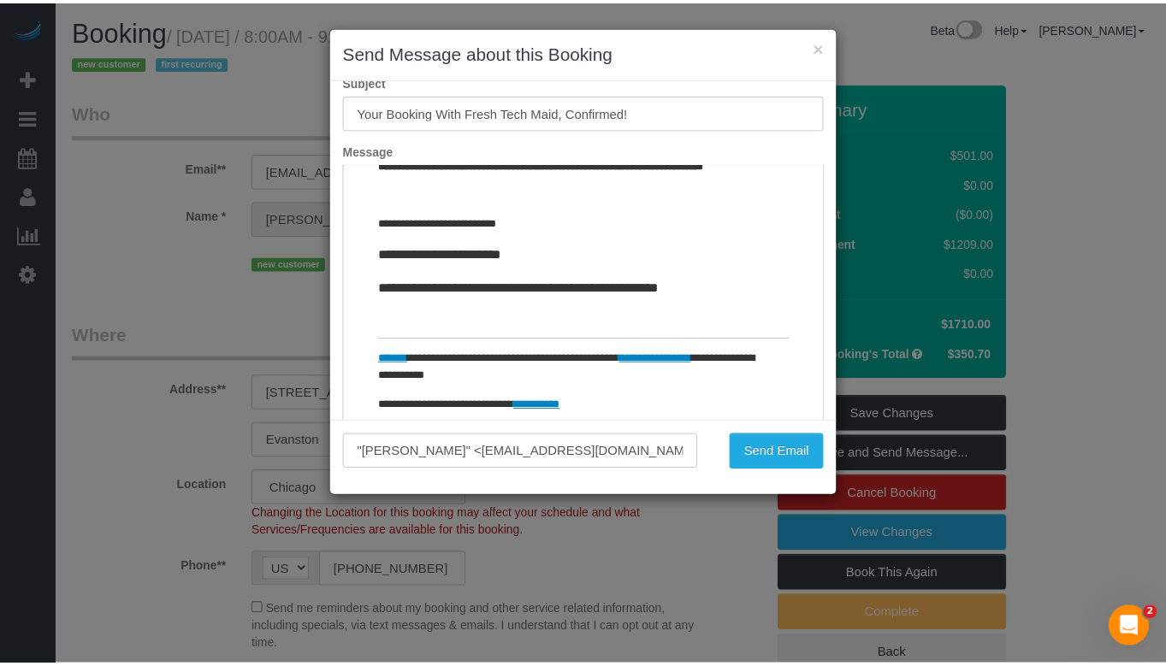
scroll to position [126, 0]
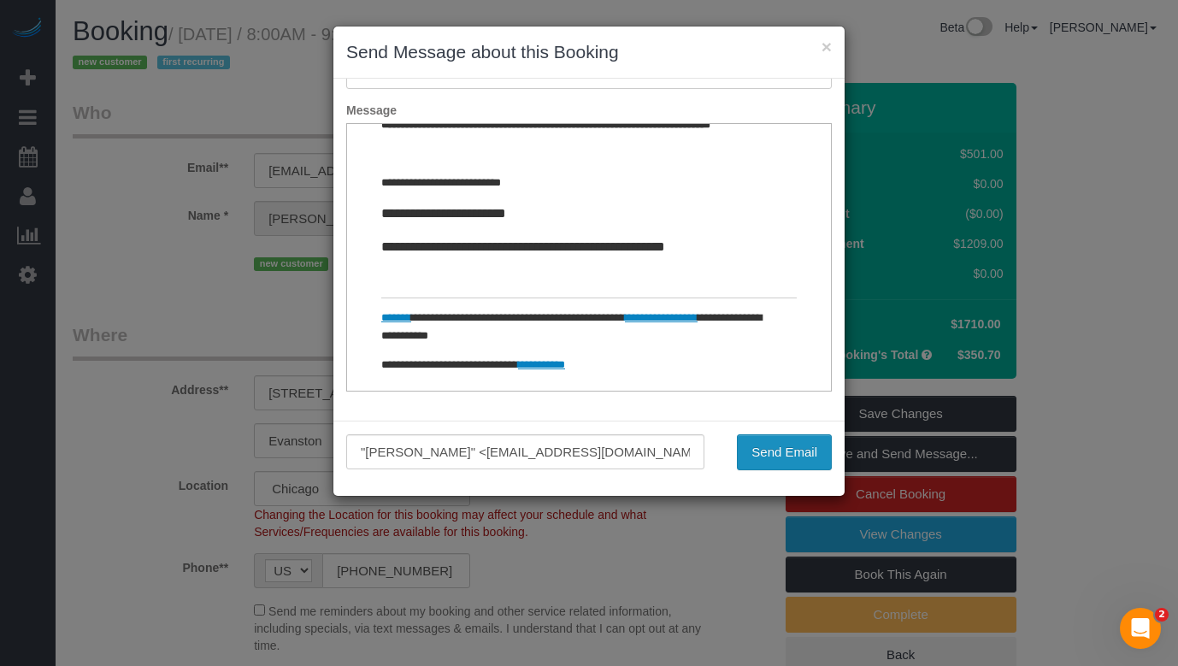
click at [783, 463] on button "Send Email" at bounding box center [784, 452] width 95 height 36
